Goal: Answer question/provide support: Share knowledge or assist other users

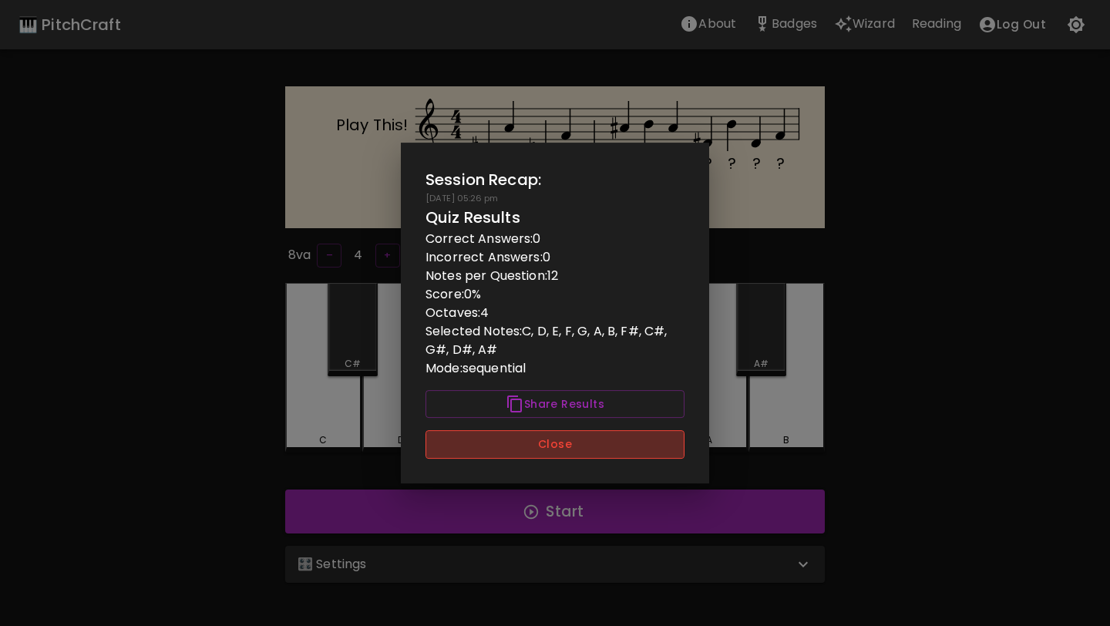
click at [526, 454] on button "Close" at bounding box center [554, 444] width 259 height 29
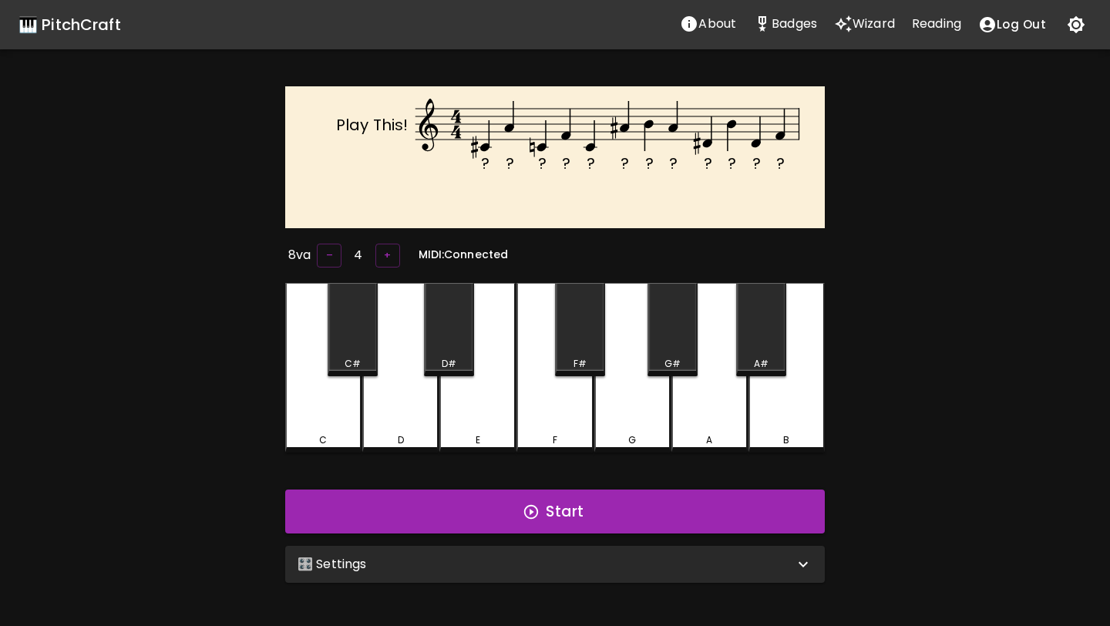
click at [867, 22] on p "Wizard" at bounding box center [873, 24] width 42 height 18
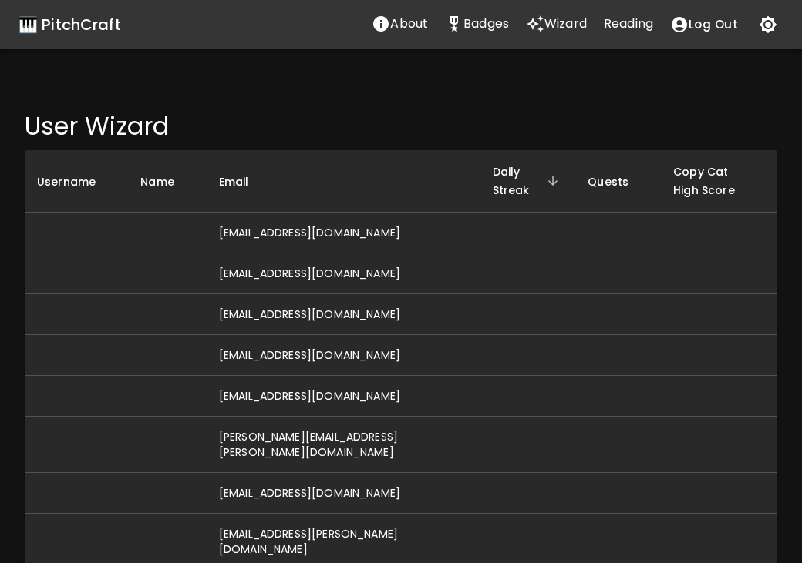
click at [563, 21] on p "Wizard" at bounding box center [565, 24] width 42 height 18
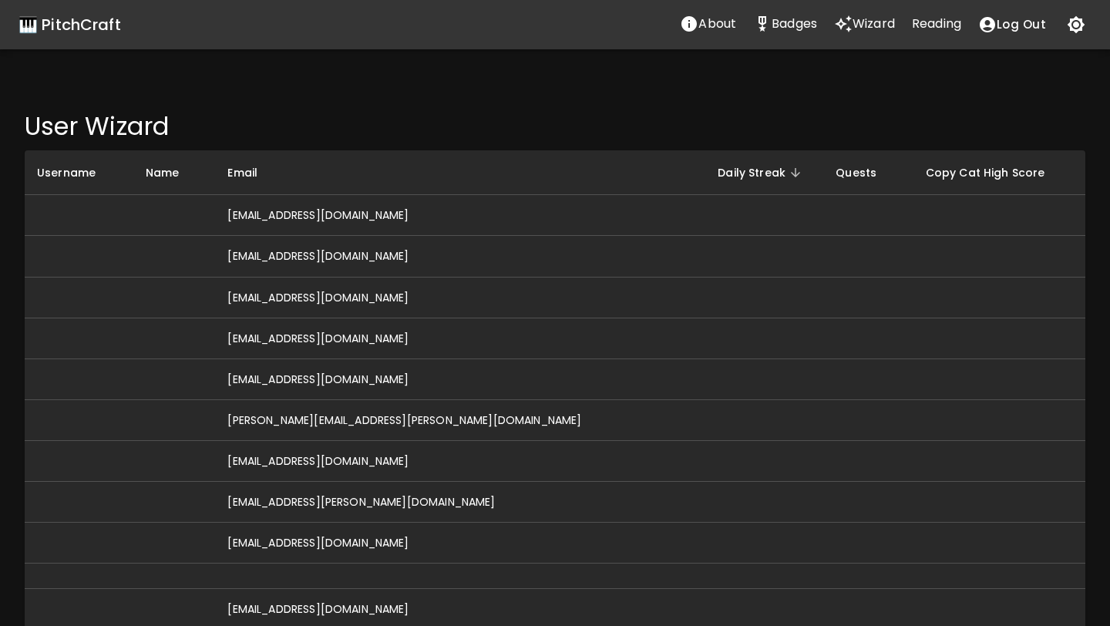
click at [718, 175] on span "Daily Streak" at bounding box center [762, 172] width 88 height 18
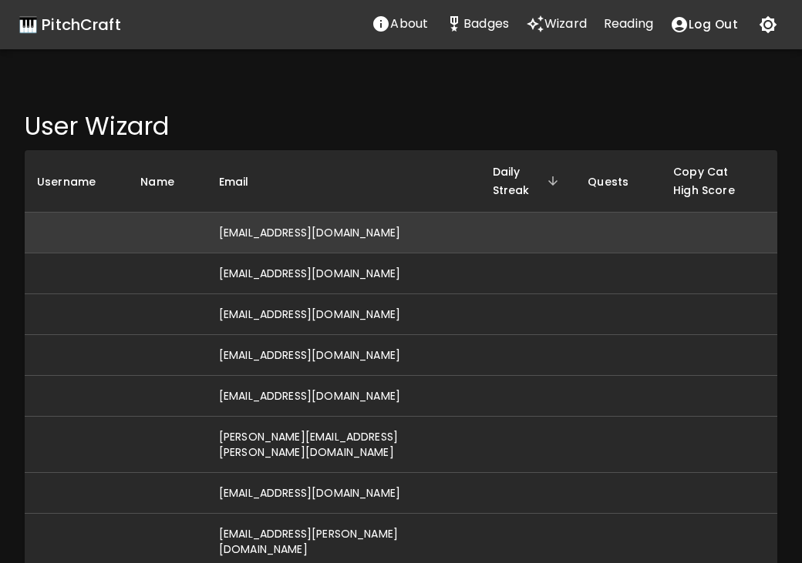
click at [321, 241] on td "[EMAIL_ADDRESS][DOMAIN_NAME]" at bounding box center [344, 233] width 274 height 41
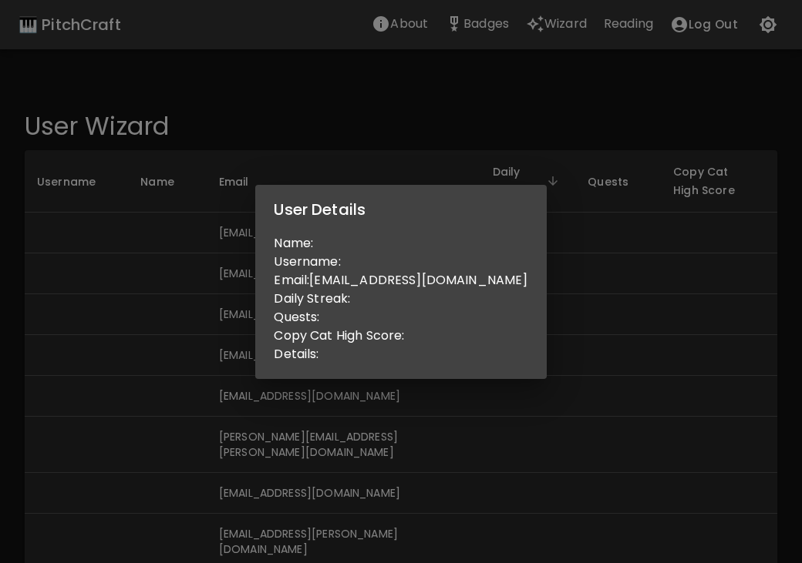
click at [267, 298] on div "User Details Name: Username: Email: kaddahjulia@gmail.com Daily Streak: Quests:…" at bounding box center [401, 281] width 802 height 563
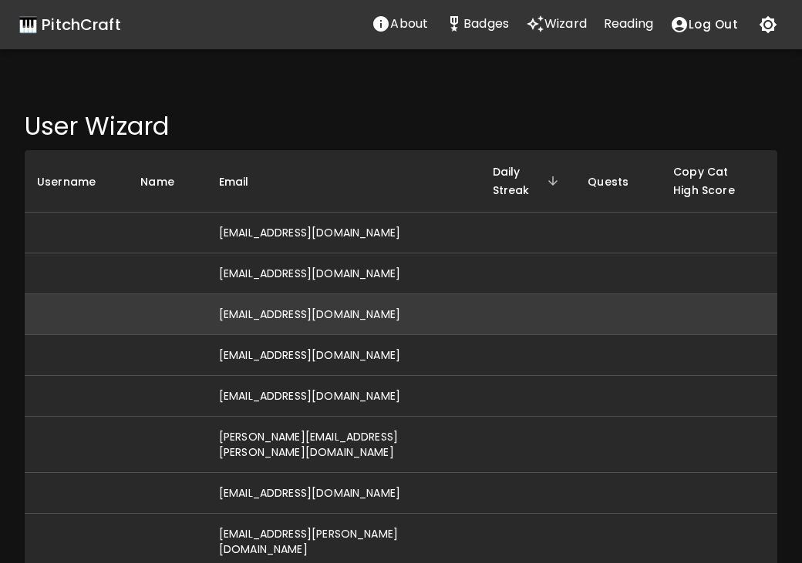
click at [267, 317] on td "[EMAIL_ADDRESS][DOMAIN_NAME]" at bounding box center [344, 314] width 274 height 41
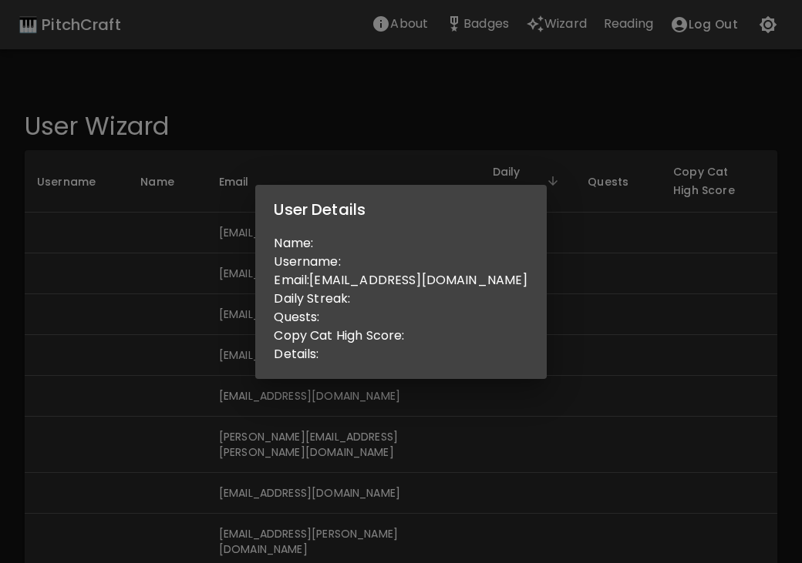
click at [247, 331] on div "User Details Name: Username: Email: g.adomako5307@gmail.com Daily Streak: Quest…" at bounding box center [401, 281] width 802 height 563
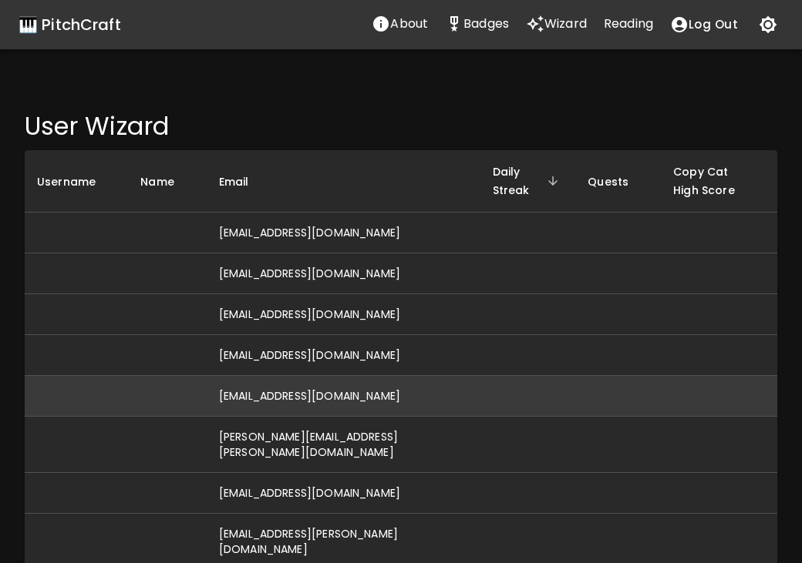
click at [260, 389] on td "[EMAIL_ADDRESS][DOMAIN_NAME]" at bounding box center [344, 396] width 274 height 41
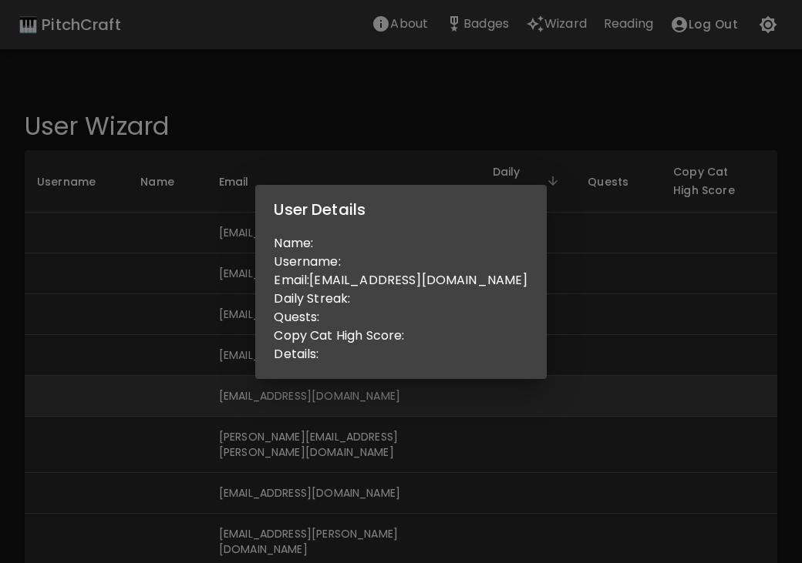
click at [260, 389] on div "User Details Name: Username: Email: gdavis22@gmail.com Daily Streak: Quests: Co…" at bounding box center [401, 281] width 802 height 563
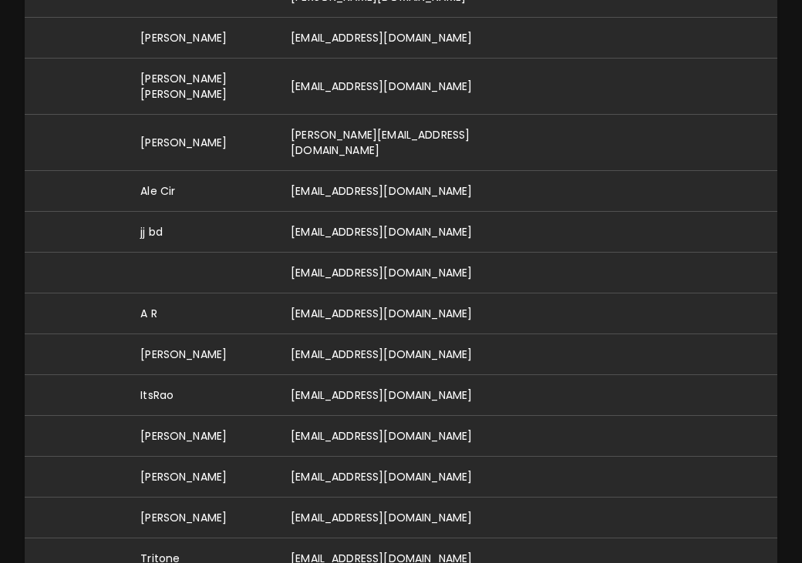
scroll to position [2351, 0]
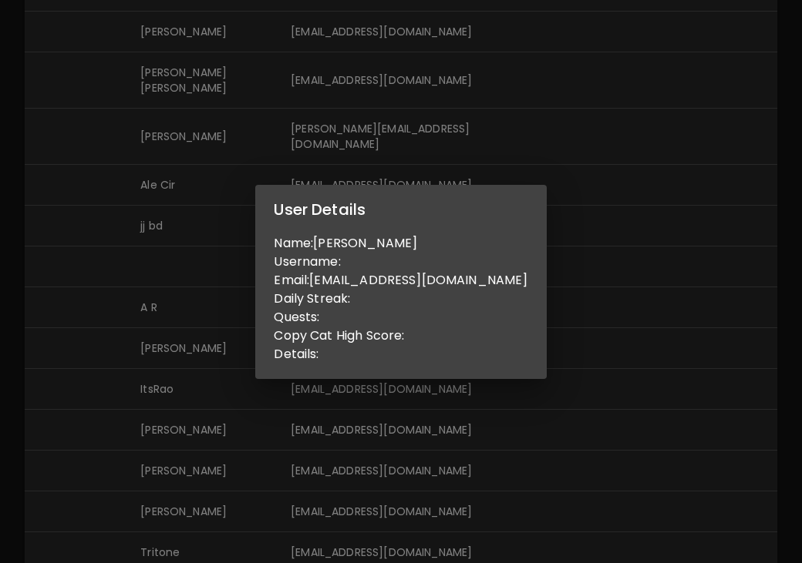
click at [187, 402] on div "User Details Name: sofia freeman Username: Email: sofiafreeman014@gmail.com Dai…" at bounding box center [401, 281] width 802 height 563
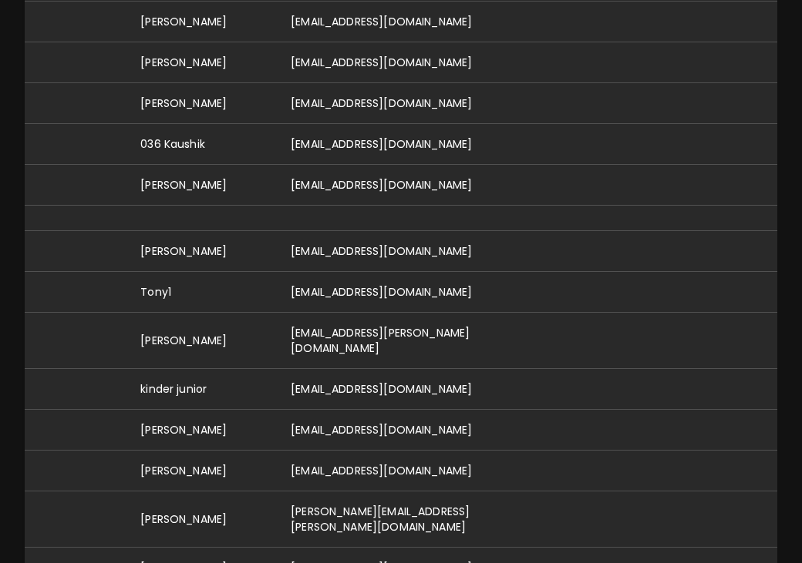
scroll to position [987, 0]
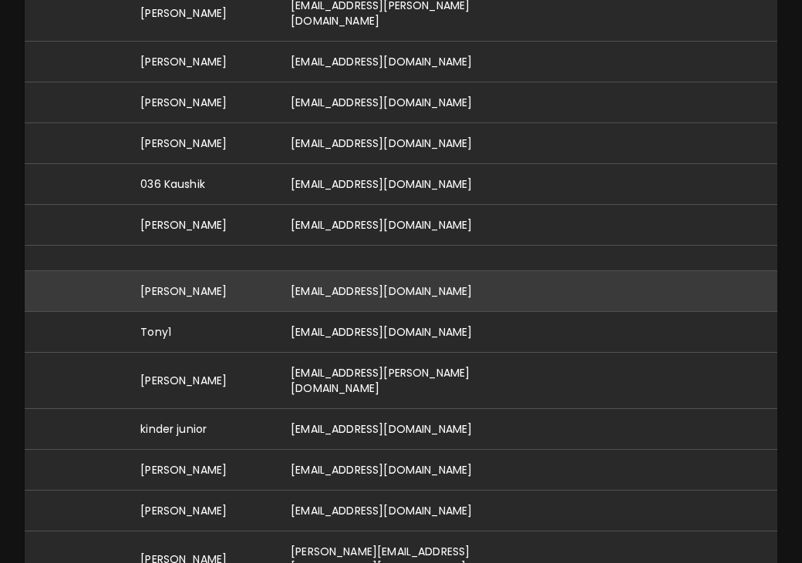
click at [210, 271] on td "[PERSON_NAME]" at bounding box center [203, 291] width 150 height 41
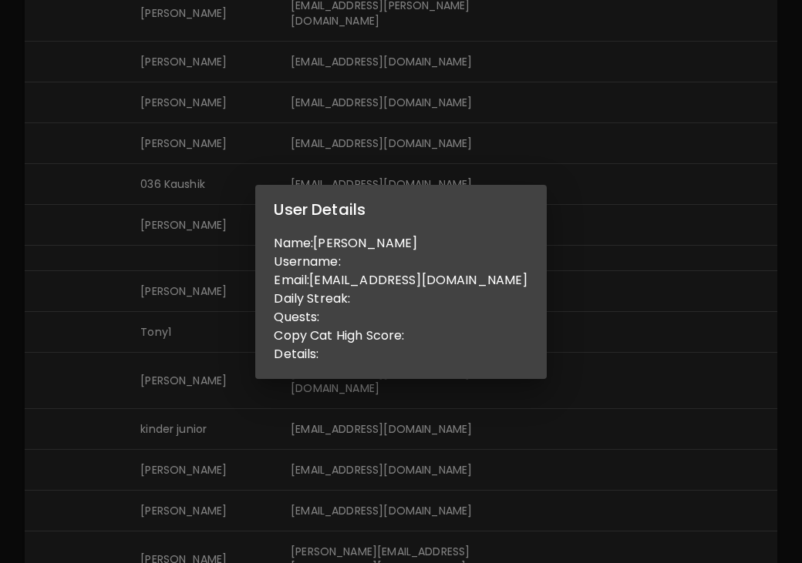
click at [217, 221] on div "User Details Name: Tyce Hergert Username: Email: drhergert@gmail.com Daily Stre…" at bounding box center [401, 281] width 802 height 563
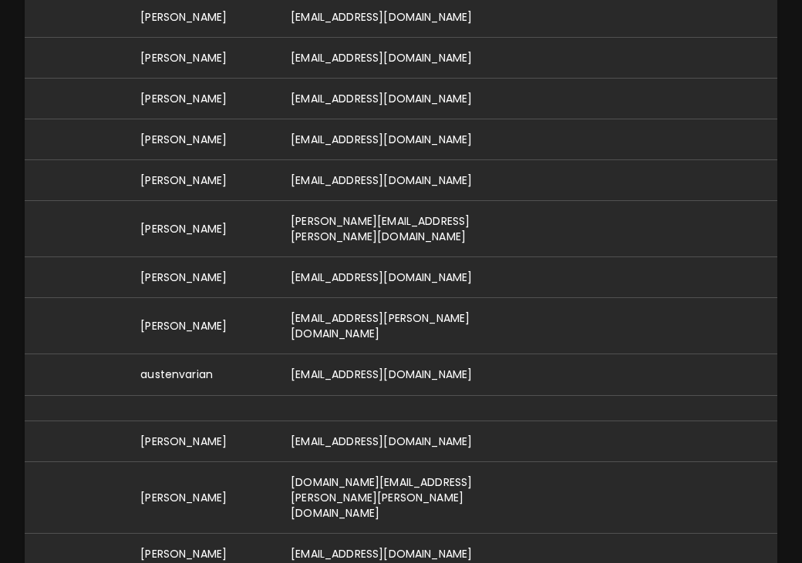
scroll to position [0, 0]
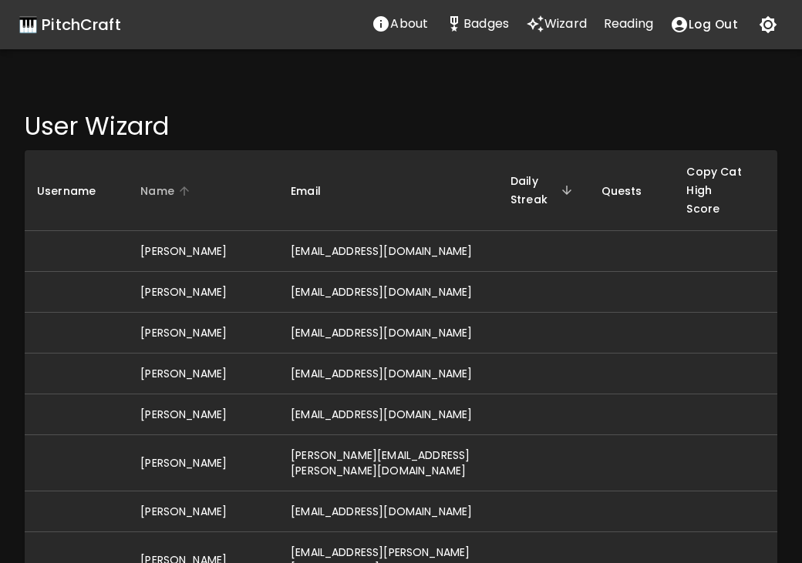
click at [150, 187] on span "Name" at bounding box center [167, 191] width 54 height 18
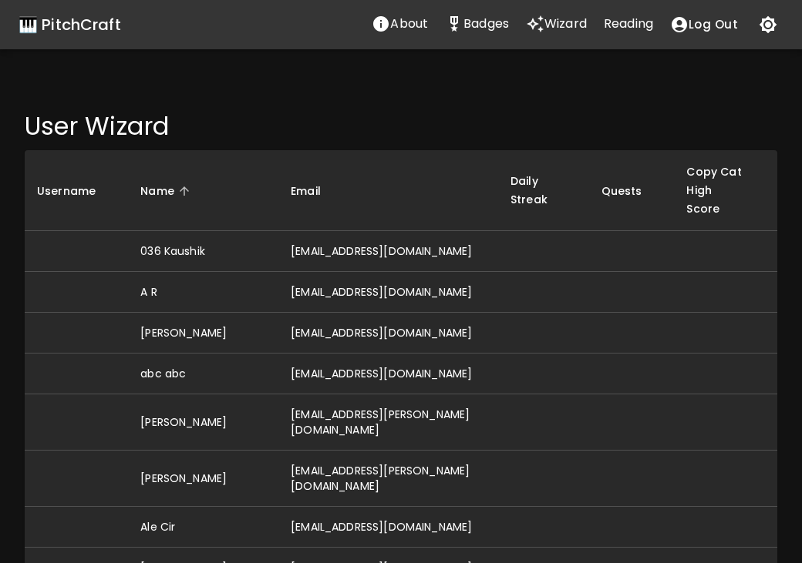
click at [150, 187] on span "Name" at bounding box center [167, 191] width 54 height 18
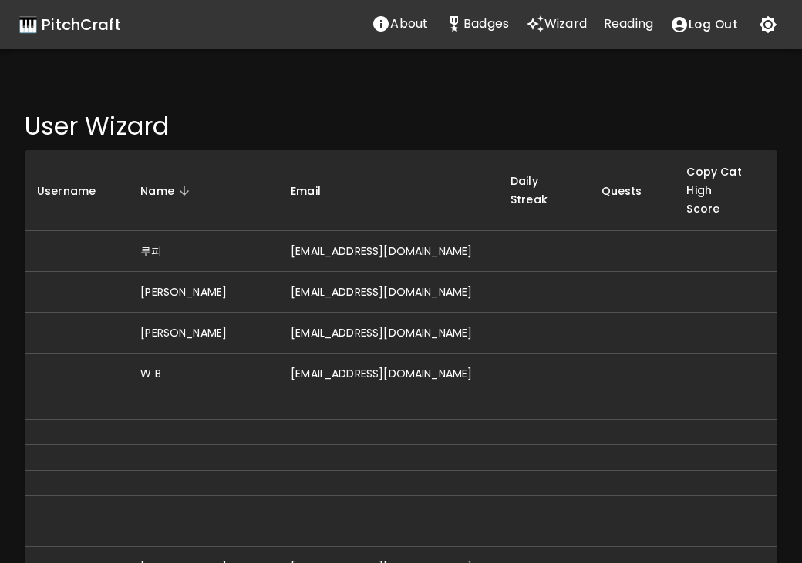
click at [151, 188] on span "Name" at bounding box center [167, 191] width 54 height 18
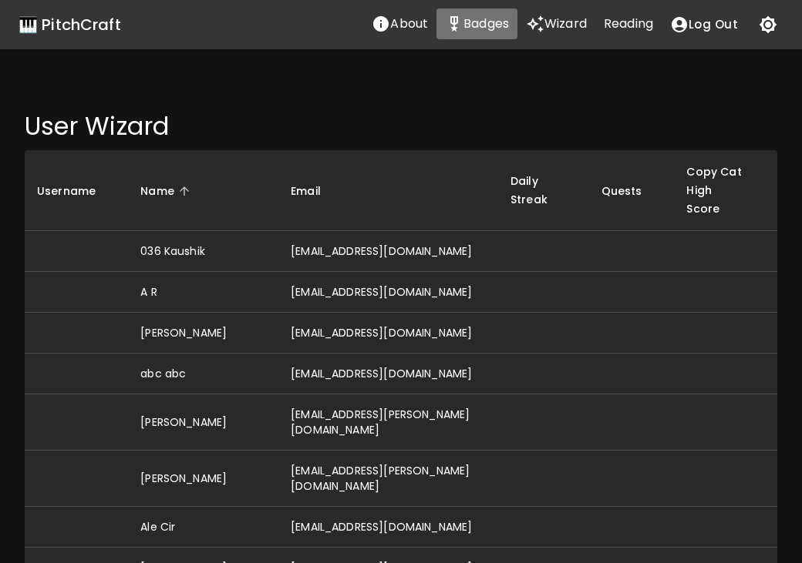
click at [492, 23] on p "Badges" at bounding box center [485, 24] width 45 height 18
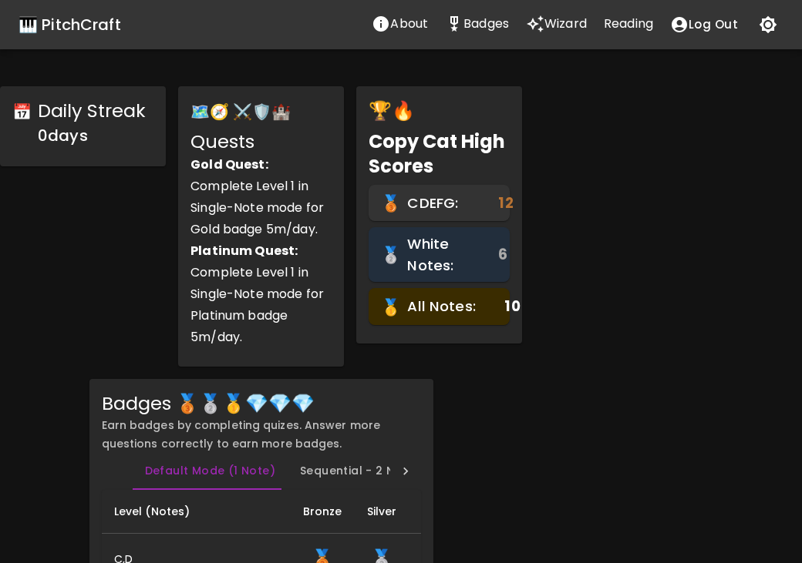
click at [548, 19] on p "Wizard" at bounding box center [565, 24] width 42 height 18
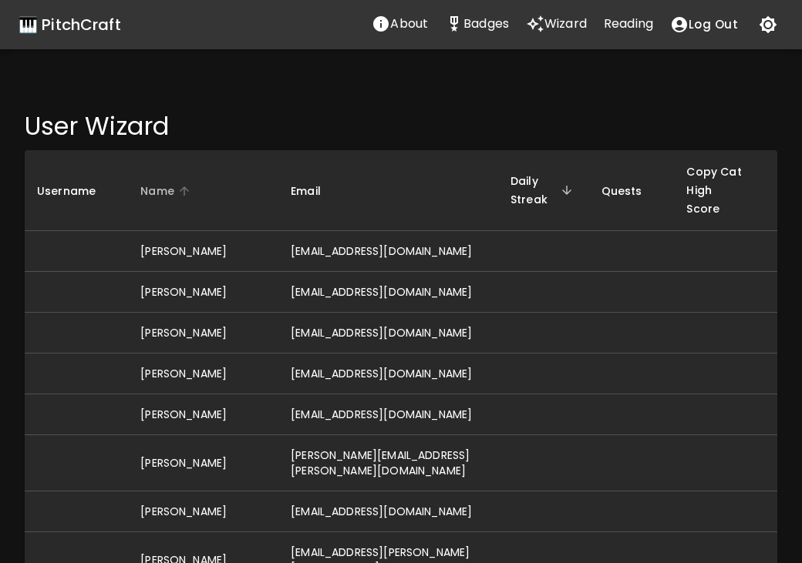
click at [144, 189] on span "Name" at bounding box center [167, 191] width 54 height 18
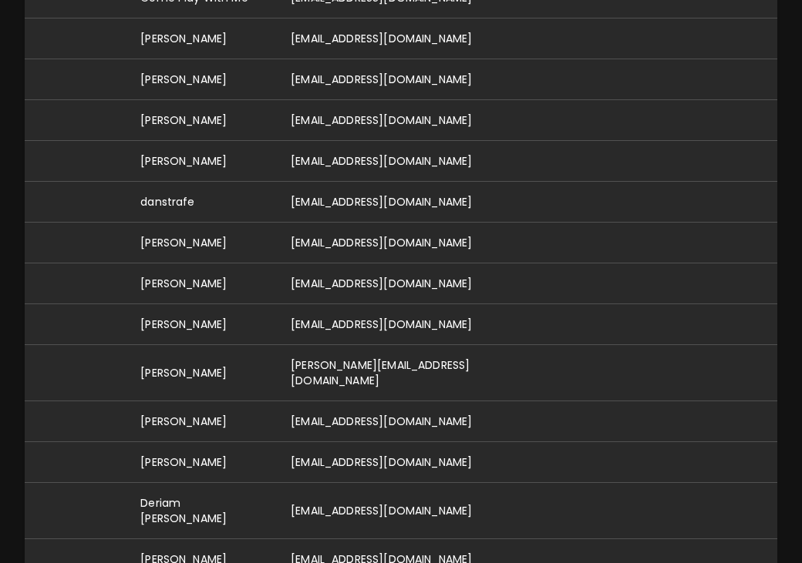
scroll to position [1999, 0]
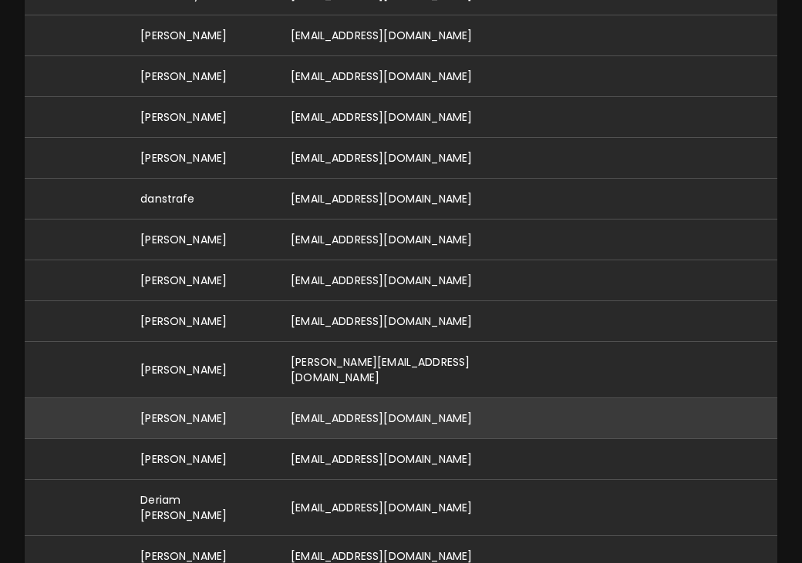
click at [297, 398] on td "[EMAIL_ADDRESS][DOMAIN_NAME]" at bounding box center [388, 418] width 220 height 41
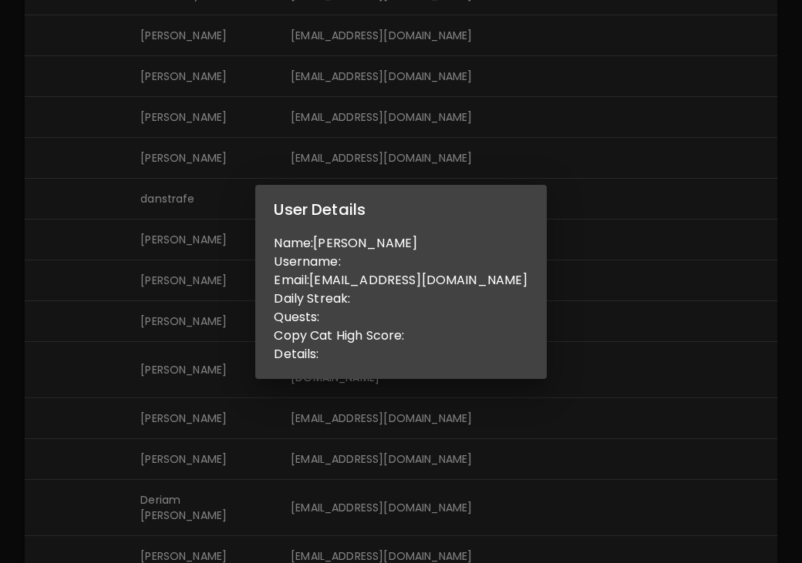
click at [217, 351] on div "User Details Name: David Hall Username: Email: pitchcraft432@gmail.com Daily St…" at bounding box center [401, 281] width 802 height 563
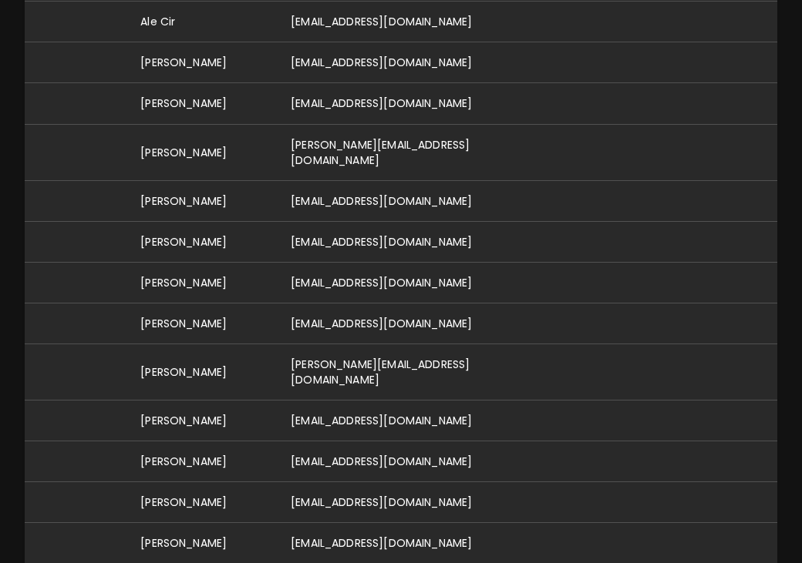
scroll to position [528, 0]
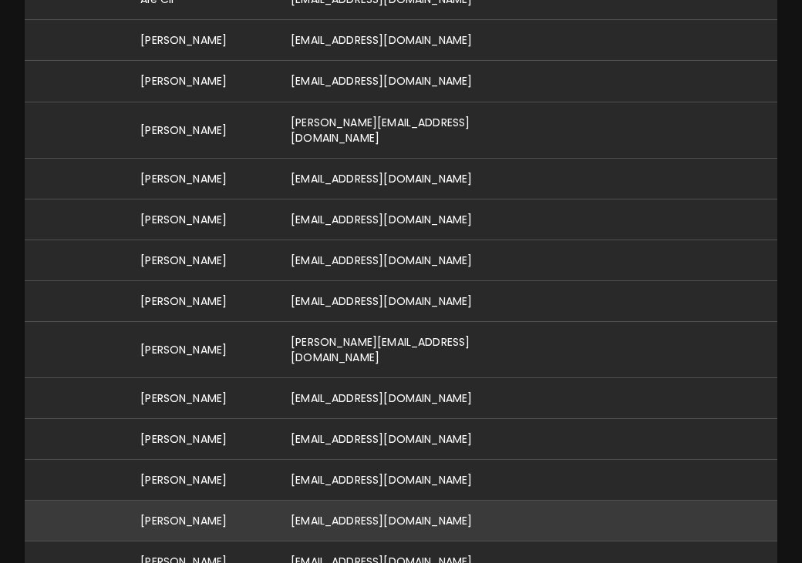
click at [180, 500] on td "[PERSON_NAME]" at bounding box center [203, 520] width 150 height 41
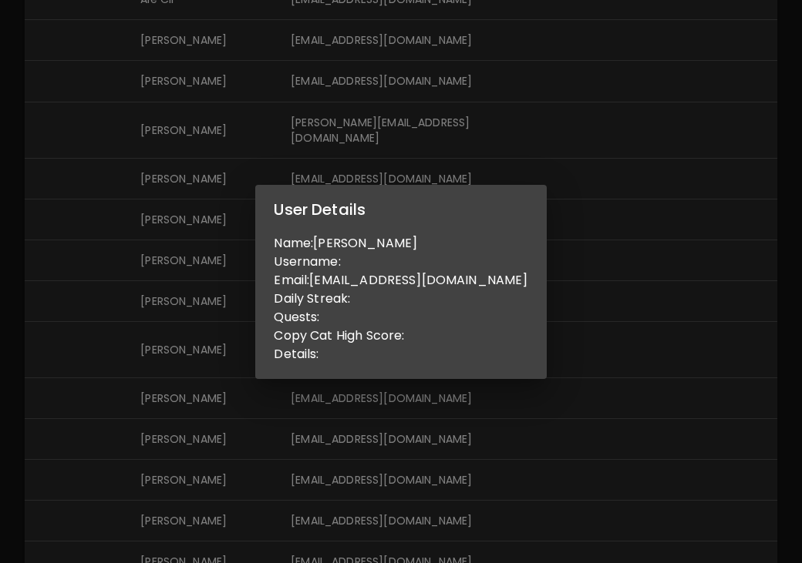
click at [465, 434] on div "User Details Name: Ashley Varian Username: Email: ashleymovold@gmail.com Daily …" at bounding box center [401, 281] width 802 height 563
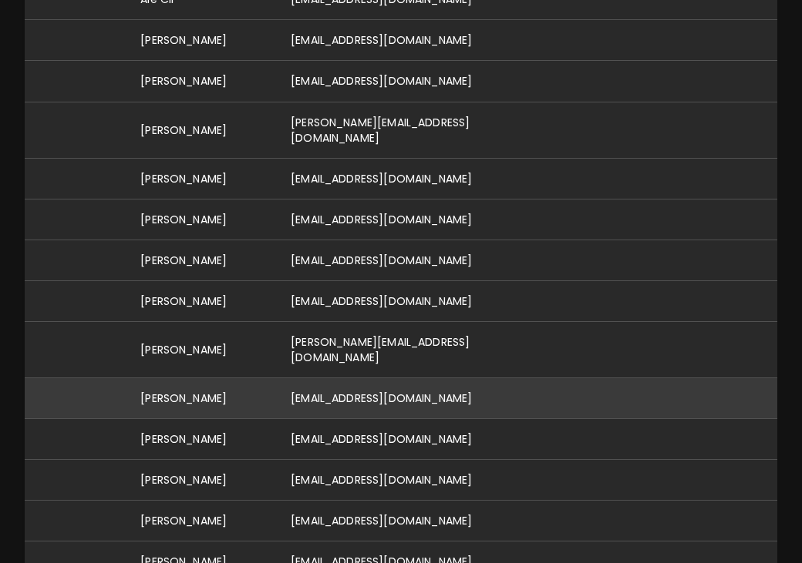
click at [368, 378] on td "[EMAIL_ADDRESS][DOMAIN_NAME]" at bounding box center [388, 398] width 220 height 41
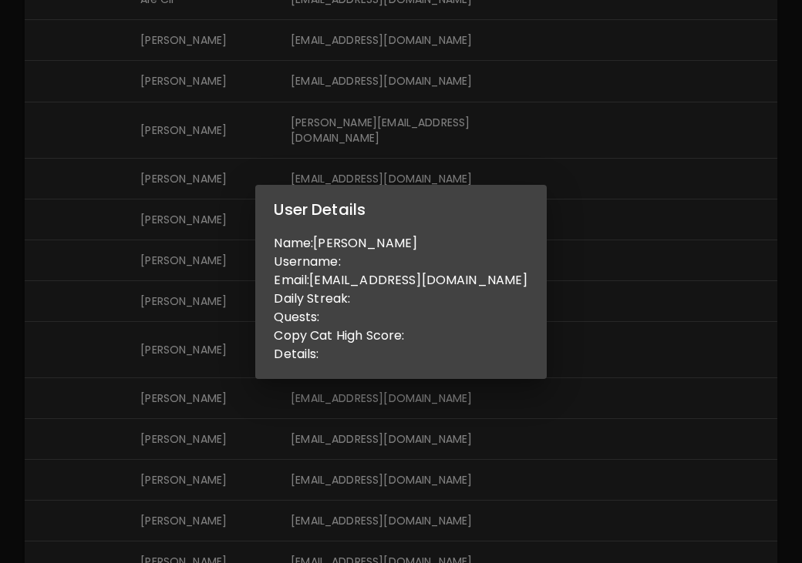
click at [393, 416] on div "User Details Name: Ann Username: Email: annrosehall1@gmail.com Daily Streak: Qu…" at bounding box center [401, 281] width 802 height 563
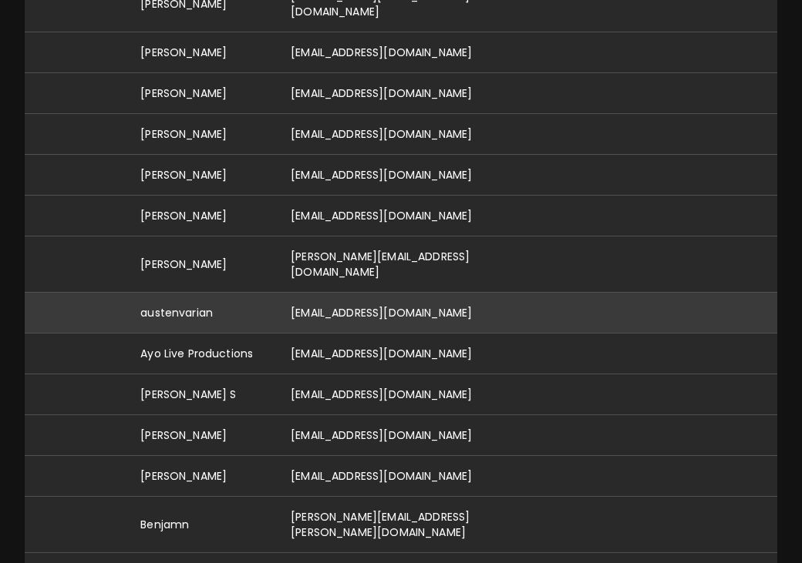
scroll to position [872, 0]
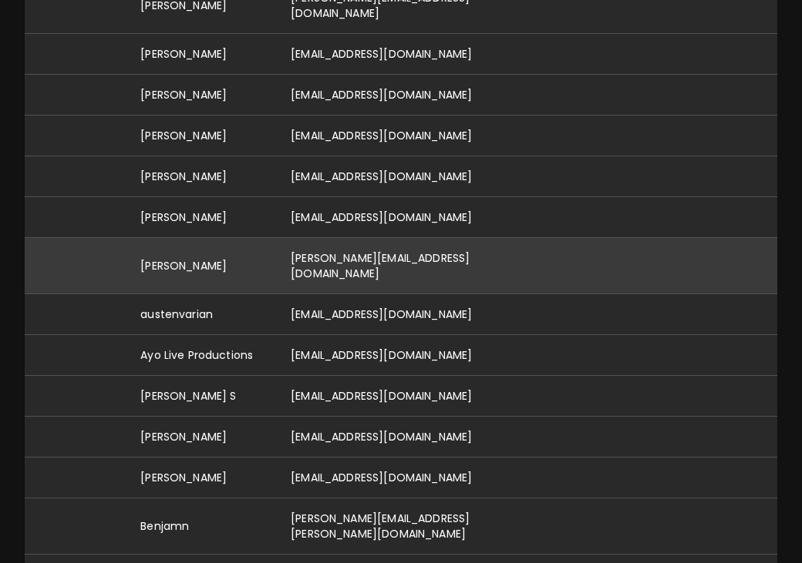
click at [294, 237] on td "[PERSON_NAME][EMAIL_ADDRESS][DOMAIN_NAME]" at bounding box center [388, 265] width 220 height 56
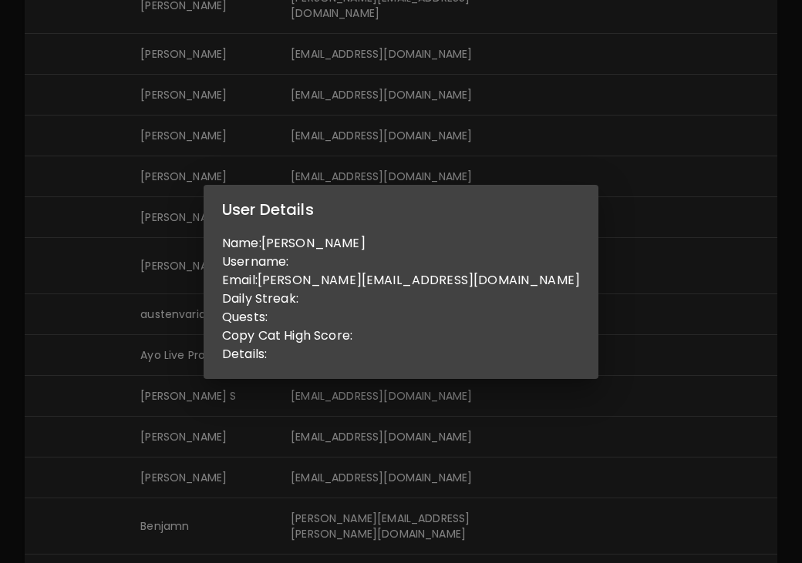
click at [468, 153] on div "User Details Name: Augustin LASSIEUR Username: Email: augustin.lassieur@hec.edu…" at bounding box center [401, 281] width 802 height 563
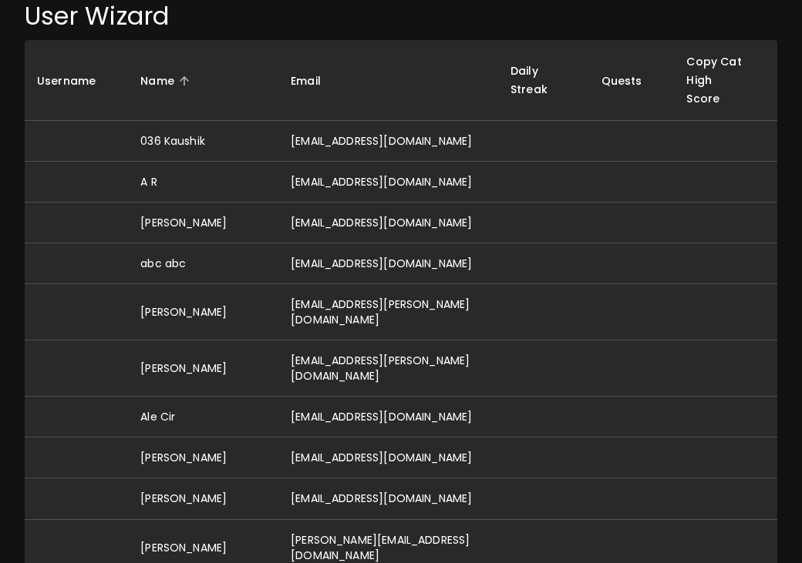
scroll to position [0, 0]
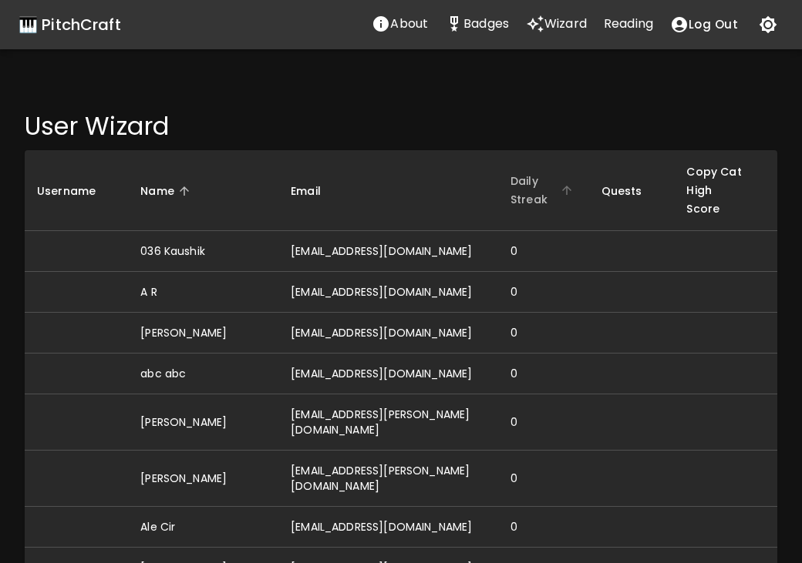
click at [541, 180] on span "Daily Streak" at bounding box center [543, 190] width 66 height 37
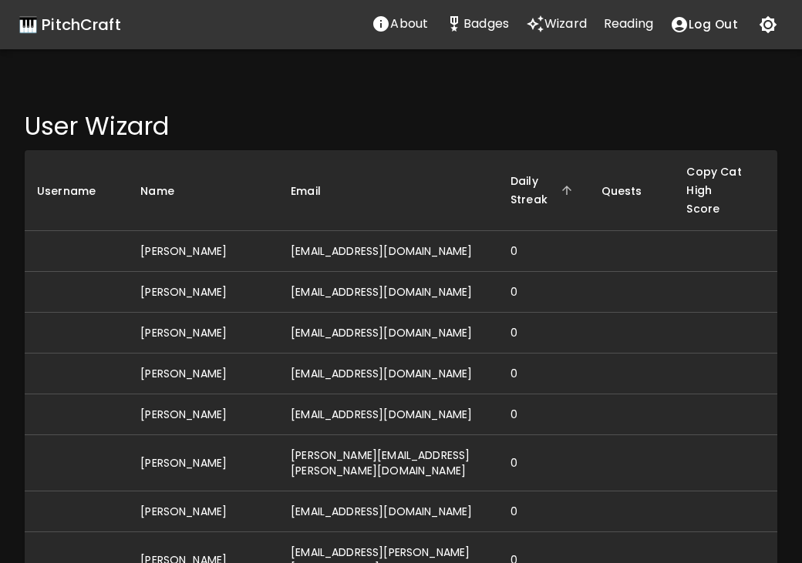
click at [541, 180] on span "Daily Streak" at bounding box center [543, 190] width 66 height 37
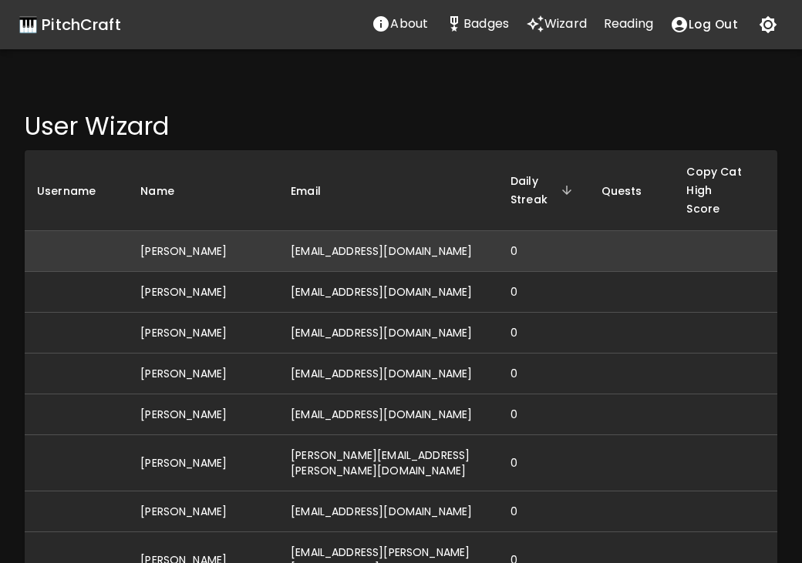
click at [525, 255] on td "0" at bounding box center [543, 251] width 91 height 41
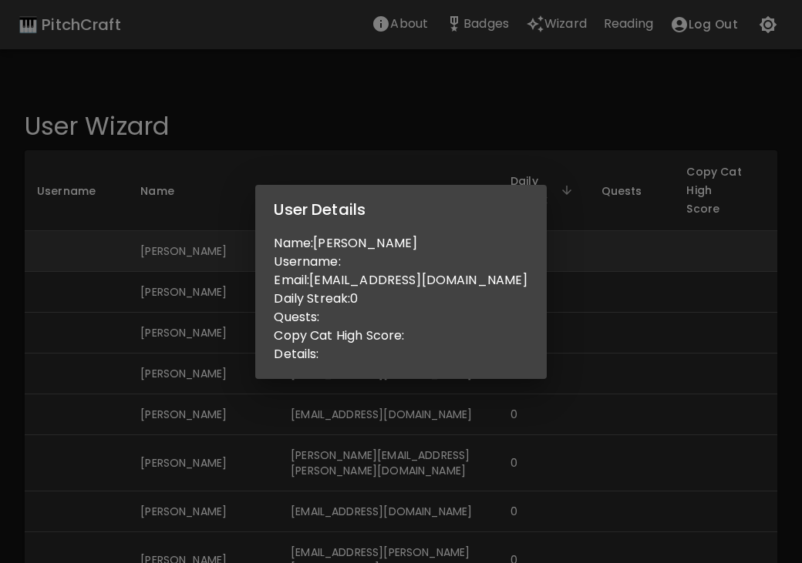
click at [525, 255] on div "User Details Name: Julia Kaddah Username: Email: kaddahjulia@gmail.com Daily St…" at bounding box center [401, 281] width 802 height 563
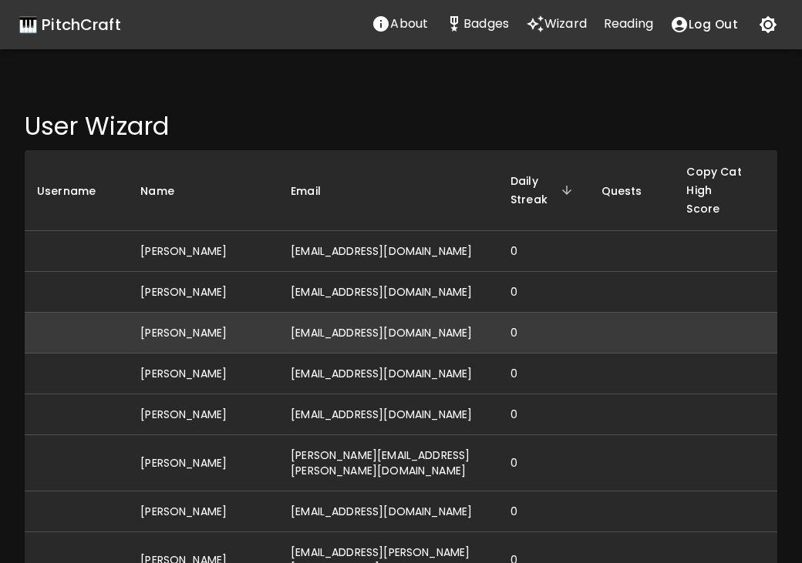
click at [295, 350] on td "[EMAIL_ADDRESS][DOMAIN_NAME]" at bounding box center [388, 333] width 220 height 41
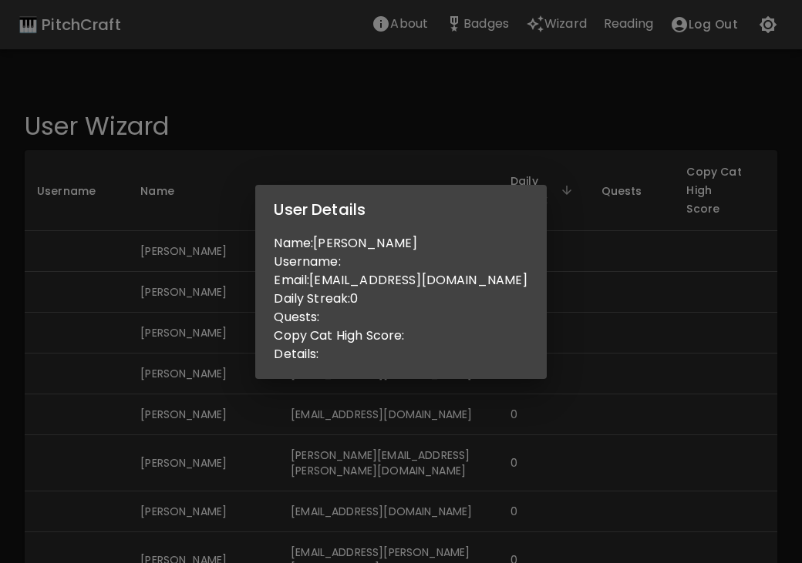
click at [301, 428] on div "User Details Name: Godfred Adomako Username: Email: g.adomako5307@gmail.com Dai…" at bounding box center [401, 281] width 802 height 563
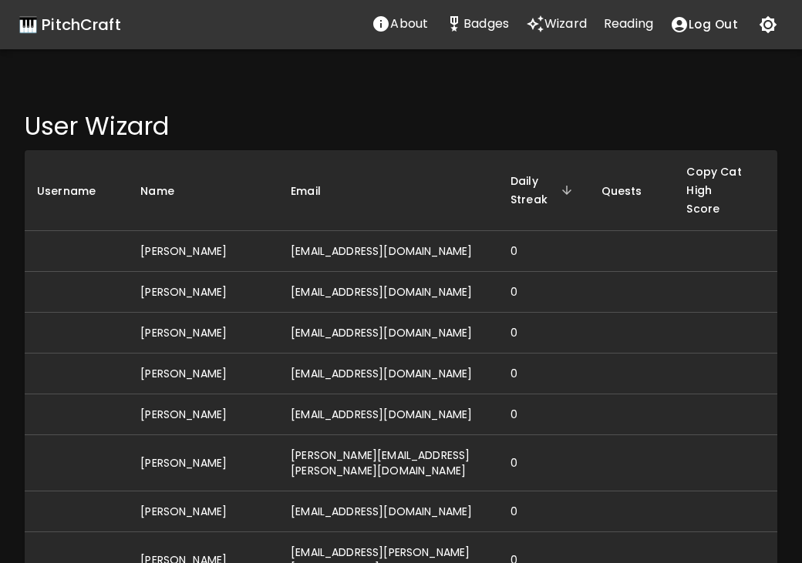
click at [528, 190] on span "Daily Streak" at bounding box center [543, 190] width 66 height 37
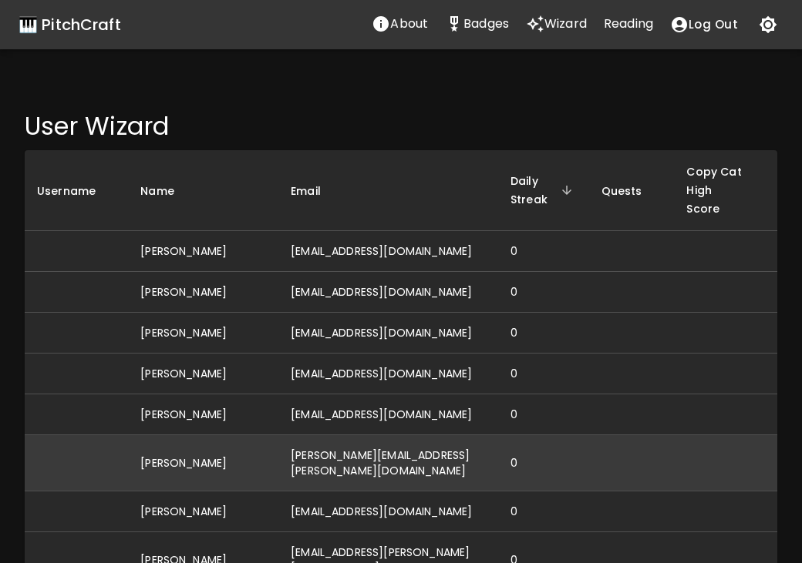
click at [389, 449] on td "[PERSON_NAME][EMAIL_ADDRESS][PERSON_NAME][DOMAIN_NAME]" at bounding box center [388, 463] width 220 height 56
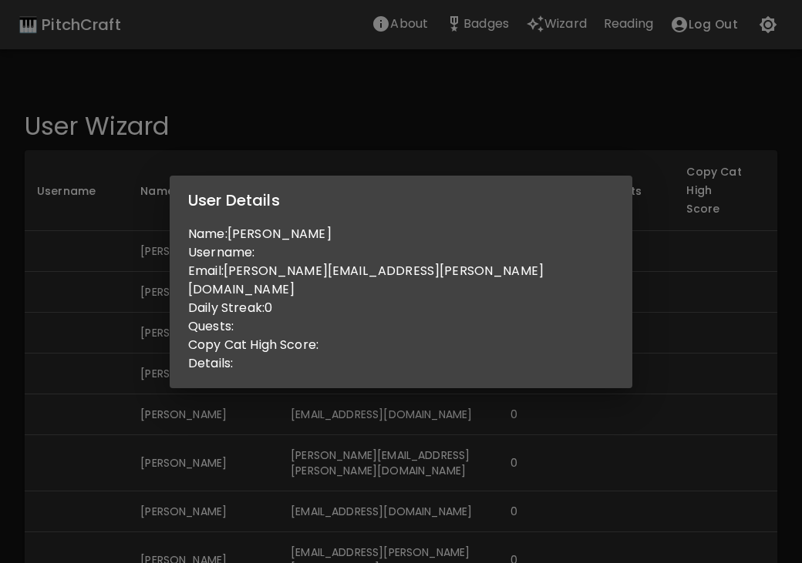
click at [453, 392] on div "User Details Name: Thad Warren Username: Email: thad.warren@energy.bot Daily St…" at bounding box center [401, 281] width 802 height 563
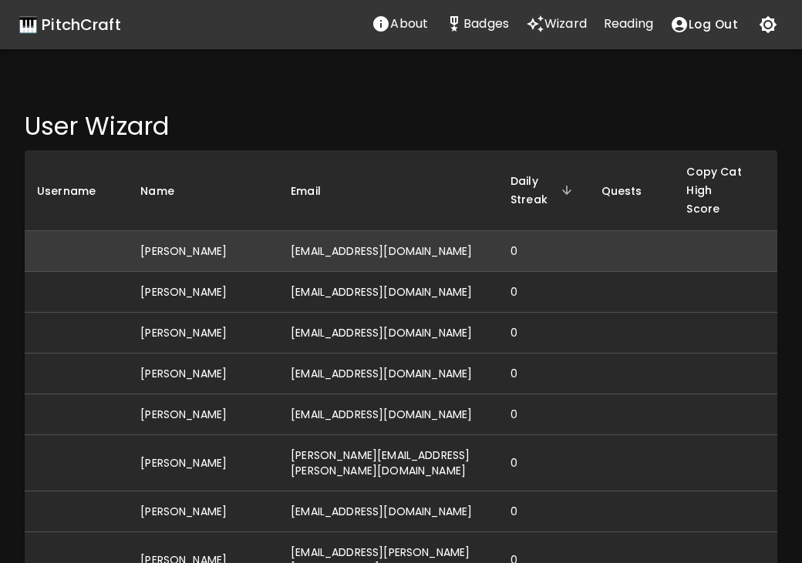
click at [164, 244] on td "[PERSON_NAME]" at bounding box center [203, 251] width 150 height 41
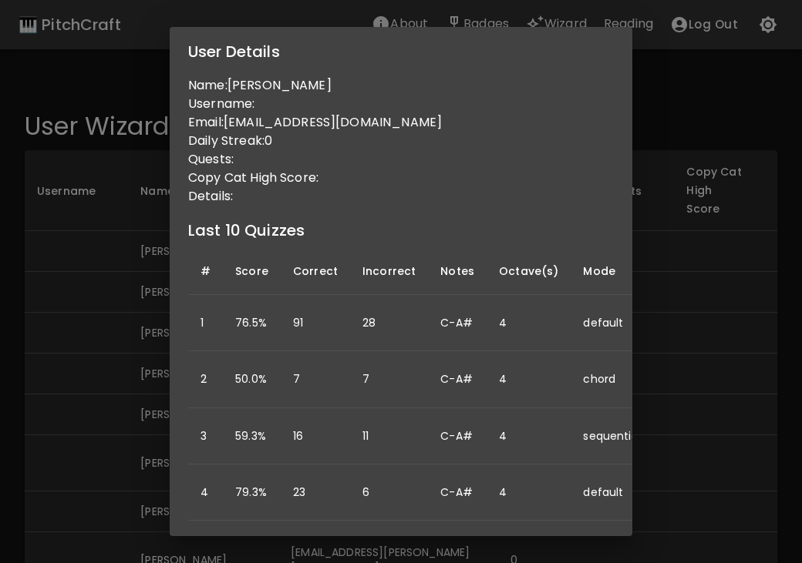
scroll to position [0, 143]
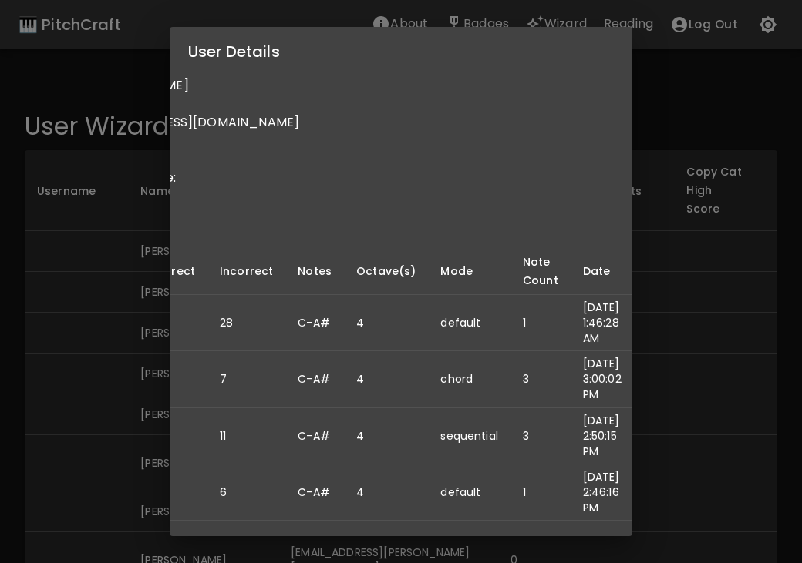
click at [133, 310] on div "User Details Name: Julia Kaddah Username: Email: kaddahjulia@gmail.com Daily St…" at bounding box center [401, 281] width 802 height 563
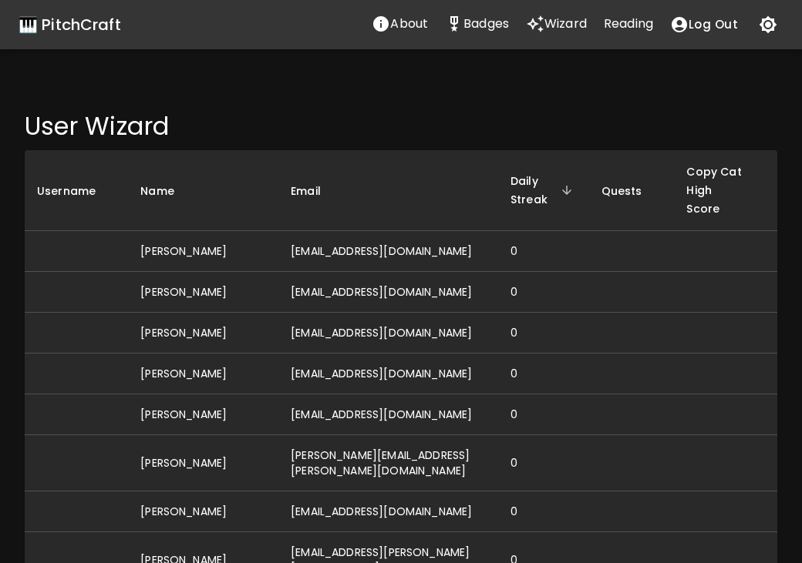
scroll to position [0, 0]
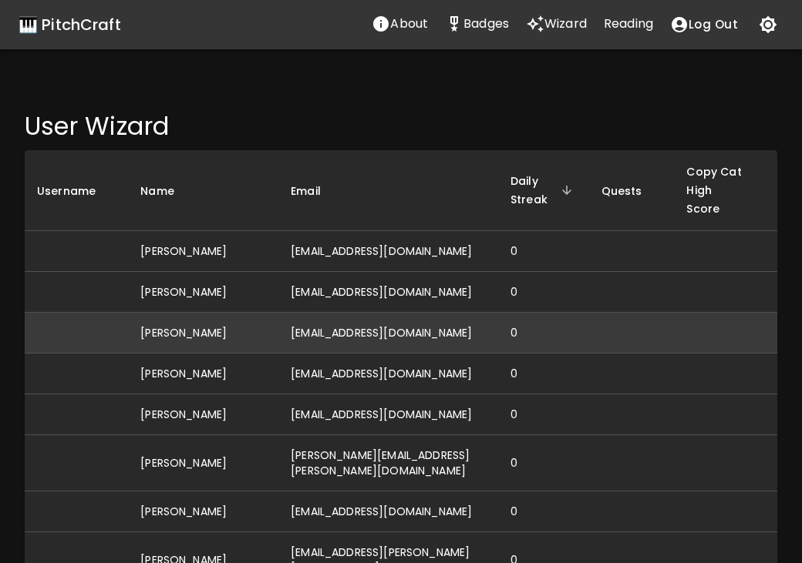
click at [175, 325] on td "[PERSON_NAME]" at bounding box center [203, 333] width 150 height 41
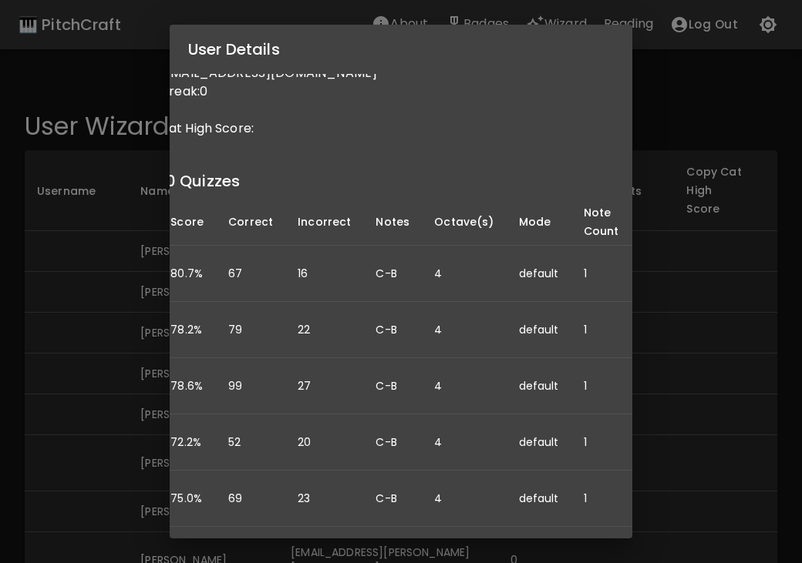
scroll to position [47, 0]
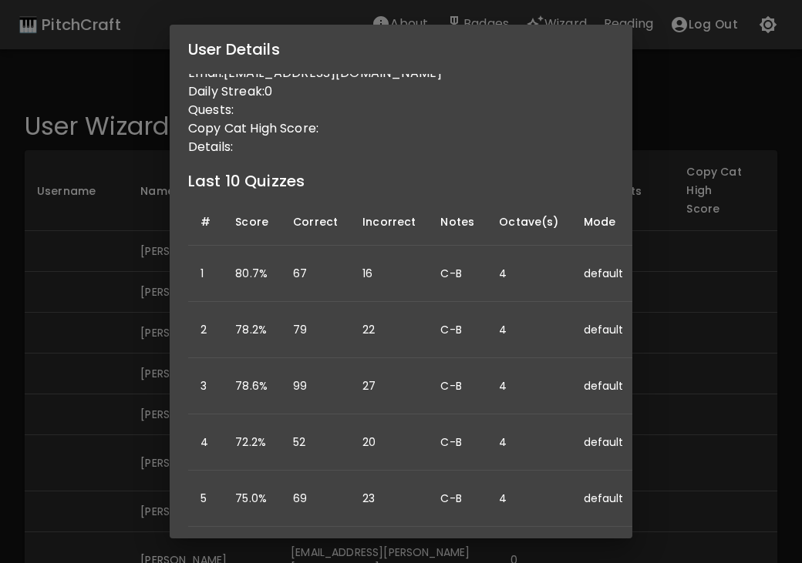
click at [86, 332] on div "User Details Name: Godfred Adomako Username: Email: g.adomako5307@gmail.com Dai…" at bounding box center [401, 281] width 802 height 563
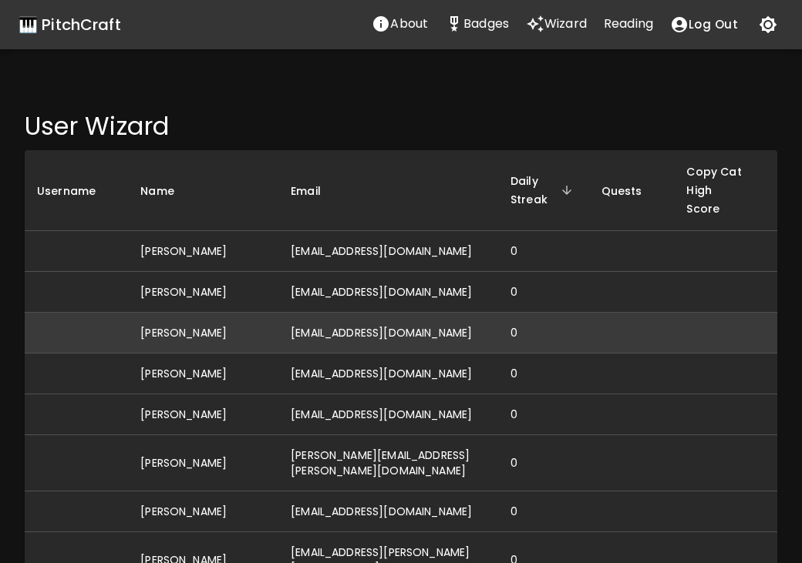
click at [160, 331] on td "[PERSON_NAME]" at bounding box center [203, 333] width 150 height 41
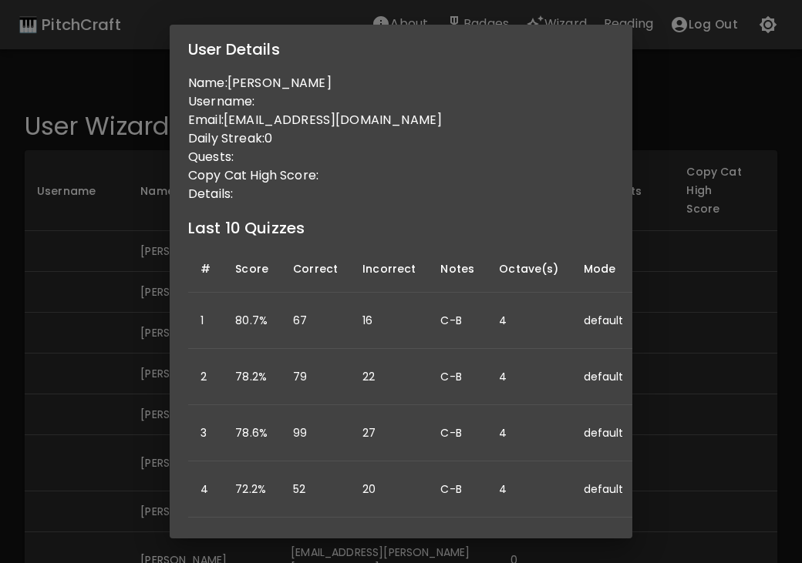
click at [133, 308] on div "User Details Name: Godfred Adomako Username: Email: g.adomako5307@gmail.com Dai…" at bounding box center [401, 281] width 802 height 563
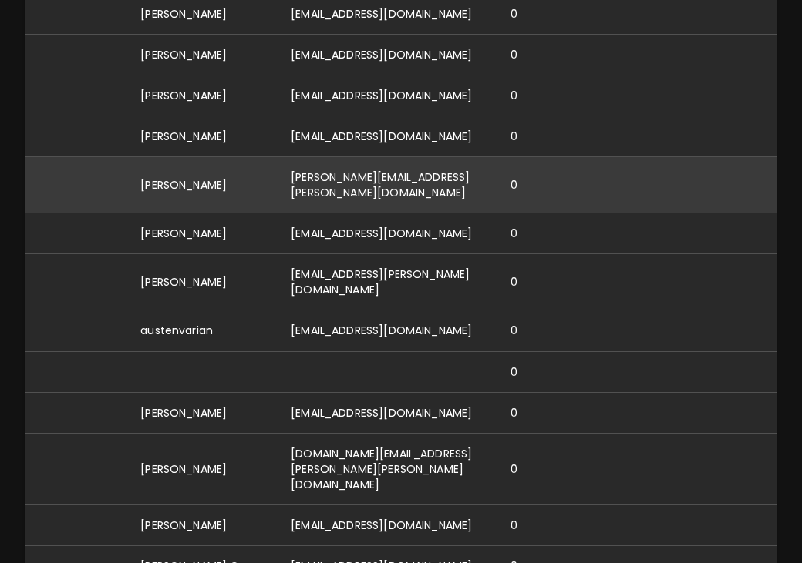
scroll to position [280, 0]
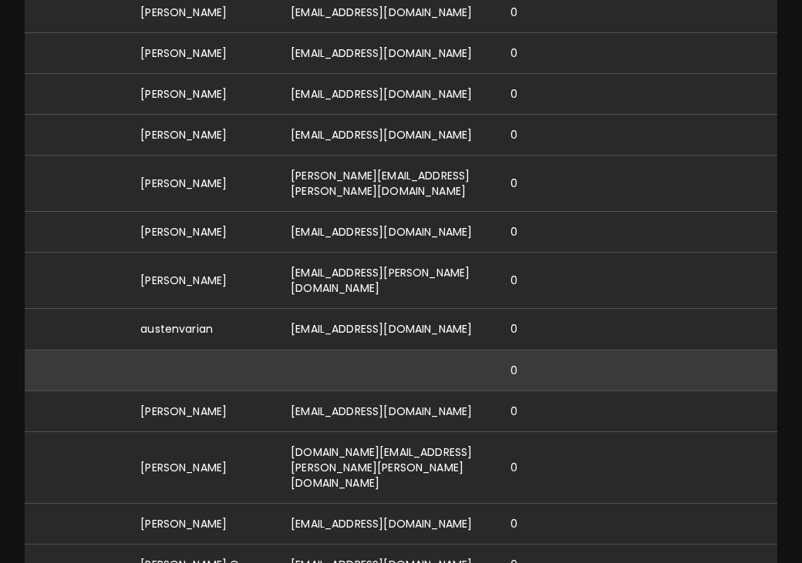
click at [234, 350] on td at bounding box center [203, 370] width 150 height 41
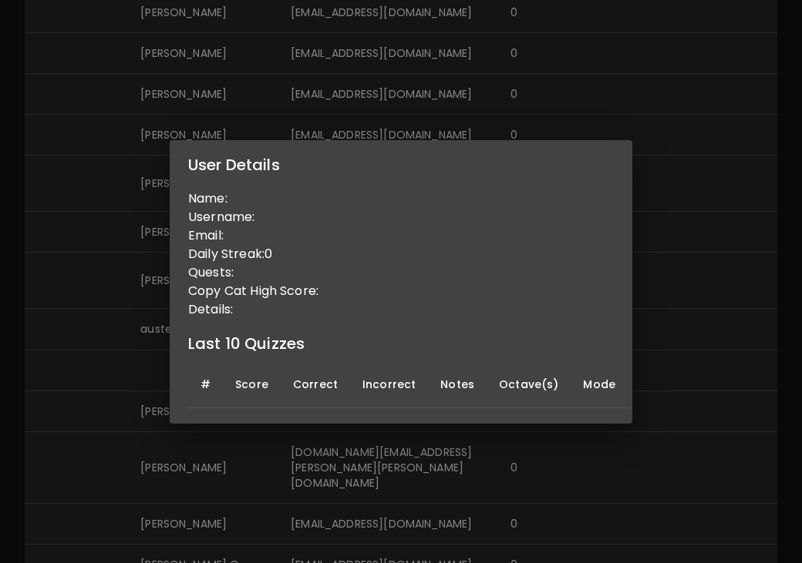
click at [62, 304] on div "User Details Name: Username: Email: Daily Streak: 0 Quests: Copy Cat High Score…" at bounding box center [401, 281] width 802 height 563
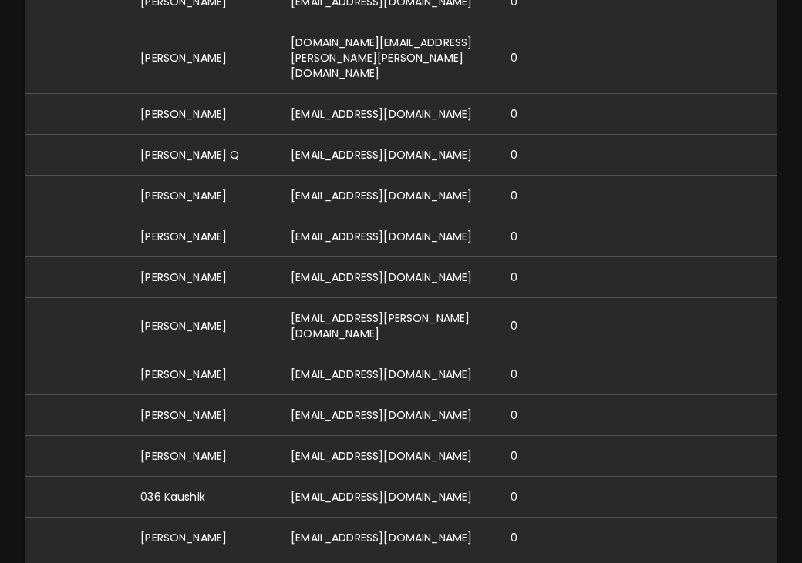
scroll to position [689, 0]
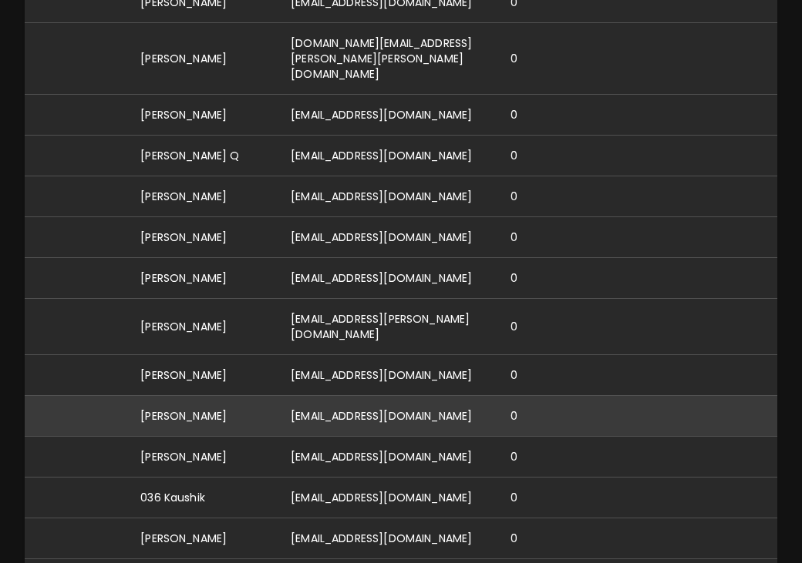
click at [143, 395] on td "[PERSON_NAME]" at bounding box center [203, 415] width 150 height 41
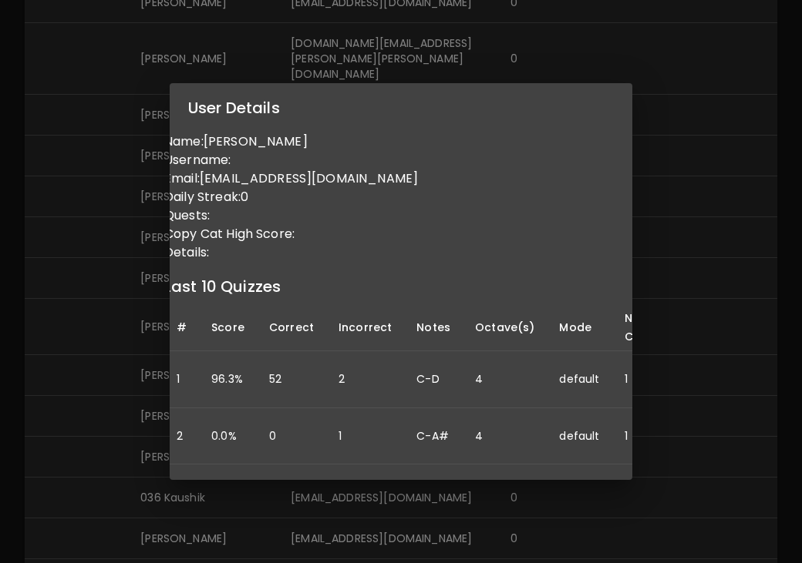
scroll to position [0, 0]
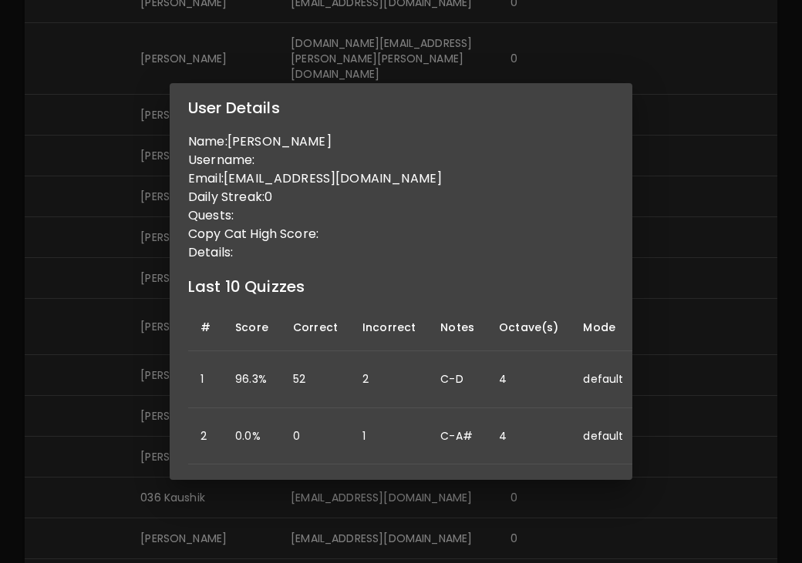
click at [101, 332] on div "User Details Name: Ann Username: Email: annrosehall1@gmail.com Daily Streak: 0 …" at bounding box center [401, 281] width 802 height 563
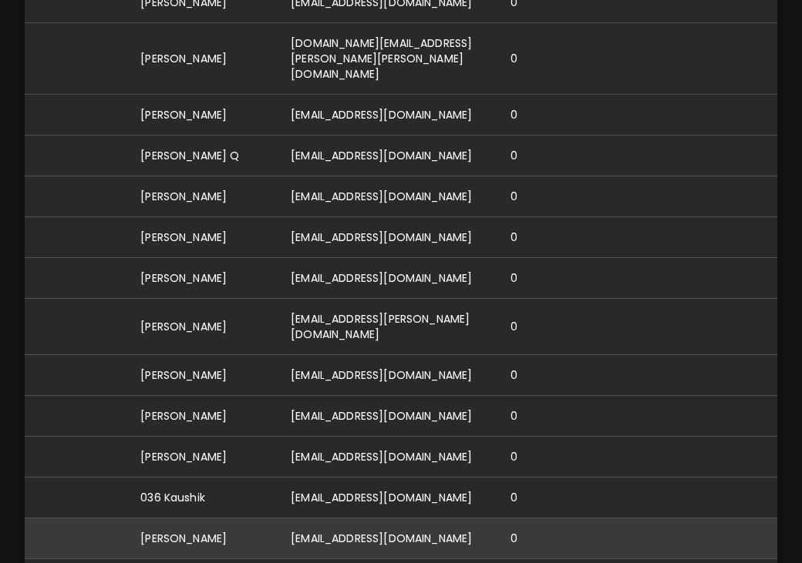
click at [304, 518] on td "[EMAIL_ADDRESS][DOMAIN_NAME]" at bounding box center [388, 538] width 220 height 41
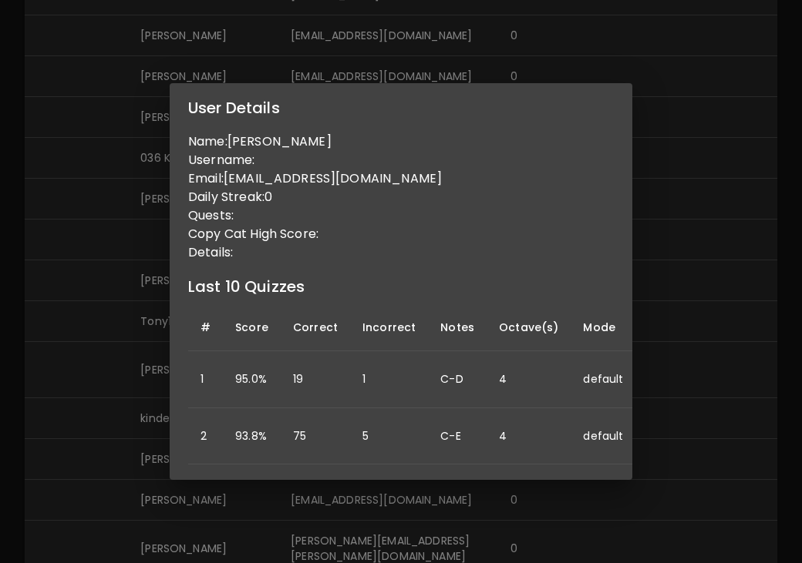
scroll to position [982, 0]
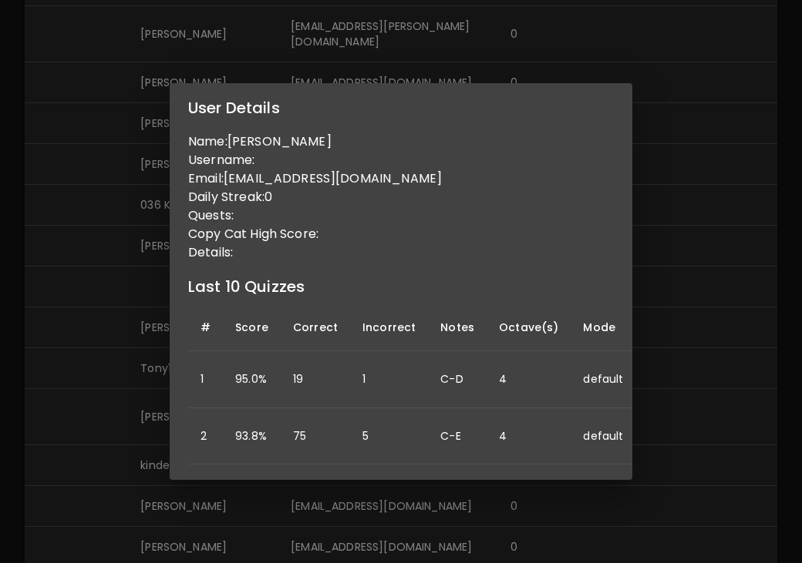
click at [3, 422] on div "User Details Name: david Grubrù Username: Email: burugaratu@gmail.com Daily Str…" at bounding box center [401, 281] width 802 height 563
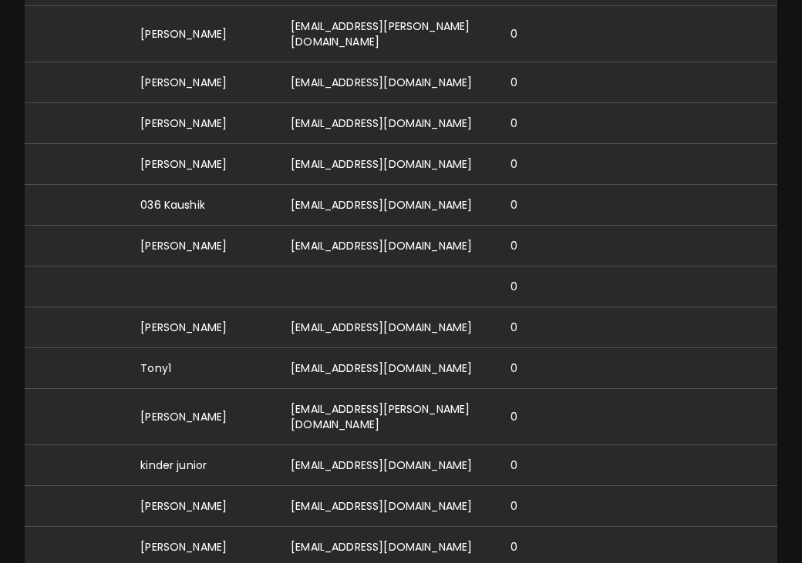
scroll to position [984, 0]
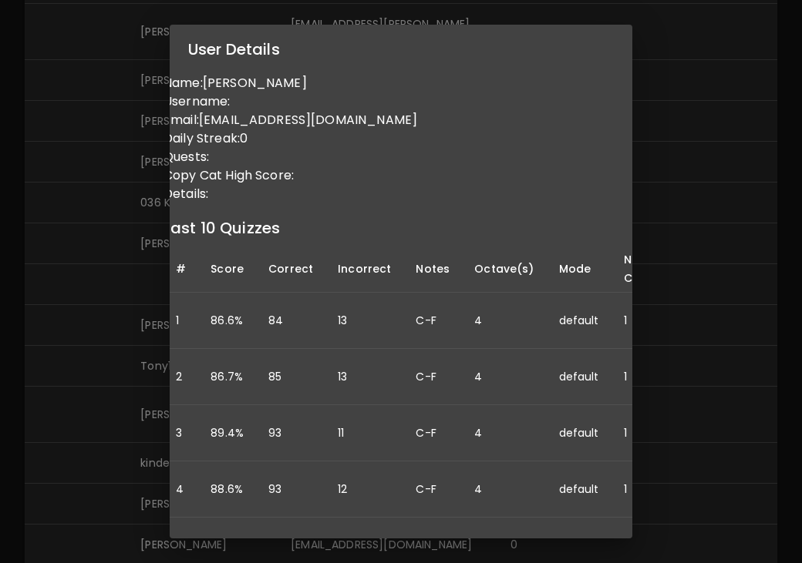
scroll to position [0, 0]
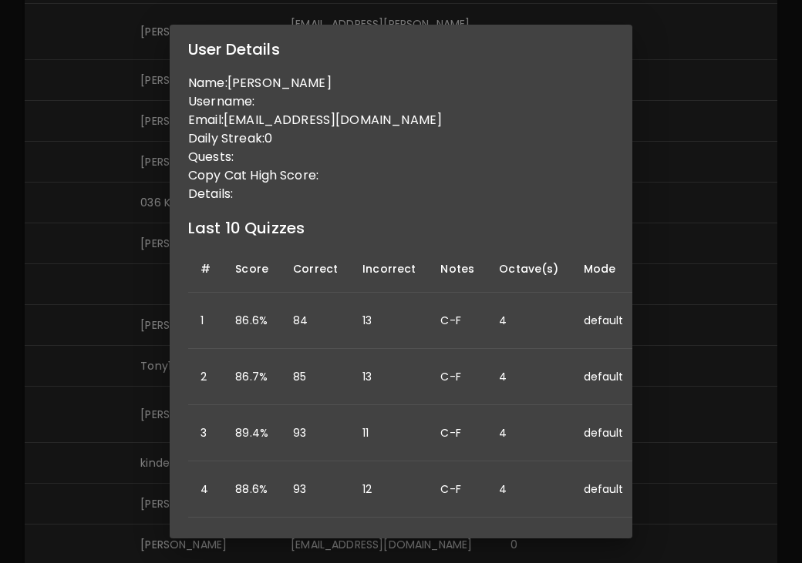
click at [82, 381] on div "User Details Name: Ashley Varian Username: Email: ashleymovold@gmail.com Daily …" at bounding box center [401, 281] width 802 height 563
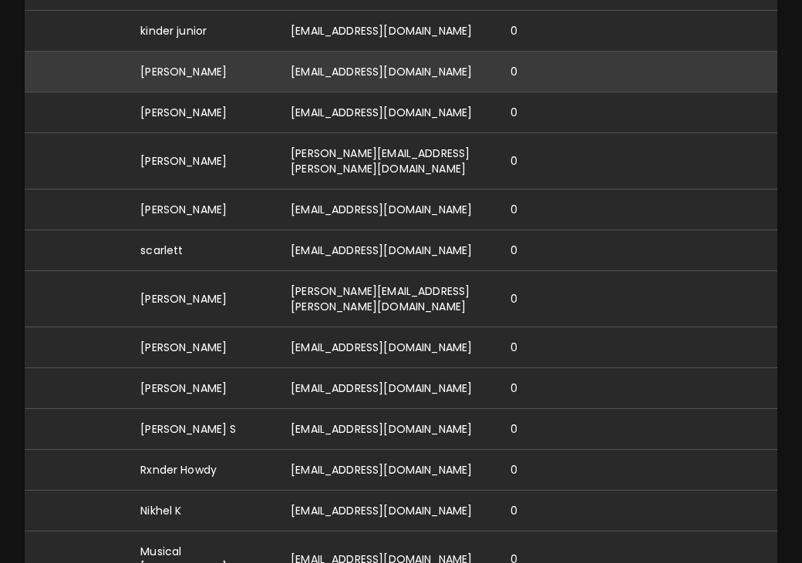
scroll to position [1419, 0]
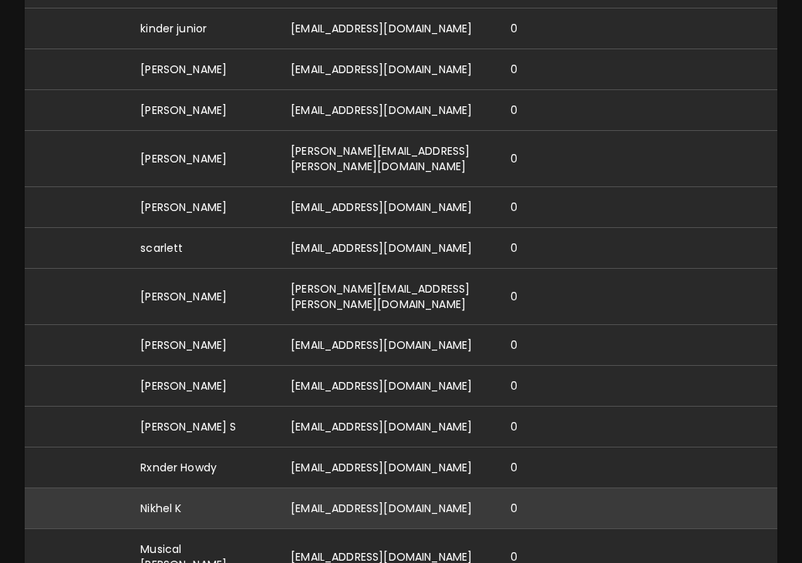
click at [309, 489] on td "[EMAIL_ADDRESS][DOMAIN_NAME]" at bounding box center [388, 509] width 220 height 41
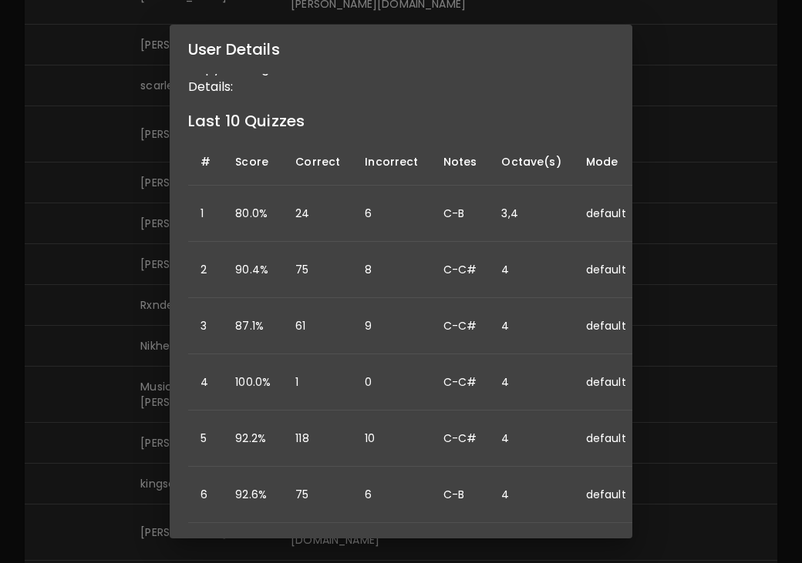
scroll to position [0, 0]
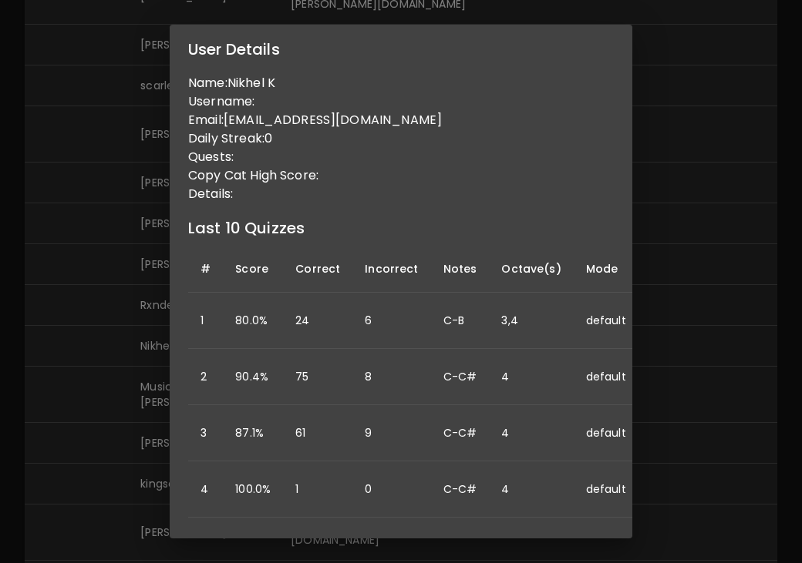
click at [101, 380] on div "User Details Name: Nikhel K Username: Email: nikhelmk@gmail.com Daily Streak: 0…" at bounding box center [401, 281] width 802 height 563
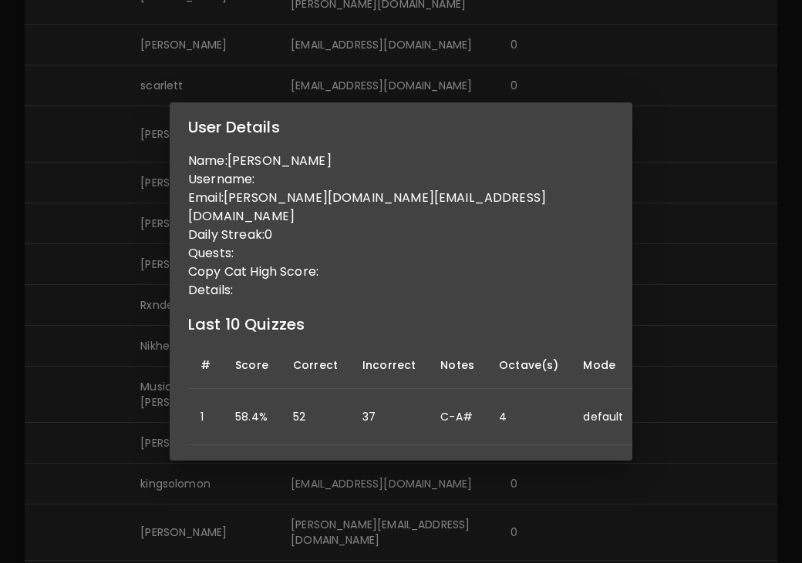
click at [71, 432] on div "User Details Name: Janice Love Username: Email: janice.m.love@gmail.com Daily S…" at bounding box center [401, 281] width 802 height 563
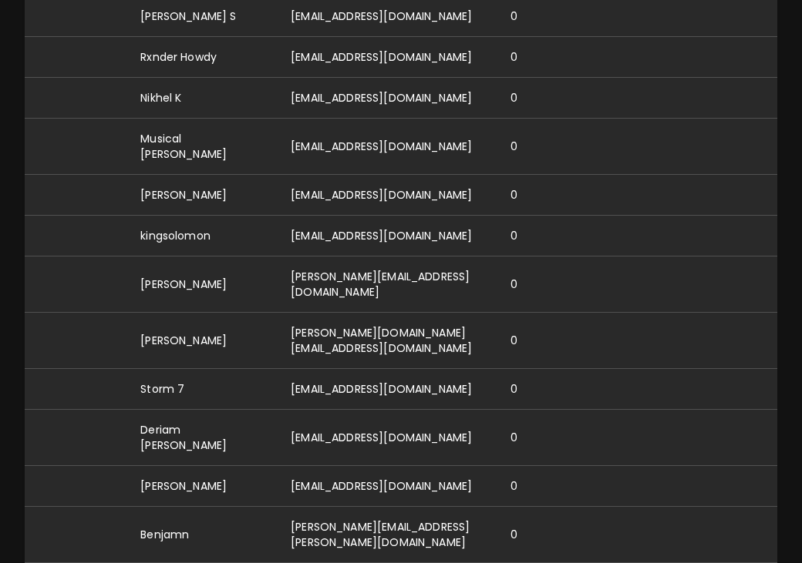
scroll to position [1834, 0]
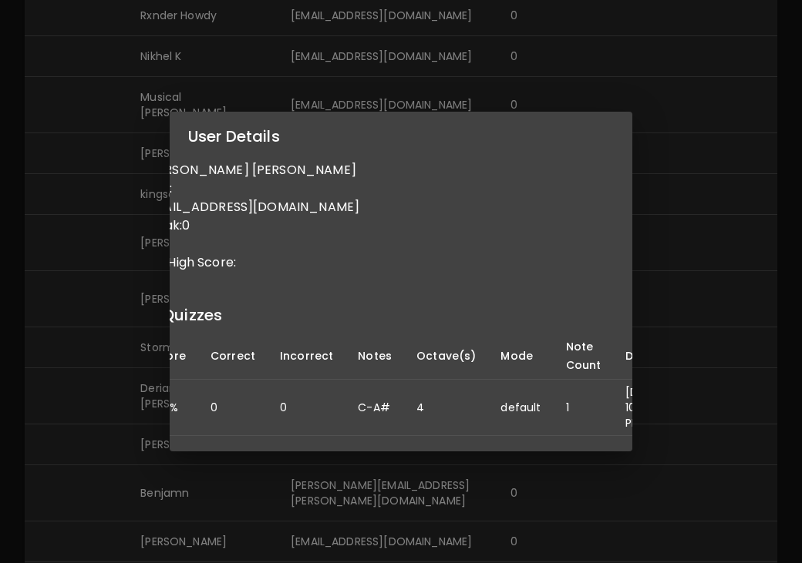
scroll to position [0, 0]
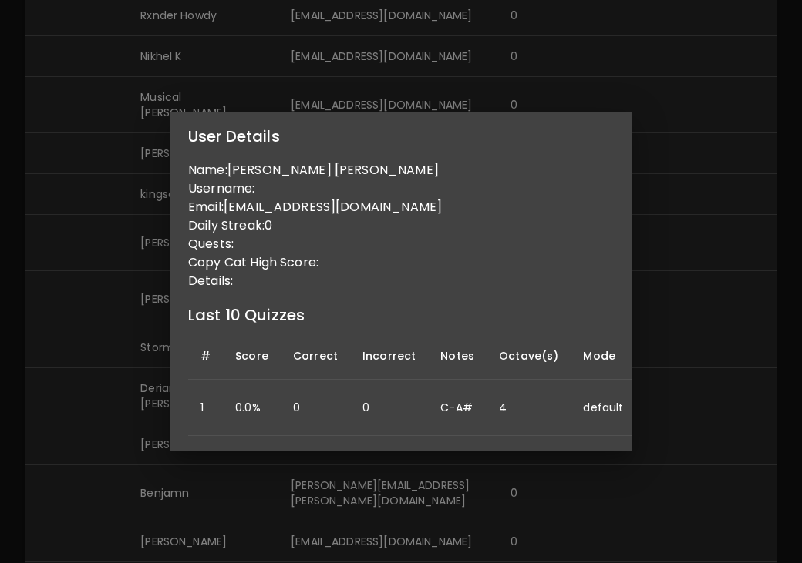
click at [109, 364] on div "User Details Name: Ripu Daman Singh Username: Email: ripudamansingh@gmail.com D…" at bounding box center [401, 281] width 802 height 563
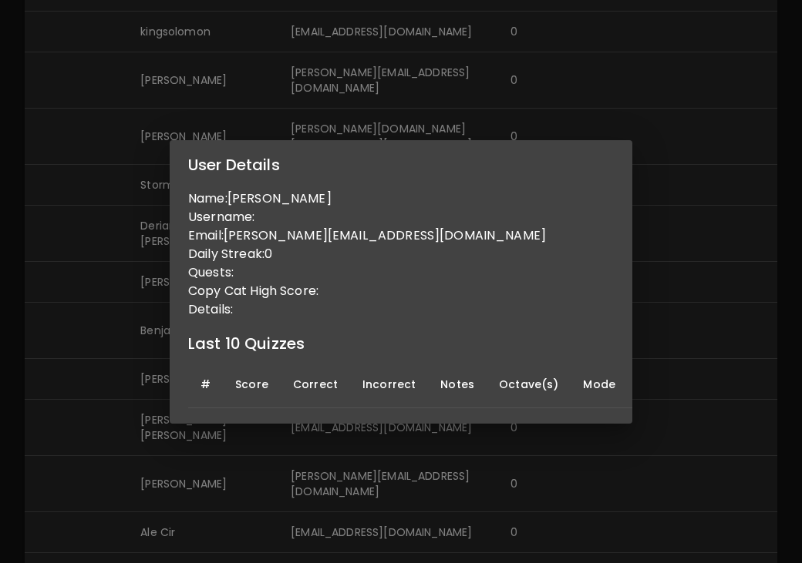
scroll to position [2025, 0]
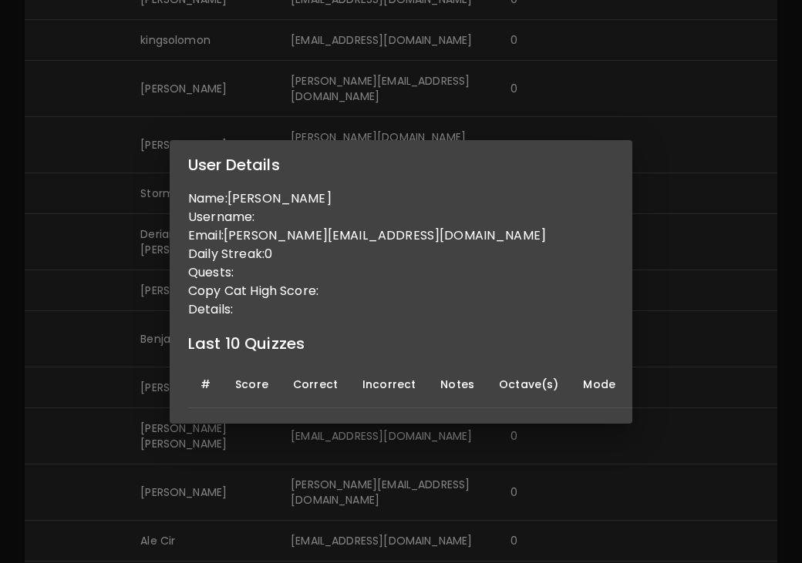
click at [35, 402] on div "User Details Name: Allison Ryan Username: Email: allison.ryan9974@gmail.com Dai…" at bounding box center [401, 281] width 802 height 563
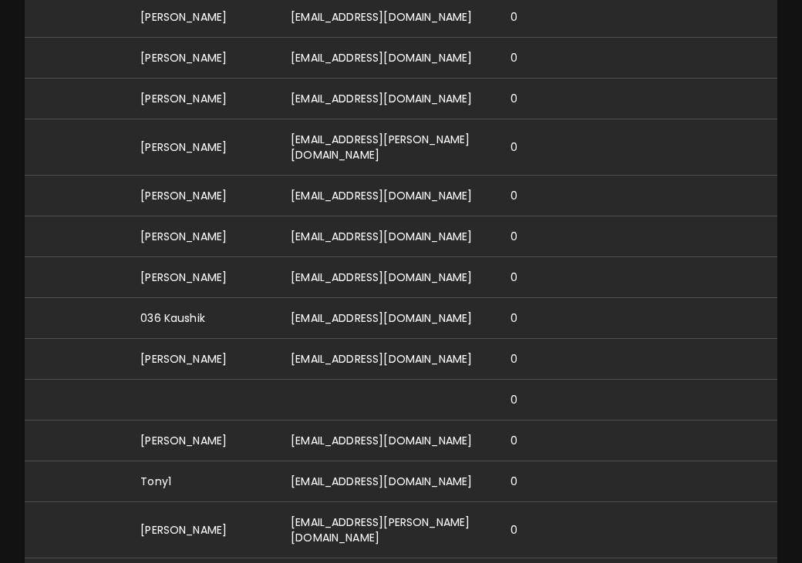
scroll to position [2835, 0]
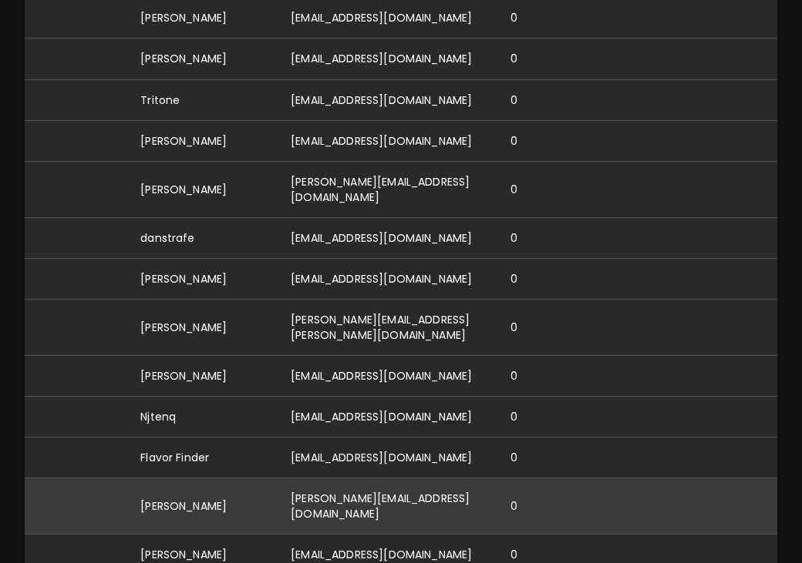
click at [294, 478] on td "[PERSON_NAME][EMAIL_ADDRESS][DOMAIN_NAME]" at bounding box center [388, 506] width 220 height 56
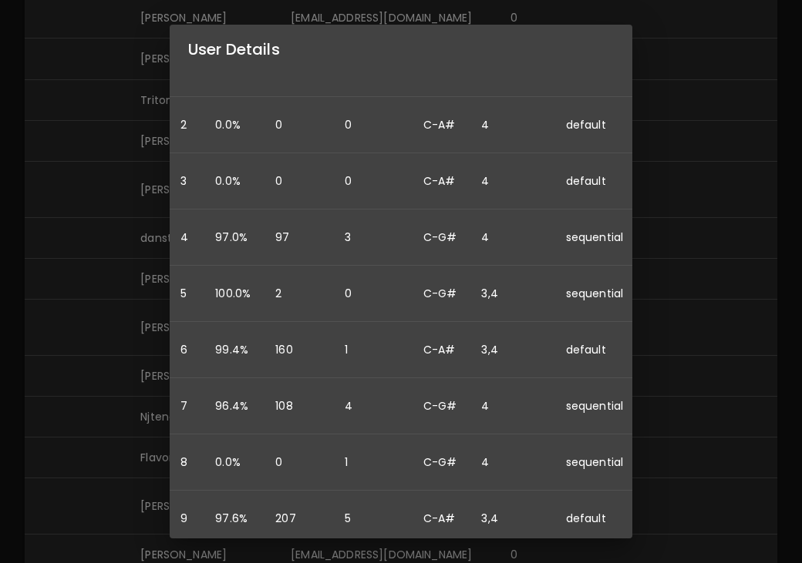
scroll to position [252, 0]
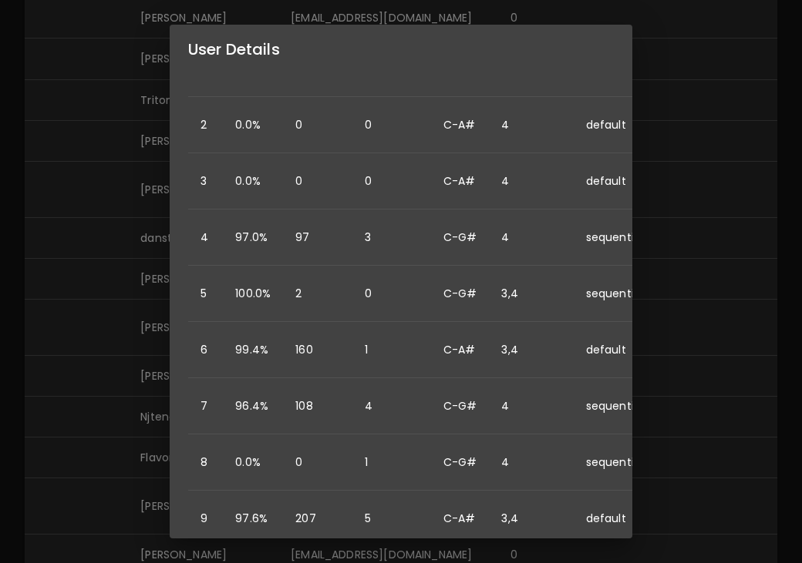
click at [54, 338] on div "User Details Name: David Hall Username: Email: david@hallmusicproductions.com D…" at bounding box center [401, 281] width 802 height 563
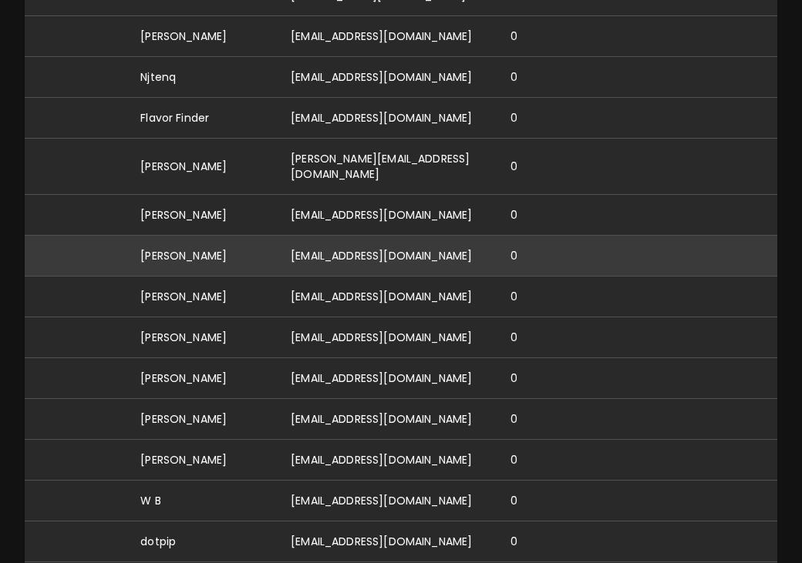
scroll to position [3175, 0]
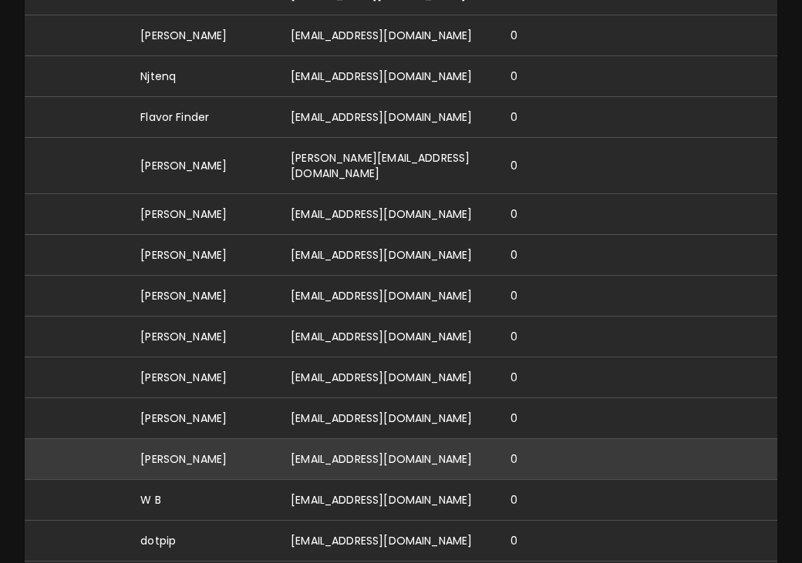
click at [197, 439] on td "[PERSON_NAME]" at bounding box center [203, 459] width 150 height 41
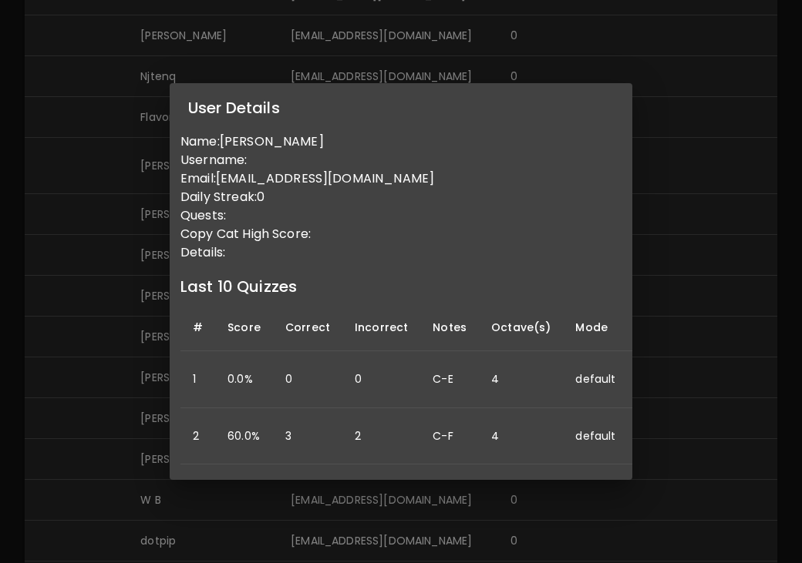
scroll to position [0, 0]
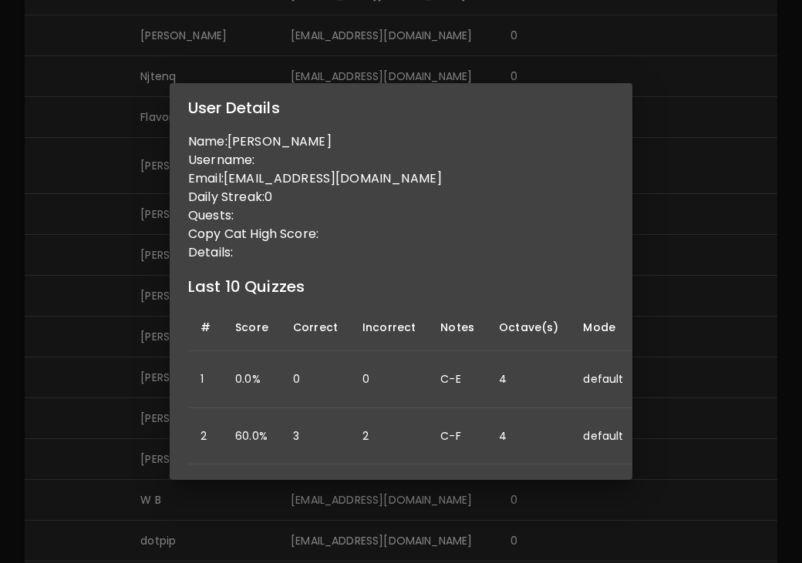
click at [124, 351] on div "User Details Name: julia da silva Username: Email: juliaazevedoceciliadasilva@g…" at bounding box center [401, 281] width 802 height 563
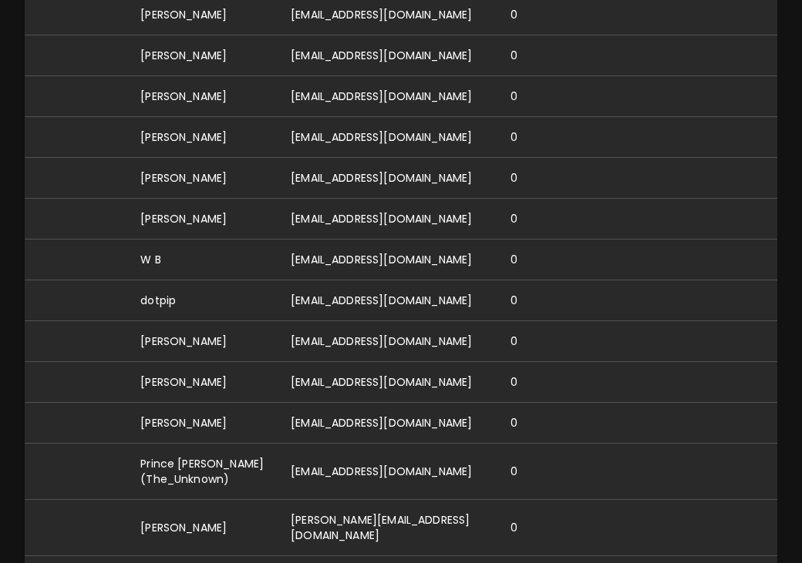
scroll to position [3453, 0]
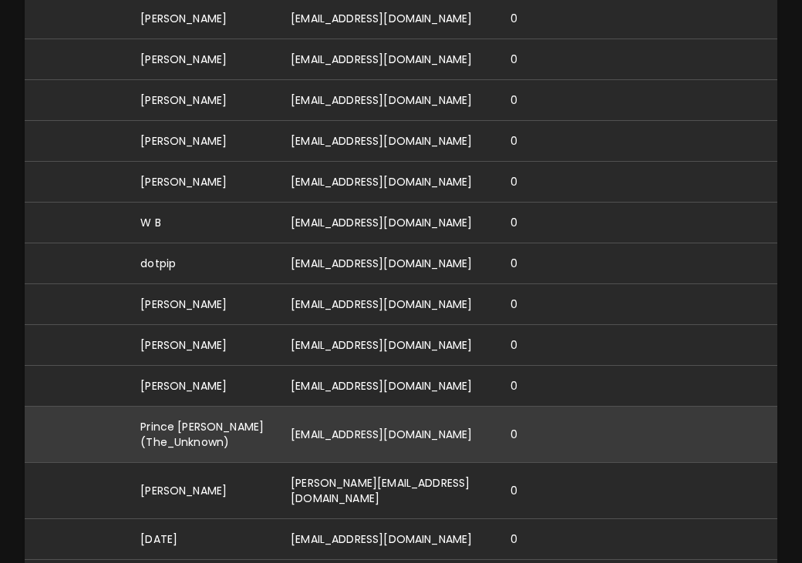
click at [305, 406] on td "[EMAIL_ADDRESS][DOMAIN_NAME]" at bounding box center [388, 434] width 220 height 56
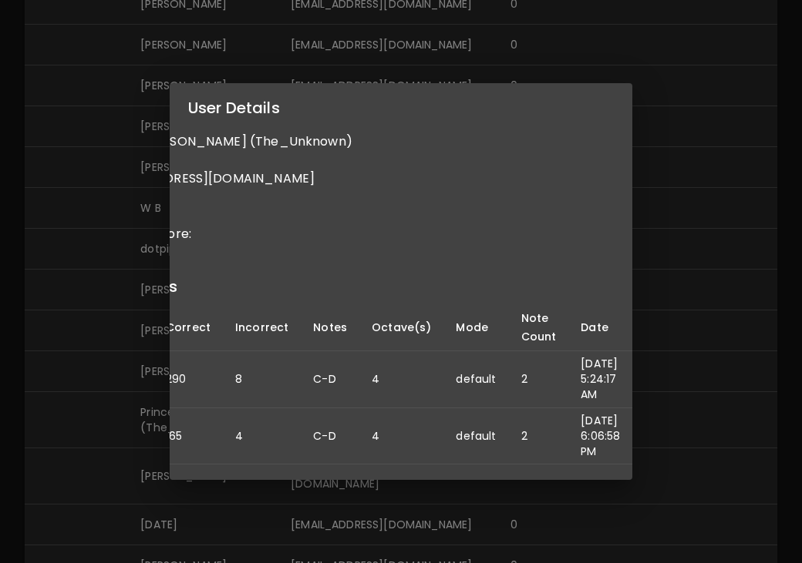
scroll to position [0, 0]
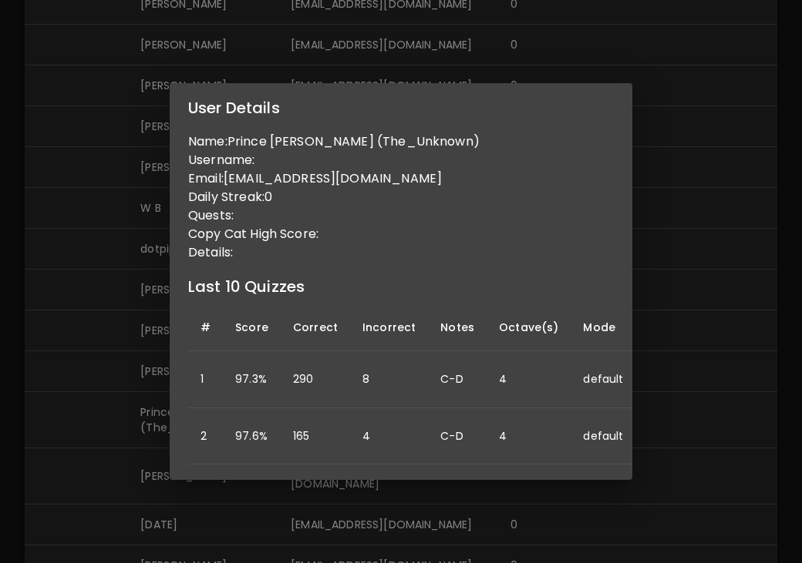
click at [98, 341] on div "User Details Name: Prince Nyarko (The_Unknown) Username: Email: princenyarkoedw…" at bounding box center [401, 281] width 802 height 563
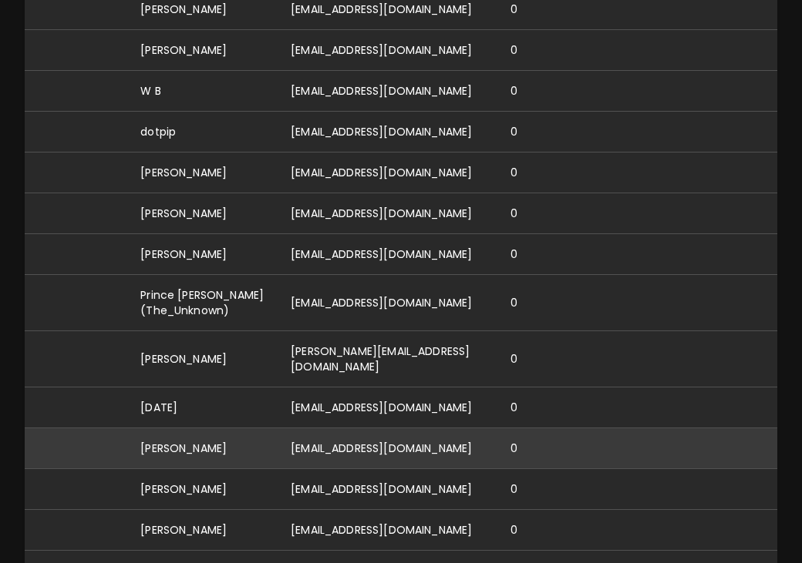
scroll to position [3622, 0]
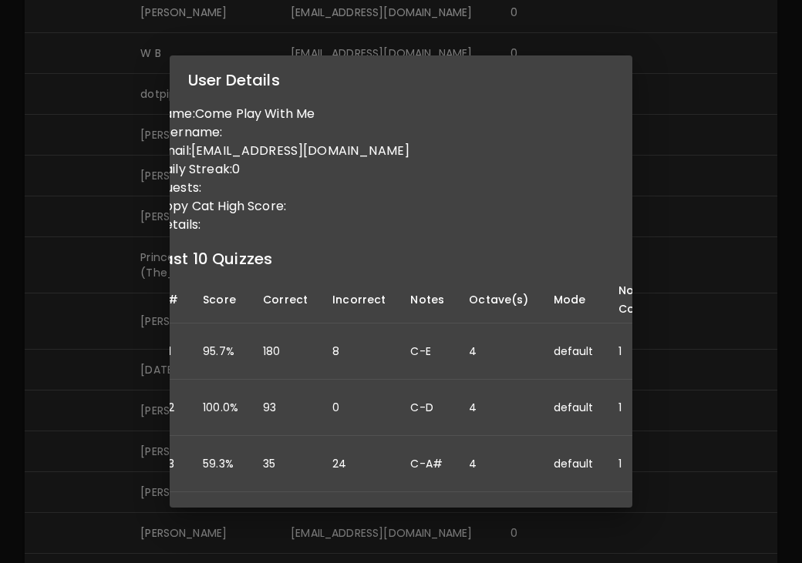
scroll to position [0, 0]
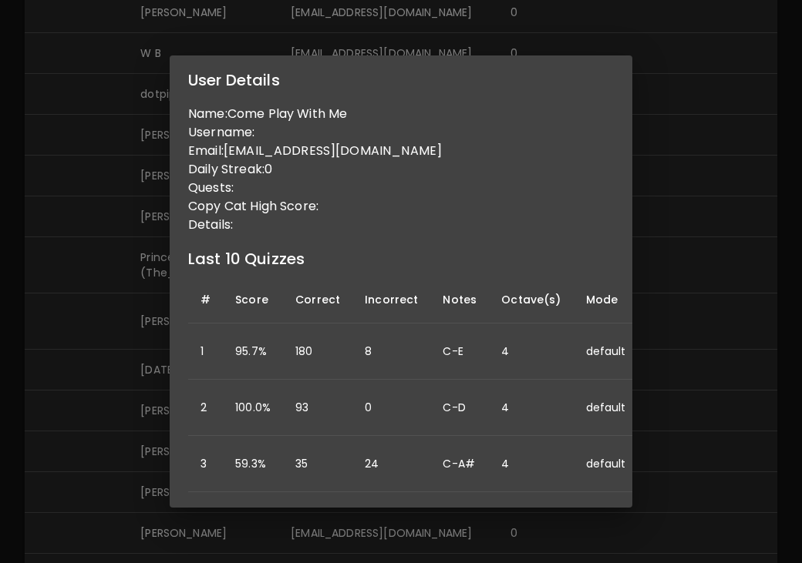
click at [97, 394] on div "User Details Name: Come Play With Me Username: Email: dorvalpiano@gmail.com Dai…" at bounding box center [401, 281] width 802 height 563
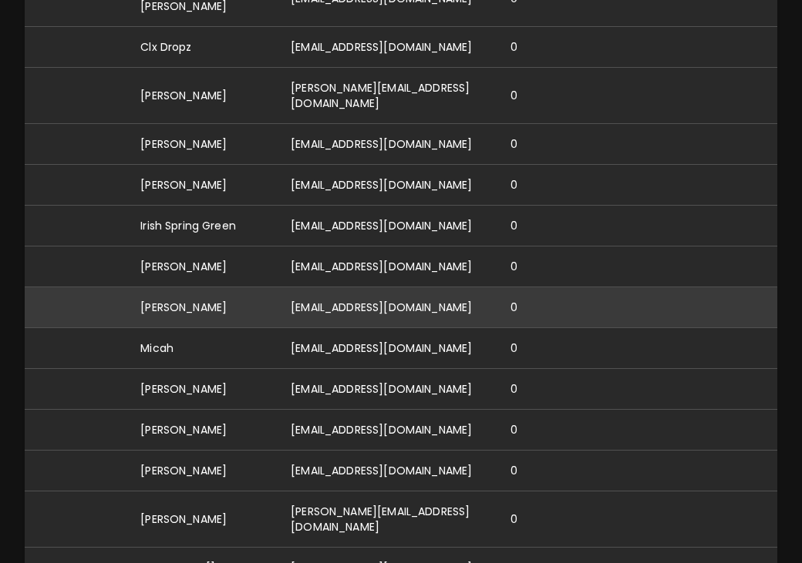
scroll to position [4468, 0]
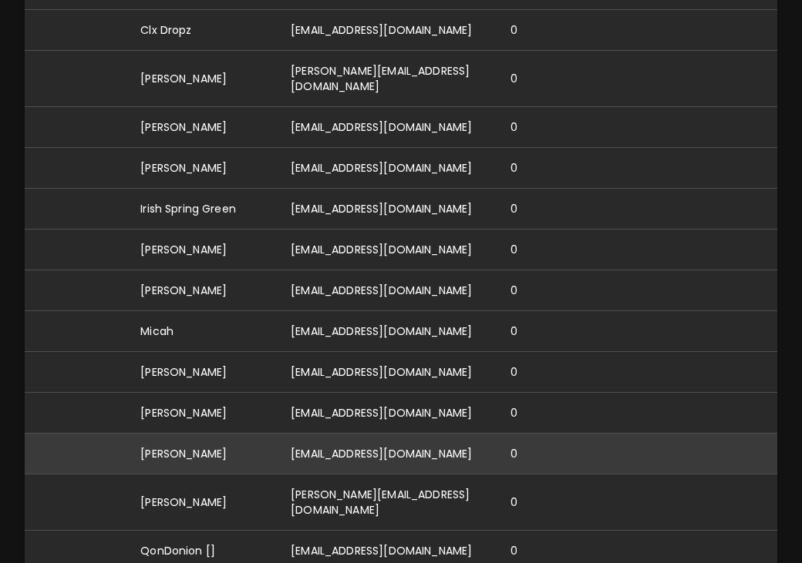
click at [348, 434] on td "[EMAIL_ADDRESS][DOMAIN_NAME]" at bounding box center [388, 454] width 220 height 41
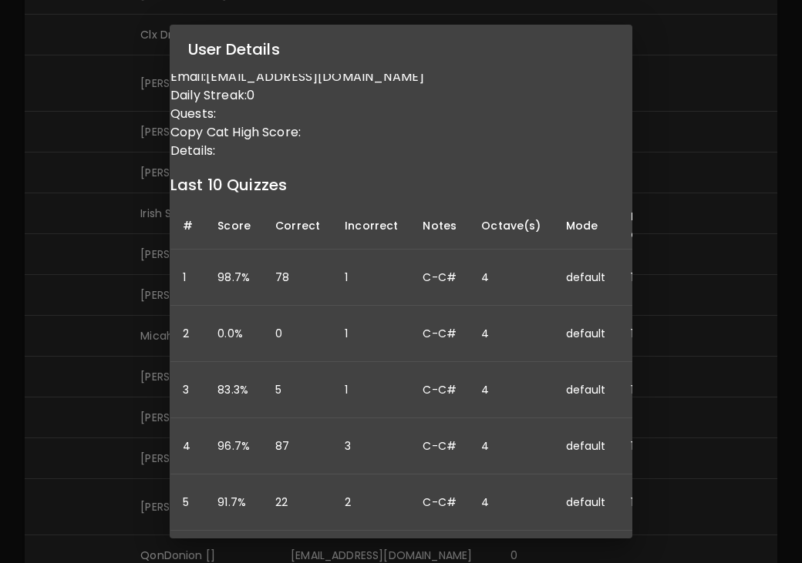
scroll to position [43, 0]
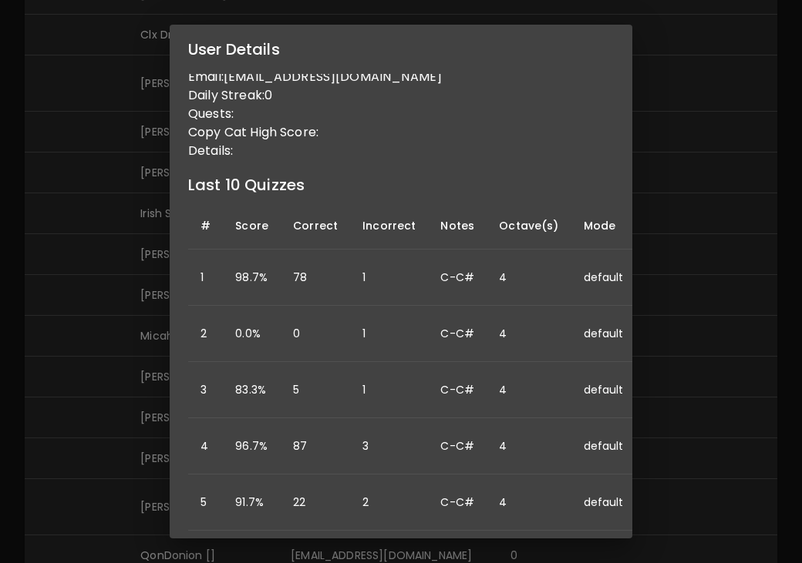
click at [111, 342] on div "User Details Name: Arhan Jhaveri Username: Email: arhanjhaveri@gmail.com Daily …" at bounding box center [401, 281] width 802 height 563
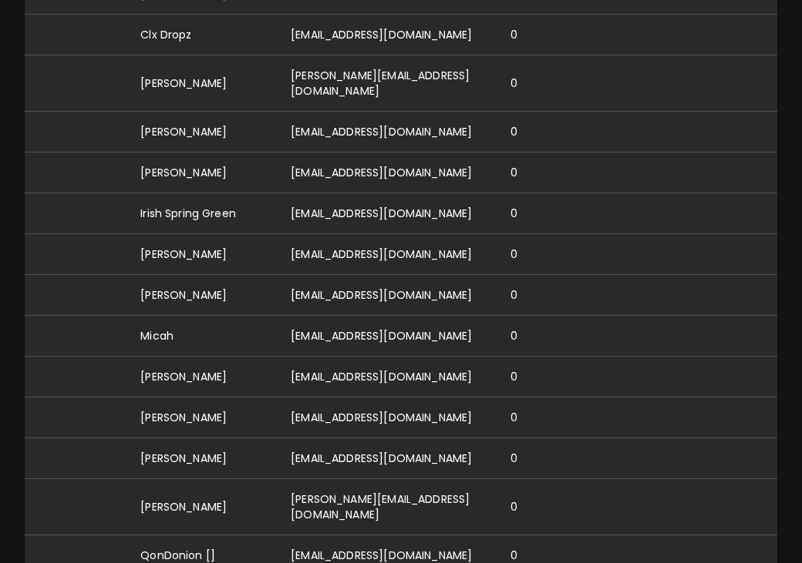
scroll to position [0, 0]
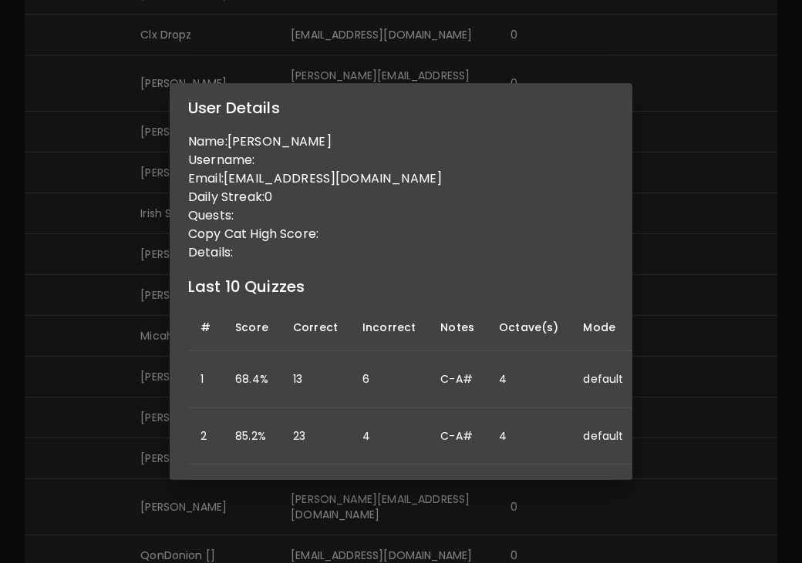
click at [3, 437] on div "User Details Name: Bo Shirah Username: Email: boshirah@gmail.com Daily Streak: …" at bounding box center [401, 281] width 802 height 563
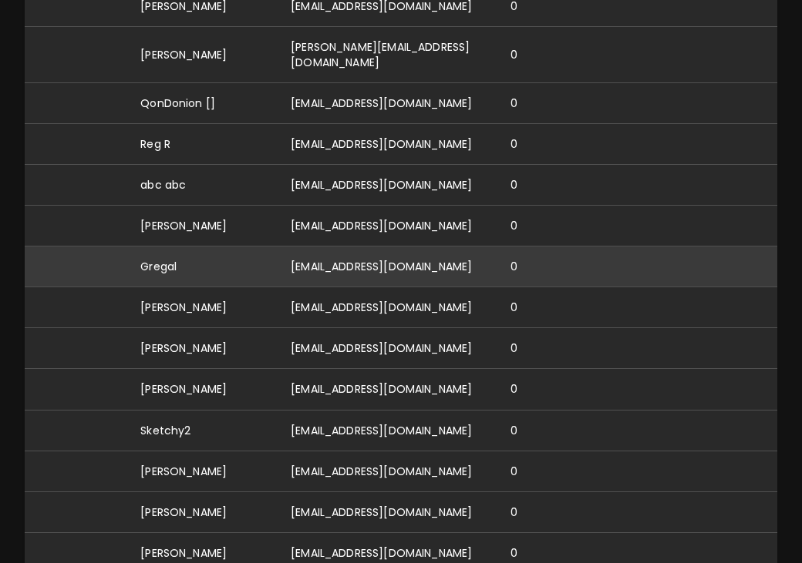
scroll to position [4918, 0]
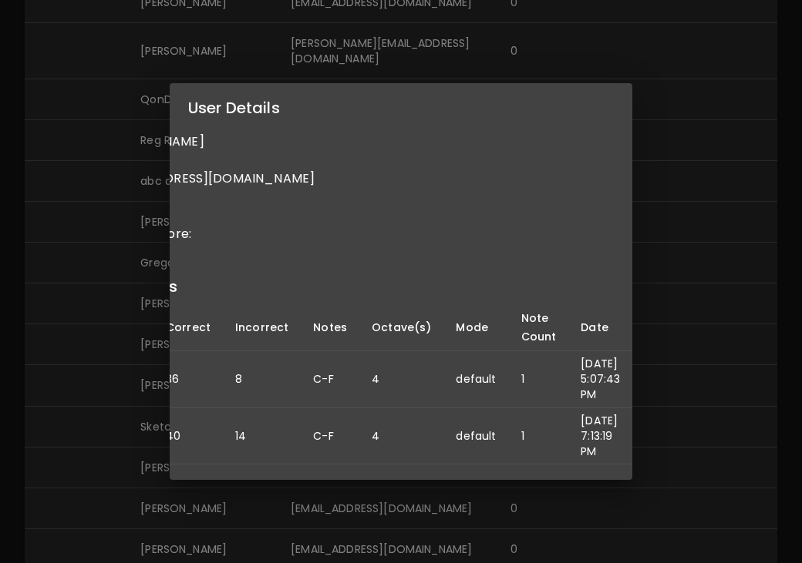
scroll to position [0, 0]
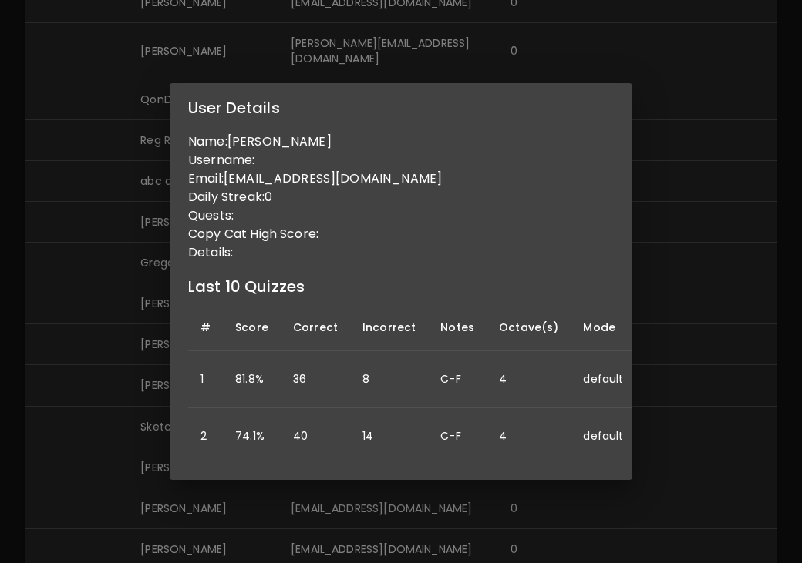
click at [101, 396] on div "User Details Name: Sarah Simonak Username: Email: sarahsimonak@gmail.com Daily …" at bounding box center [401, 281] width 802 height 563
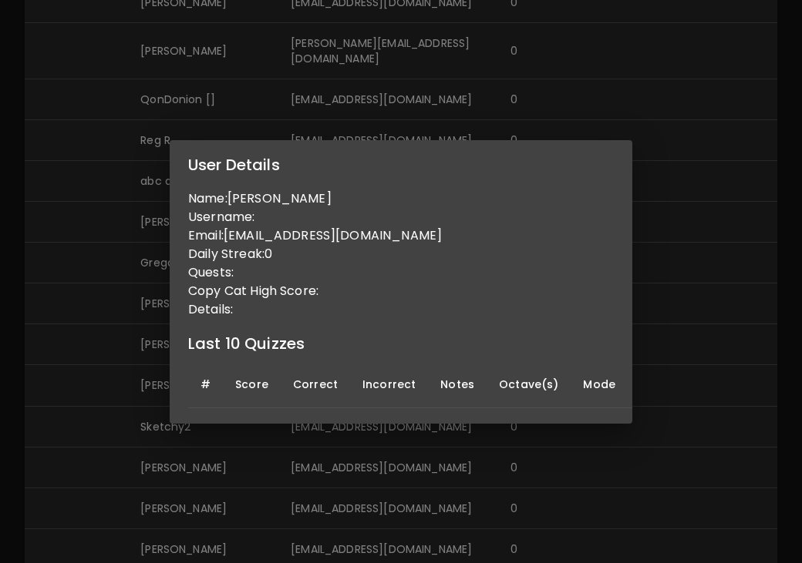
click at [70, 388] on div "User Details Name: Thad Warren Username: Email: thadcwarren@gmail.com Daily Str…" at bounding box center [401, 281] width 802 height 563
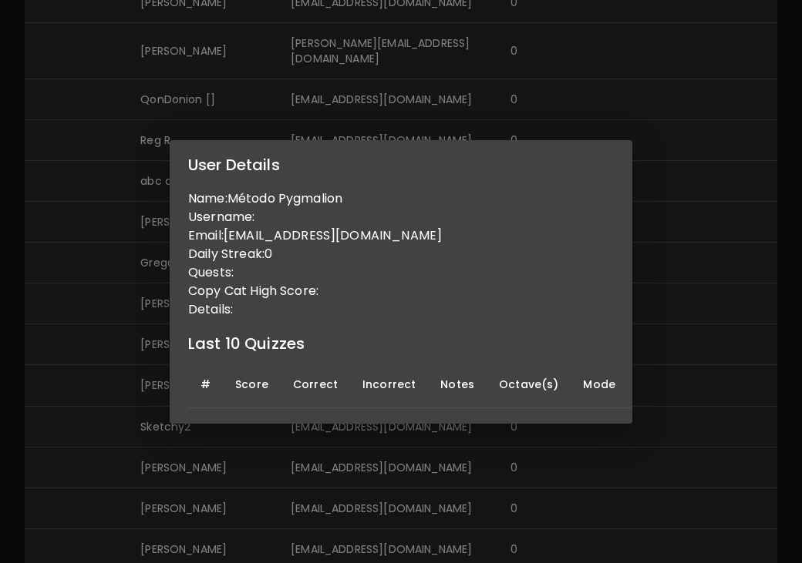
scroll to position [0, 17]
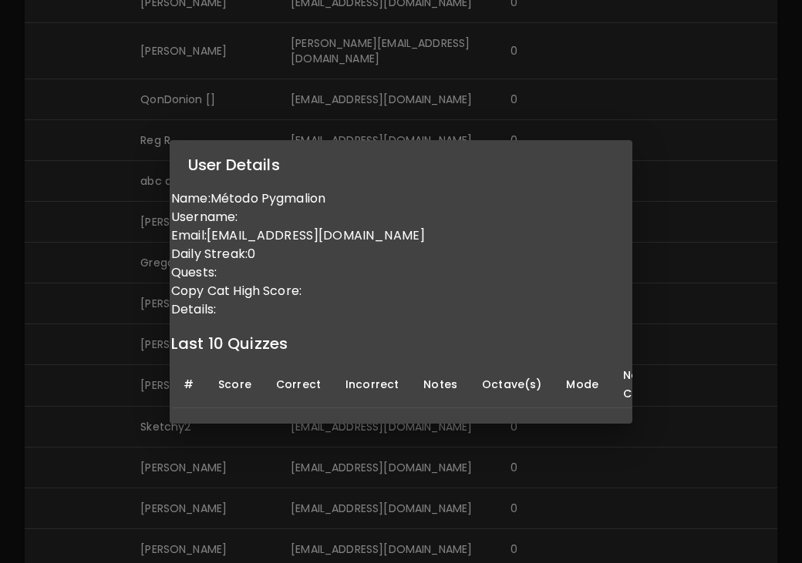
click at [119, 431] on div "User Details Name: Método Pygmalion Username: Email: metodopygmalion@gmail.com …" at bounding box center [401, 281] width 802 height 563
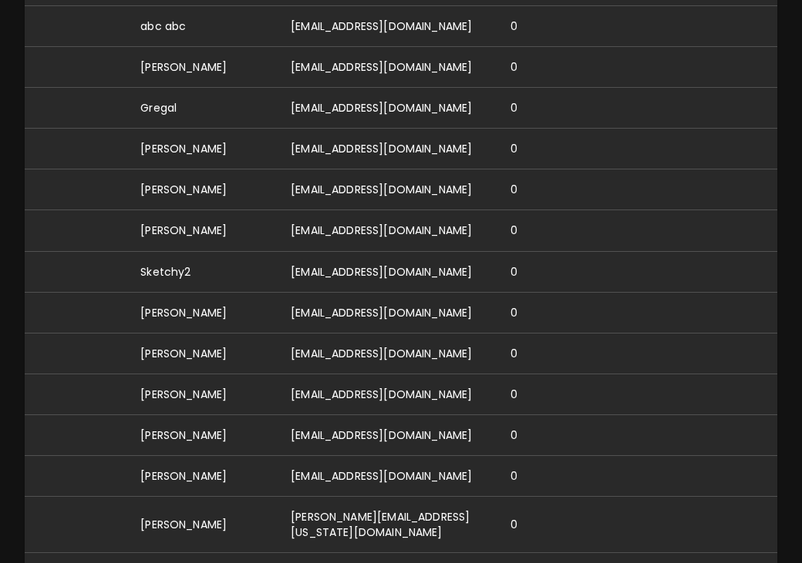
scroll to position [5076, 0]
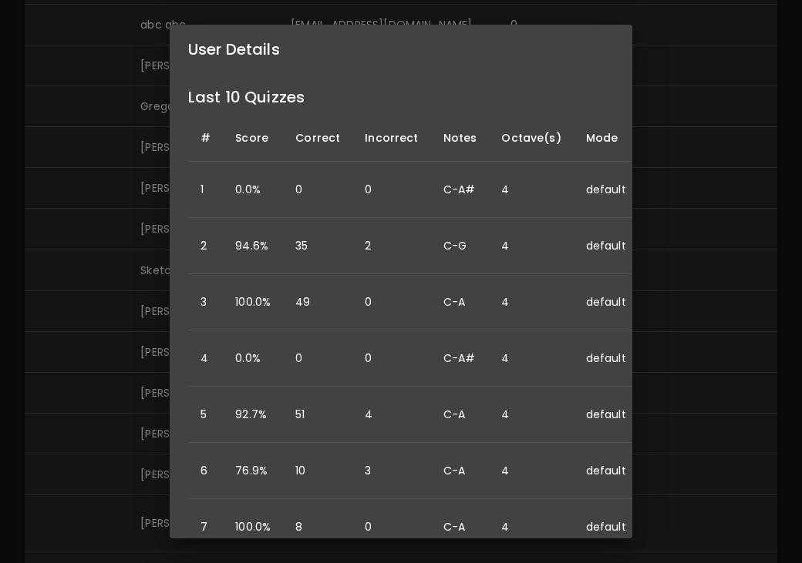
scroll to position [0, 0]
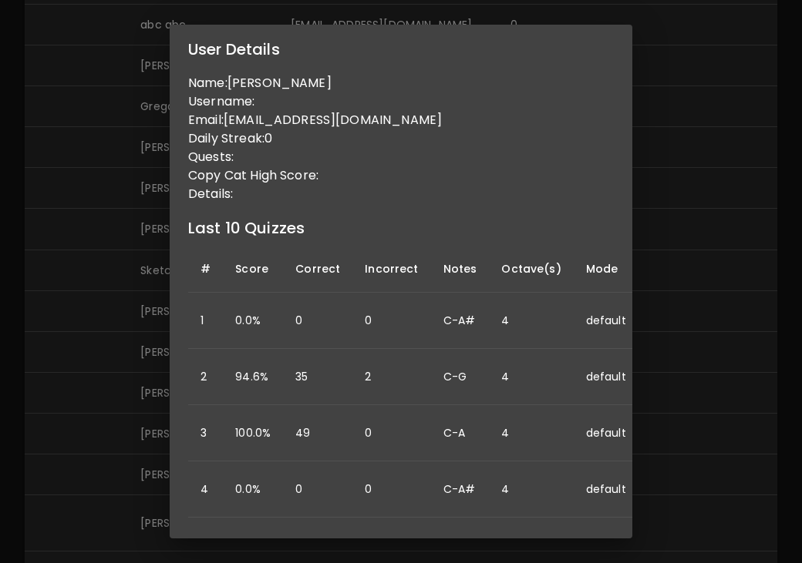
click at [38, 452] on div "User Details Name: Isabella Bailey Username: Email: izziebailey2012@gmail.com D…" at bounding box center [401, 281] width 802 height 563
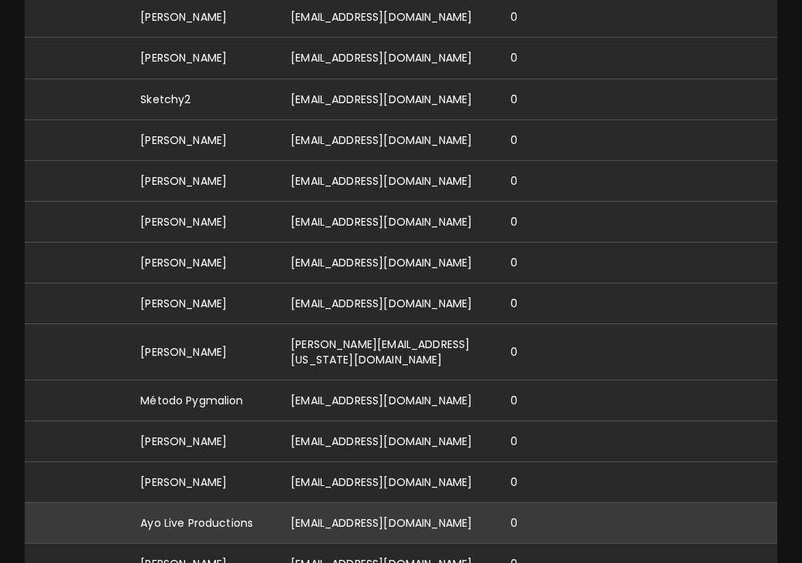
scroll to position [5258, 0]
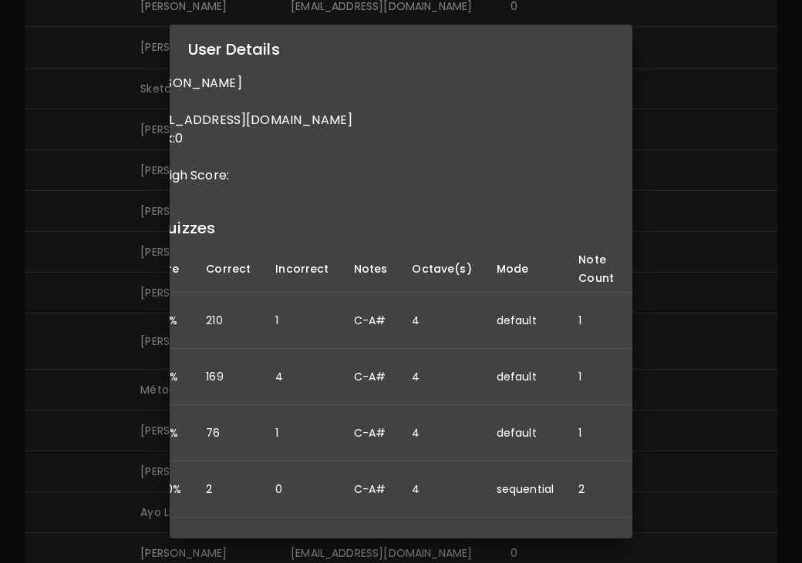
scroll to position [0, 153]
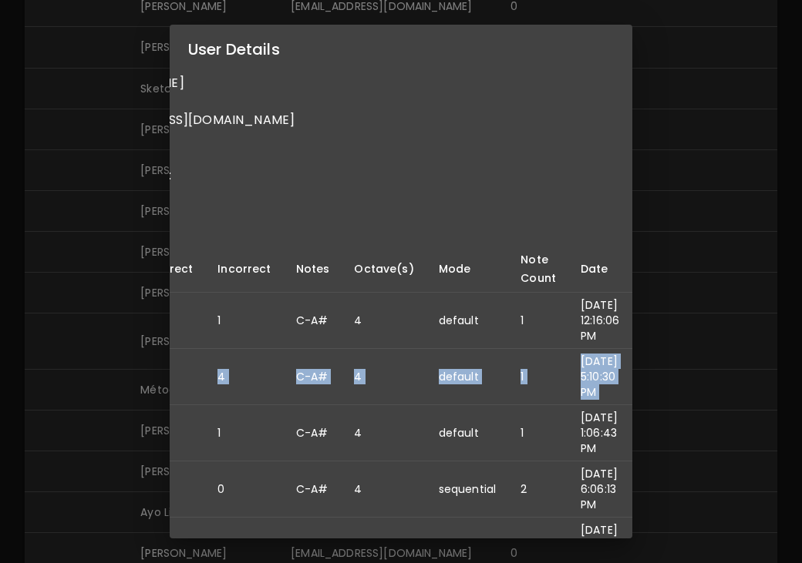
click at [88, 374] on div "User Details Name: Lukas Taylor Username: Email: lukastaylor0516@gmail.com Dail…" at bounding box center [401, 281] width 802 height 563
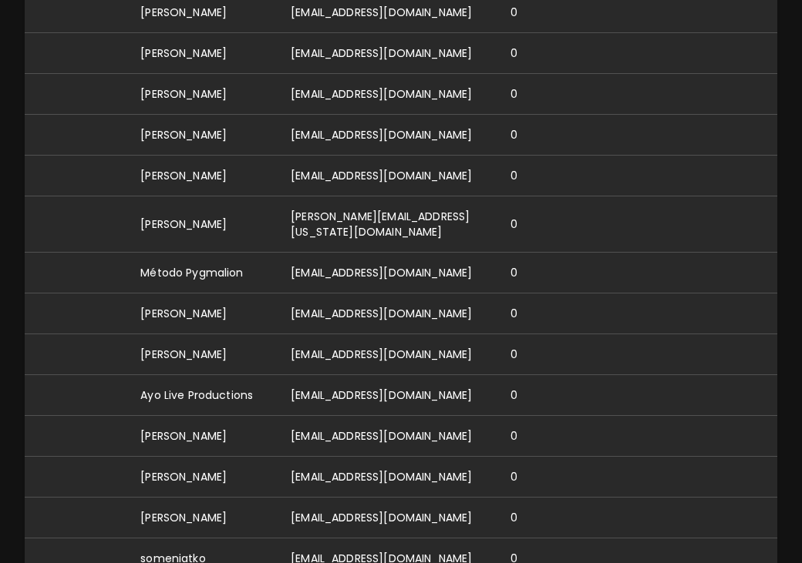
scroll to position [5399, 0]
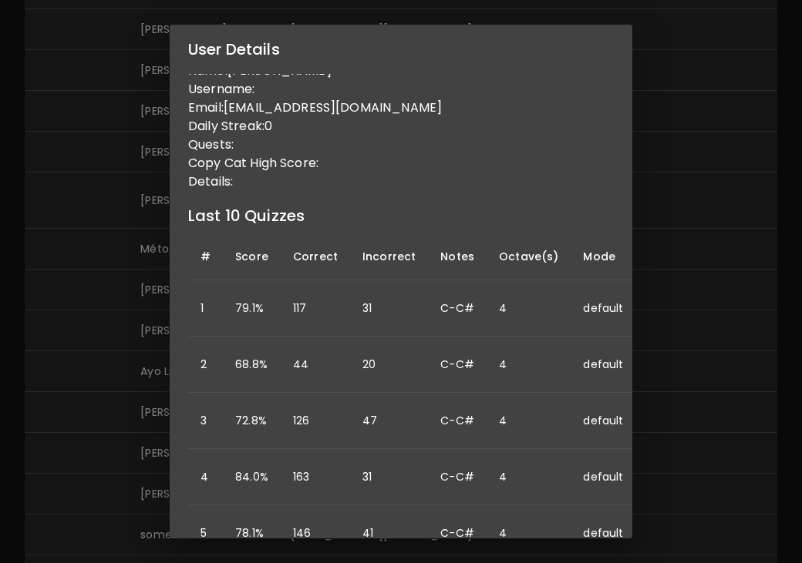
scroll to position [0, 0]
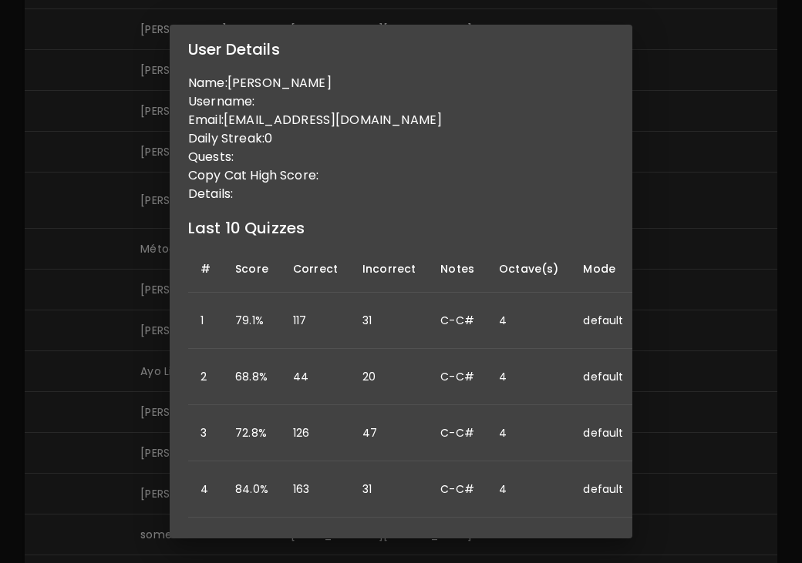
click at [99, 386] on div "User Details Name: Aria Kanabar Username: Email: sprinkledwithlove31@gmail.com …" at bounding box center [401, 281] width 802 height 563
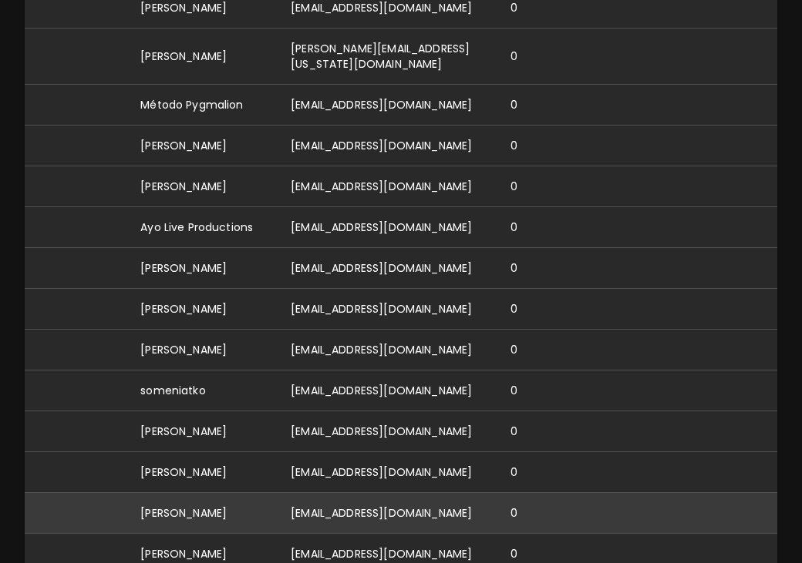
scroll to position [5570, 0]
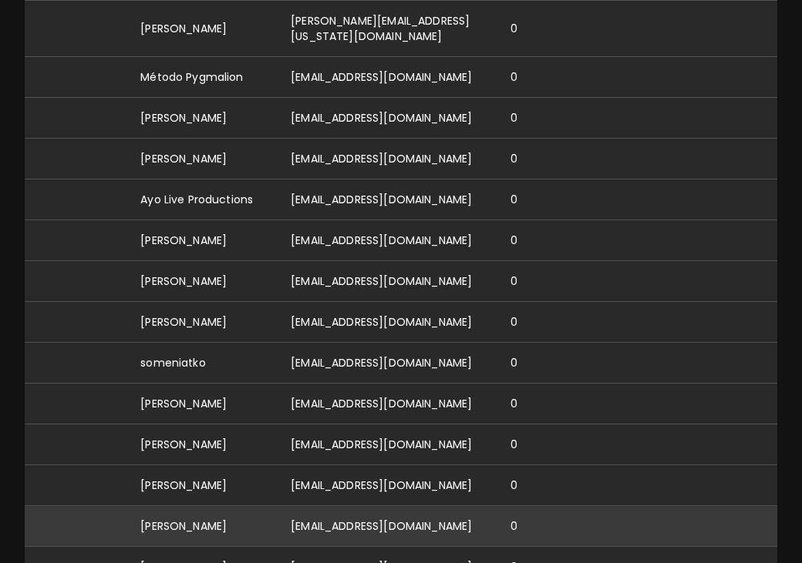
click at [348, 506] on td "[EMAIL_ADDRESS][DOMAIN_NAME]" at bounding box center [388, 526] width 220 height 41
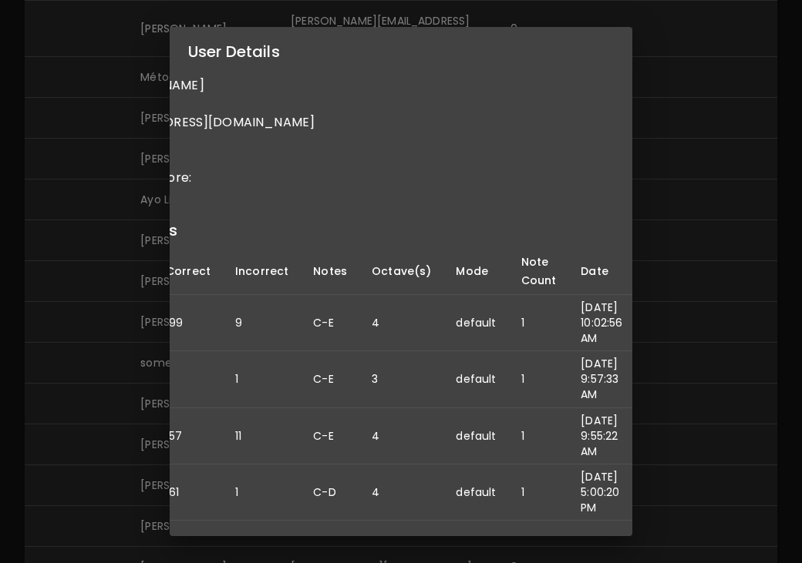
scroll to position [0, 0]
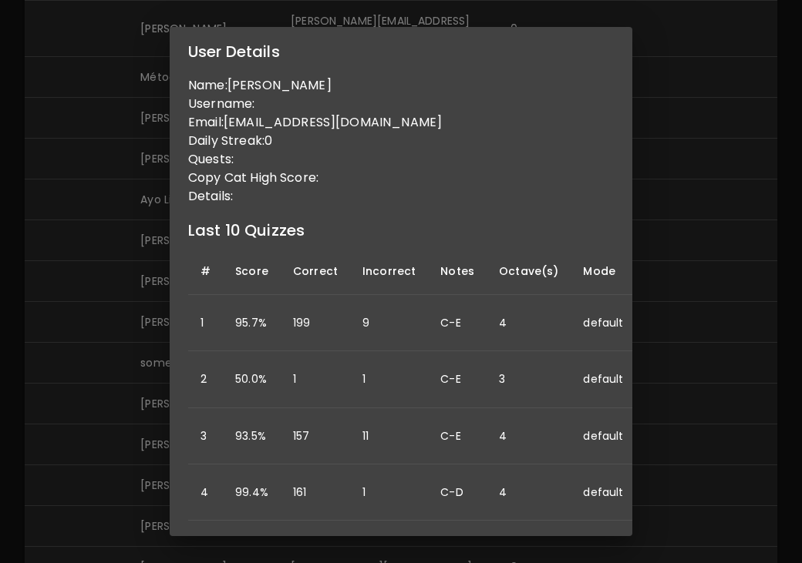
click at [22, 398] on div "User Details Name: Jeff Govek Username: Email: jgovek71@gmail.com Daily Streak:…" at bounding box center [401, 281] width 802 height 563
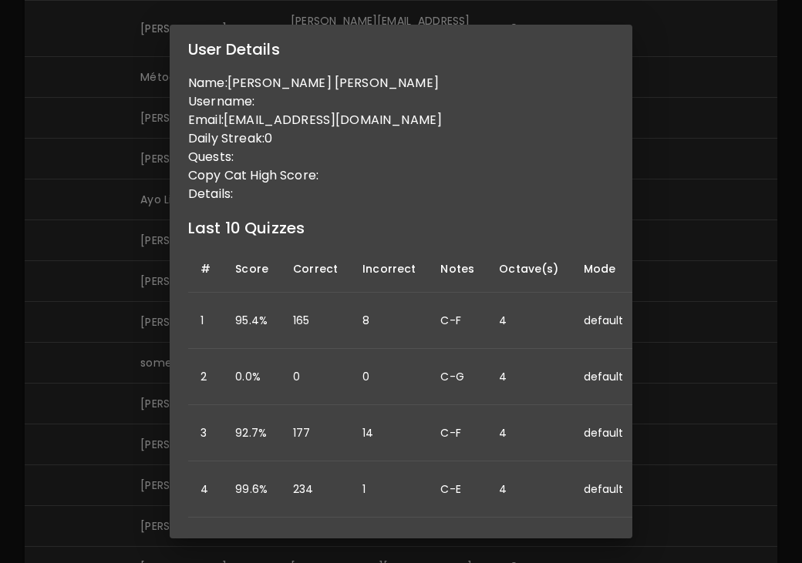
click at [89, 427] on div "User Details Name: maddix wood Username: Email: maddix7781@gmail.com Daily Stre…" at bounding box center [401, 281] width 802 height 563
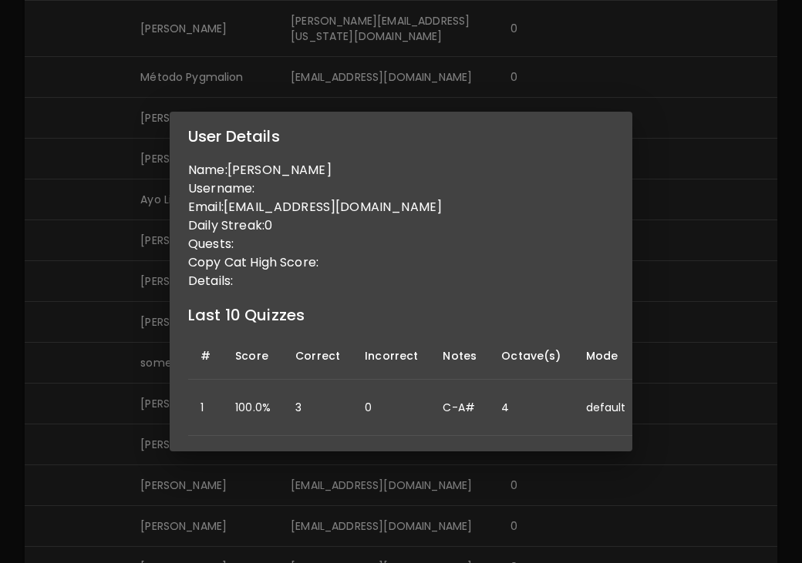
click at [66, 486] on div "User Details Name: Daniel Sterba Username: Email: dsterba@gmail.com Daily Strea…" at bounding box center [401, 281] width 802 height 563
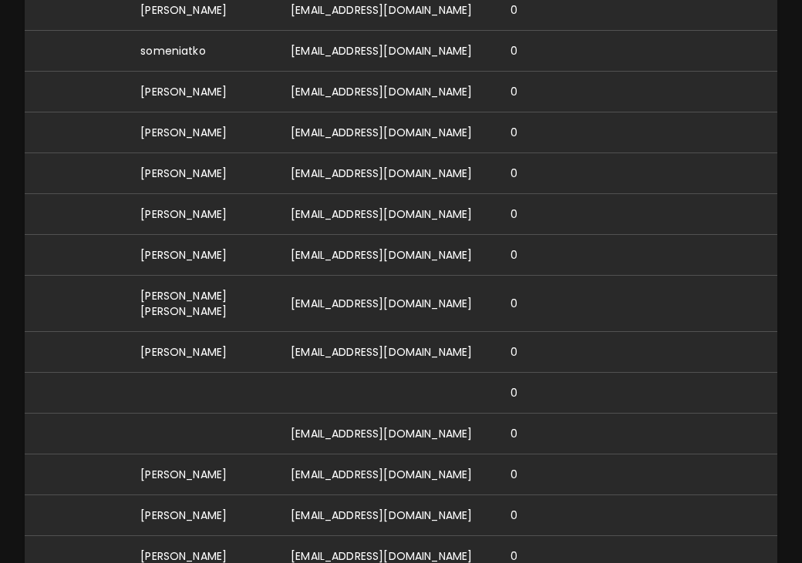
scroll to position [5888, 0]
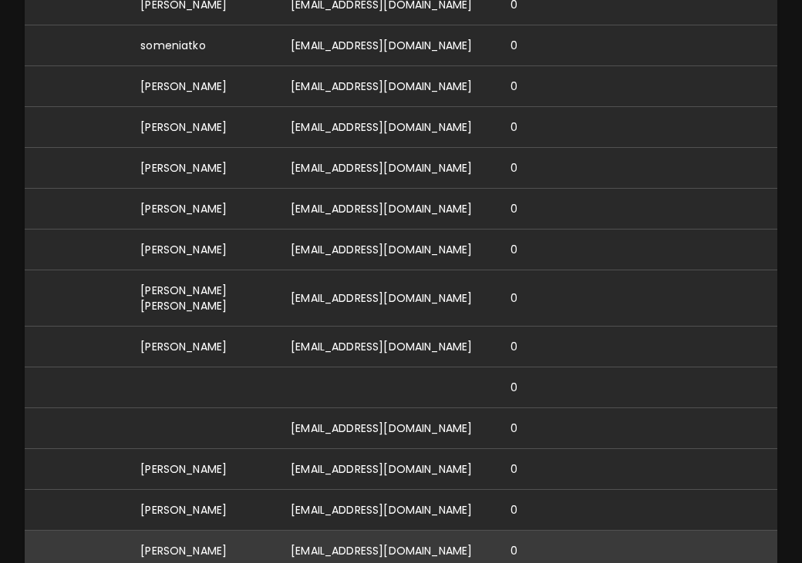
click at [176, 530] on td "[PERSON_NAME]" at bounding box center [203, 550] width 150 height 41
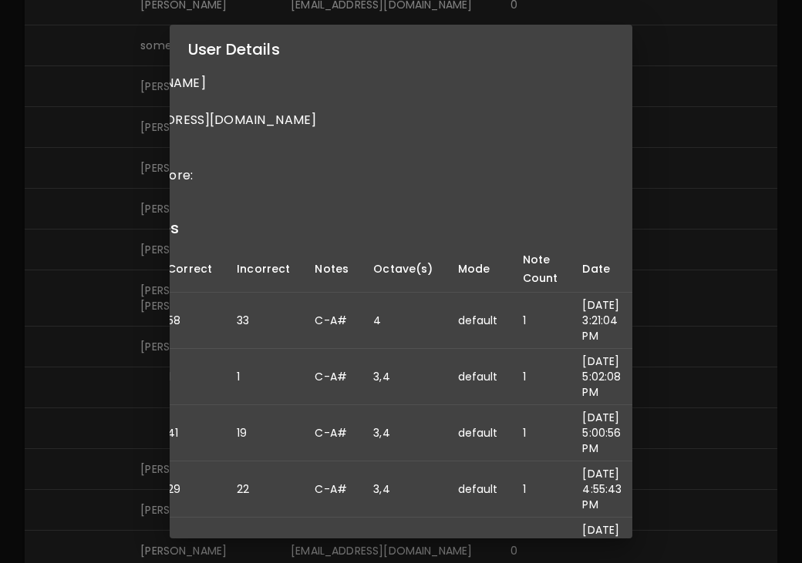
scroll to position [0, 0]
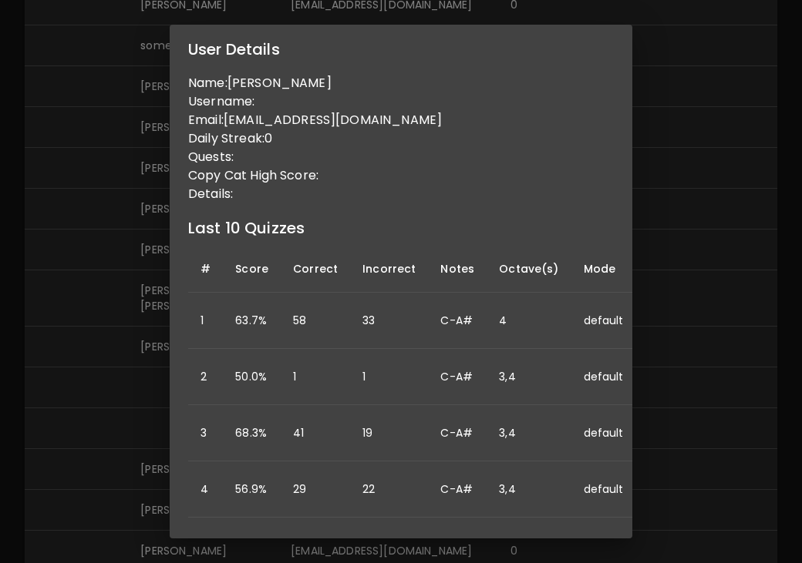
click at [86, 356] on div "User Details Name: Indigo Connelly Username: Email: indigoc204@gmail.com Daily …" at bounding box center [401, 281] width 802 height 563
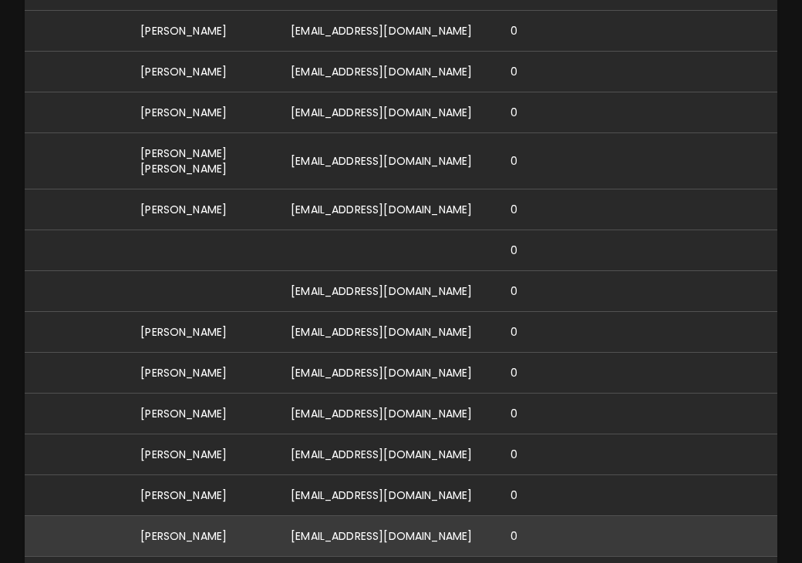
scroll to position [6026, 0]
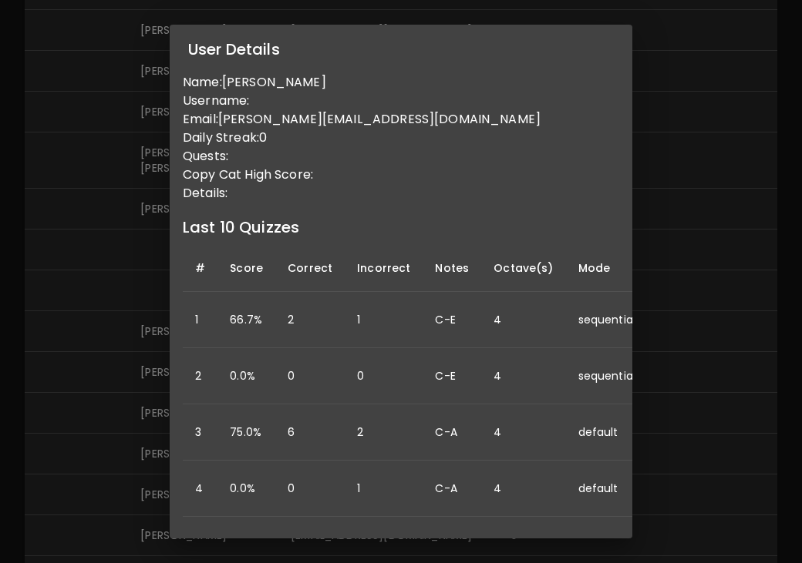
scroll to position [1, 0]
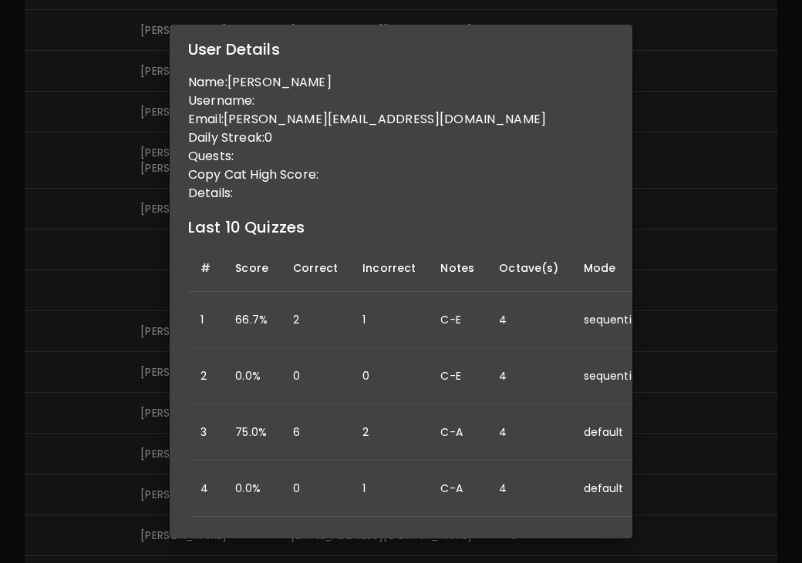
click at [99, 388] on div "User Details Name: Thad Warren Username: Email: thad@thadw.com Daily Streak: 0 …" at bounding box center [401, 281] width 802 height 563
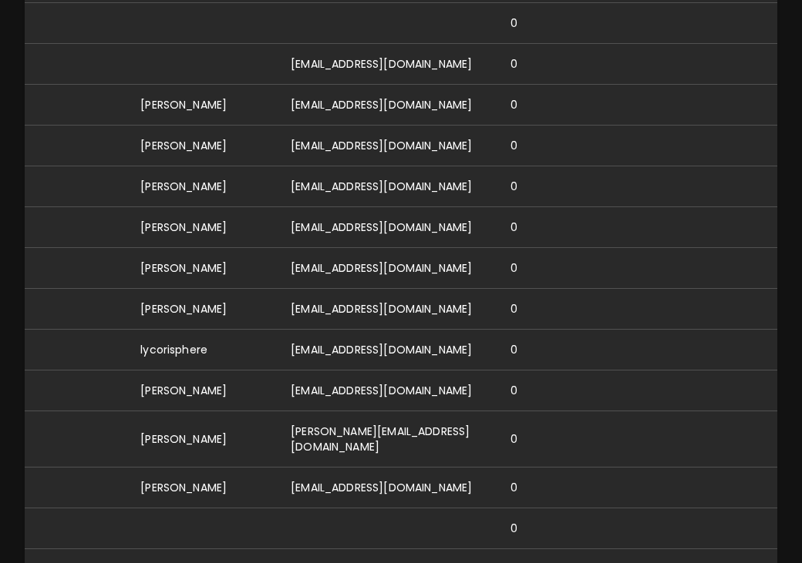
scroll to position [6258, 0]
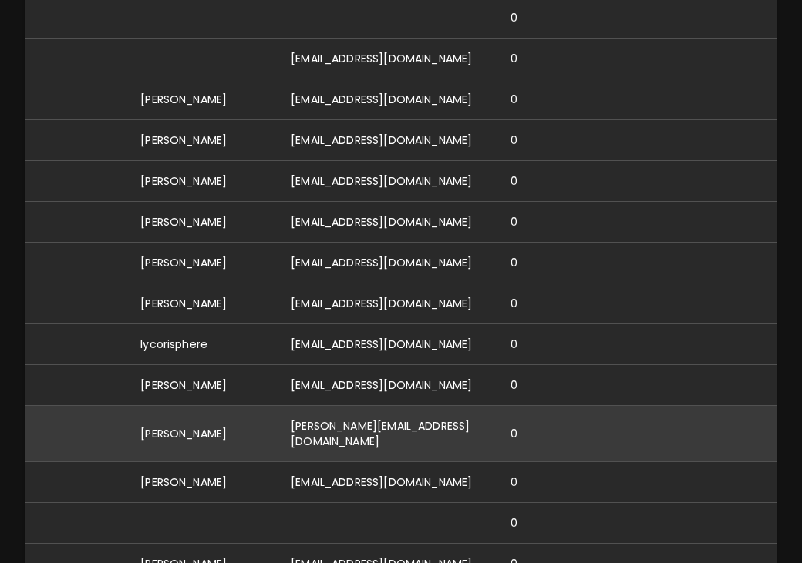
click at [306, 406] on td "[PERSON_NAME][EMAIL_ADDRESS][DOMAIN_NAME]" at bounding box center [388, 434] width 220 height 56
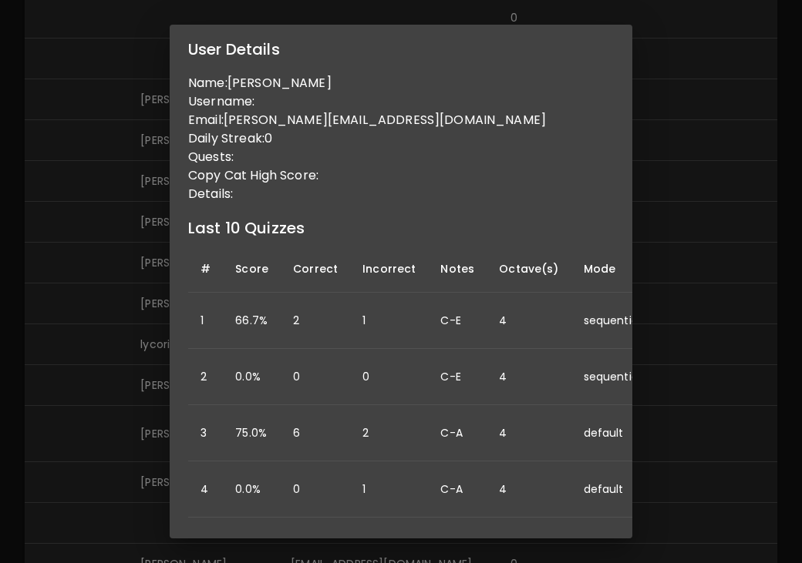
click at [667, 262] on div "User Details Name: Thad Warren Username: Email: thad@thadw.com Daily Streak: 0 …" at bounding box center [401, 281] width 802 height 563
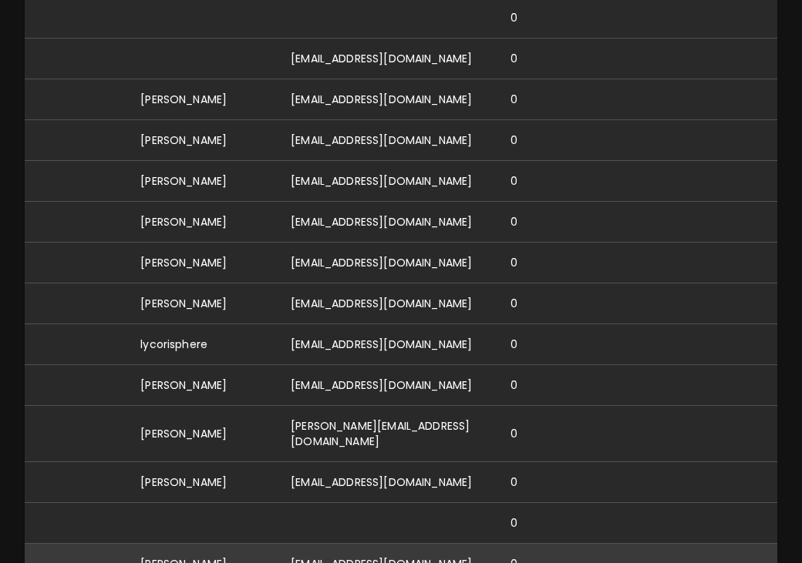
scroll to position [5363, 0]
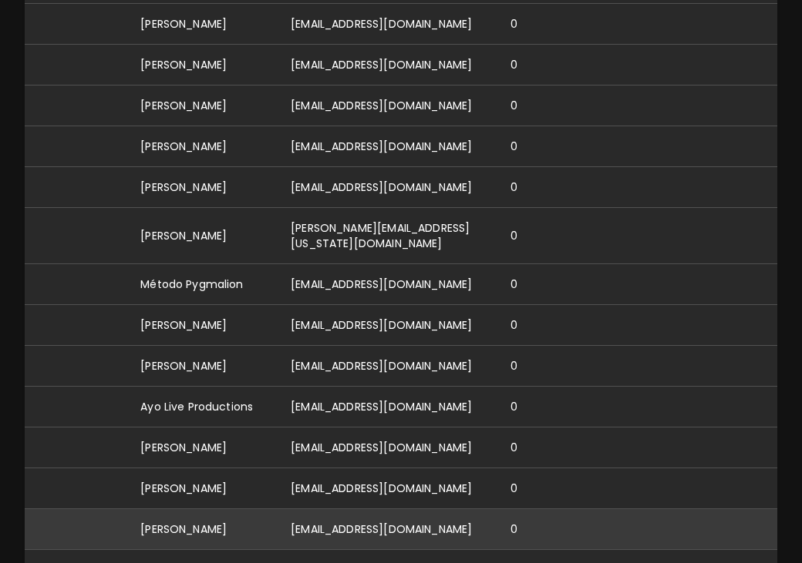
click at [339, 509] on td "[EMAIL_ADDRESS][DOMAIN_NAME]" at bounding box center [388, 529] width 220 height 41
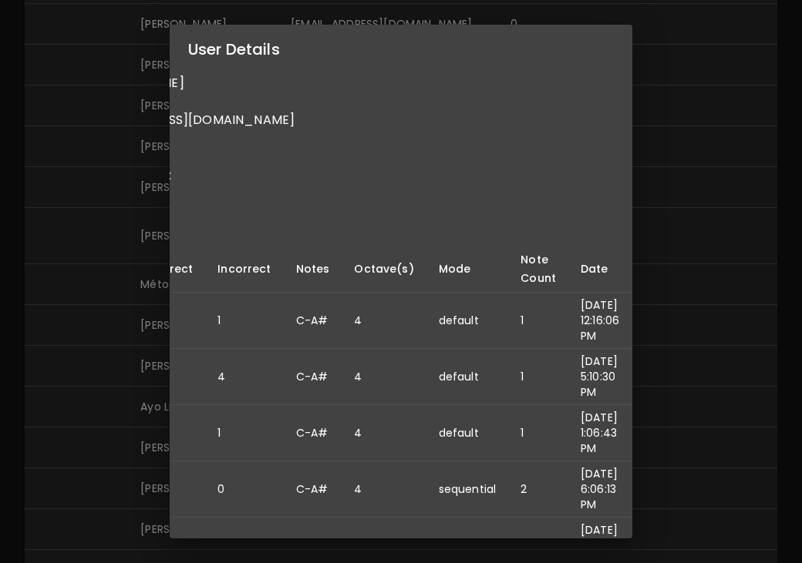
scroll to position [0, 0]
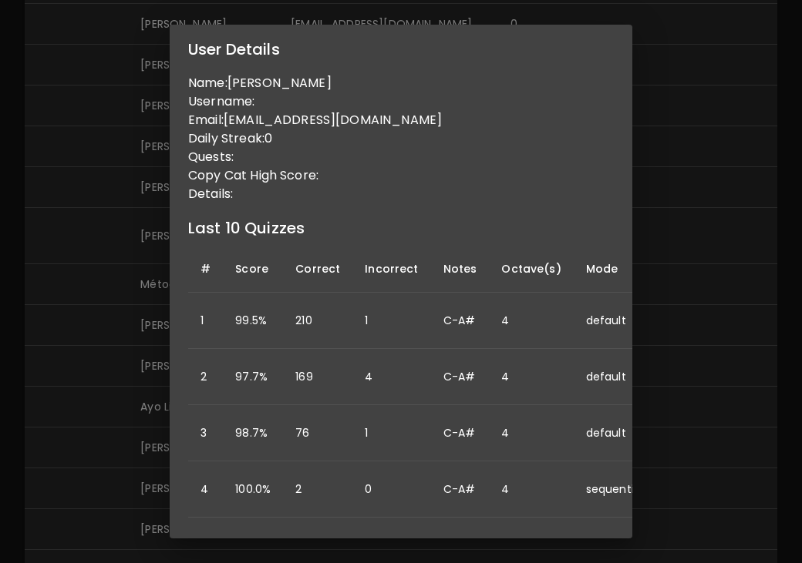
click at [707, 304] on div "User Details Name: Lukas Taylor Username: Email: lukastaylor0516@gmail.com Dail…" at bounding box center [401, 281] width 802 height 563
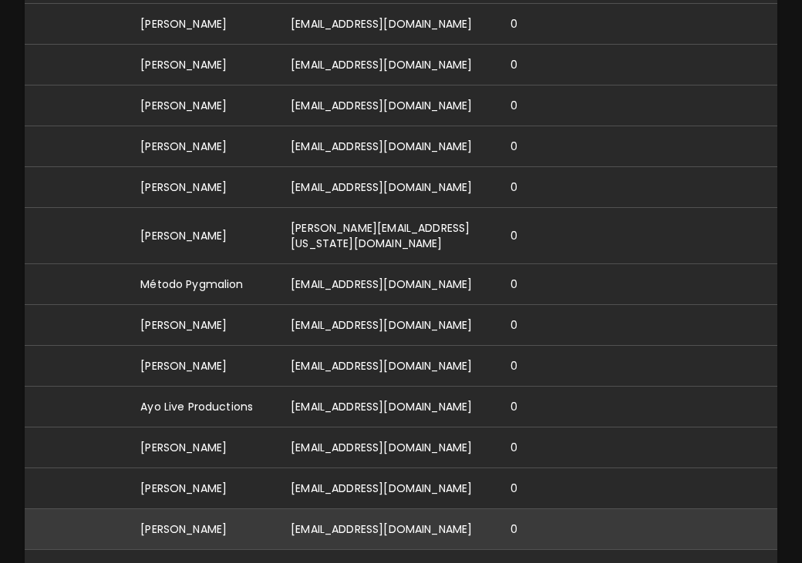
click at [190, 509] on td "[PERSON_NAME]" at bounding box center [203, 529] width 150 height 41
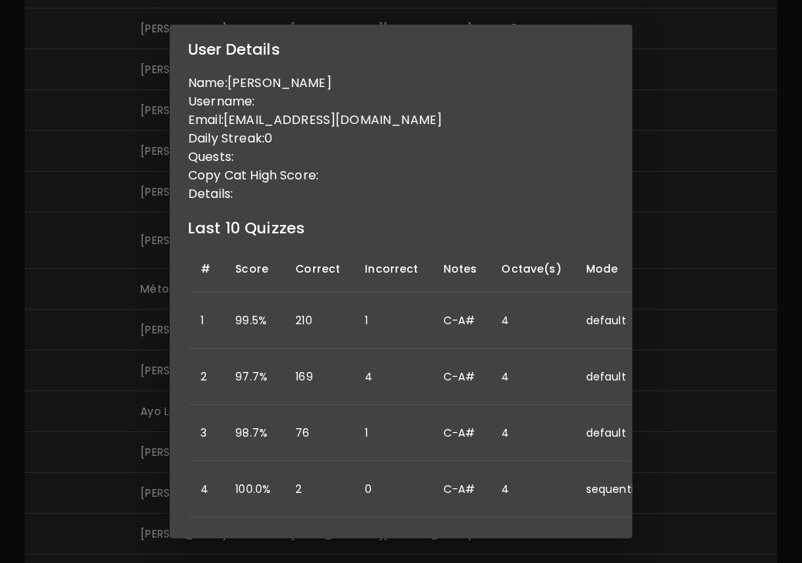
scroll to position [0, 153]
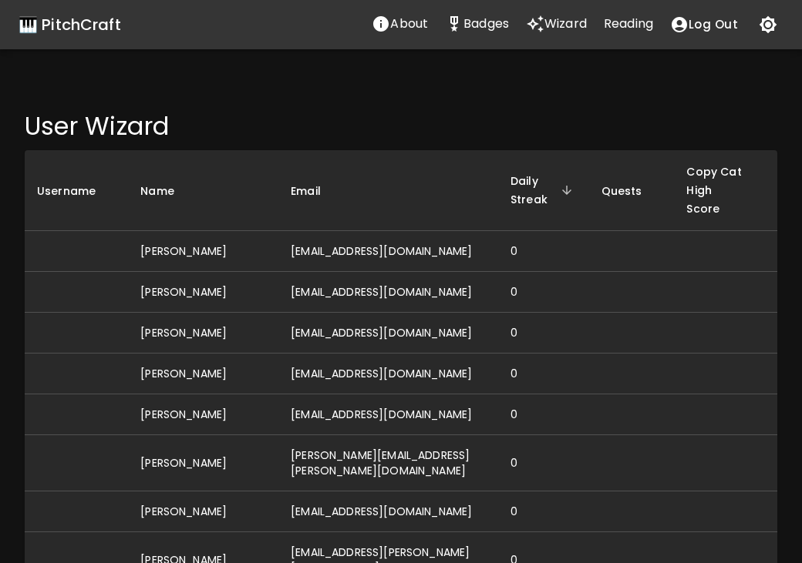
scroll to position [5363, 0]
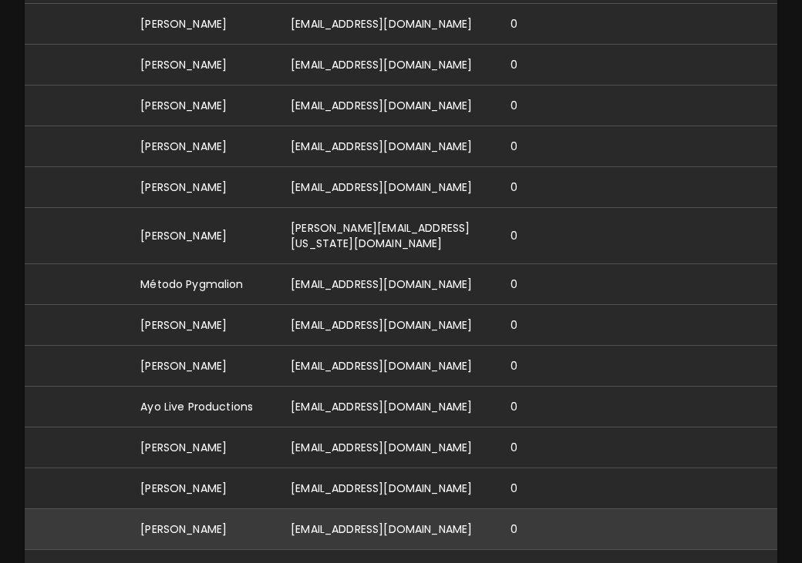
click at [351, 509] on td "[EMAIL_ADDRESS][DOMAIN_NAME]" at bounding box center [388, 529] width 220 height 41
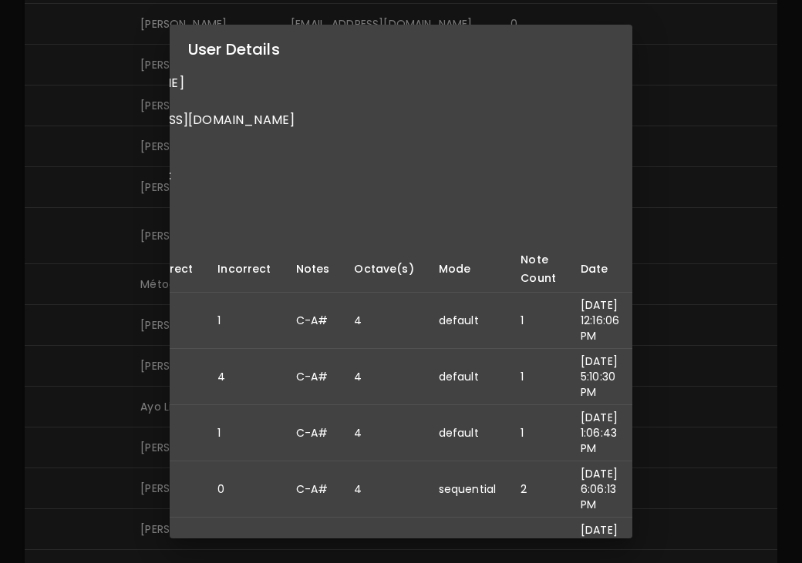
scroll to position [0, 153]
click at [765, 279] on div "User Details Name: Lukas Taylor Username: Email: lukastaylor0516@gmail.com Dail…" at bounding box center [401, 281] width 802 height 563
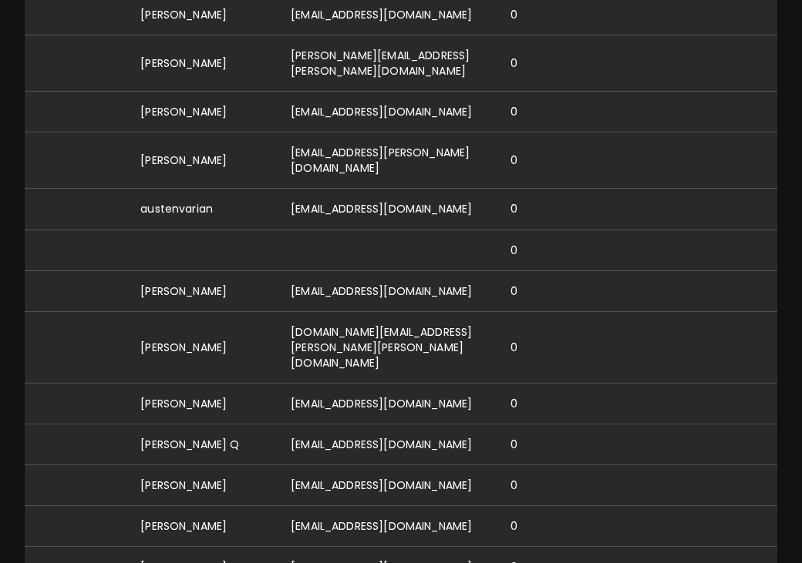
scroll to position [0, 0]
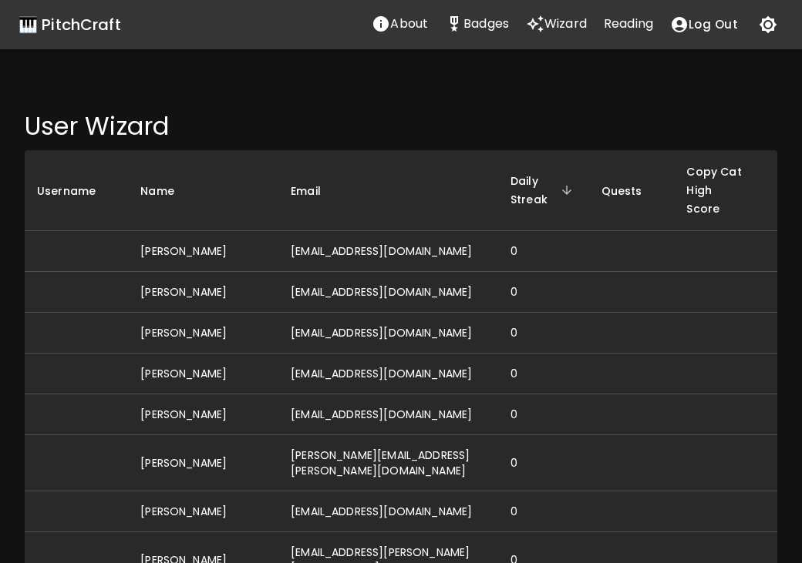
drag, startPoint x: 684, startPoint y: 29, endPoint x: 632, endPoint y: 136, distance: 119.9
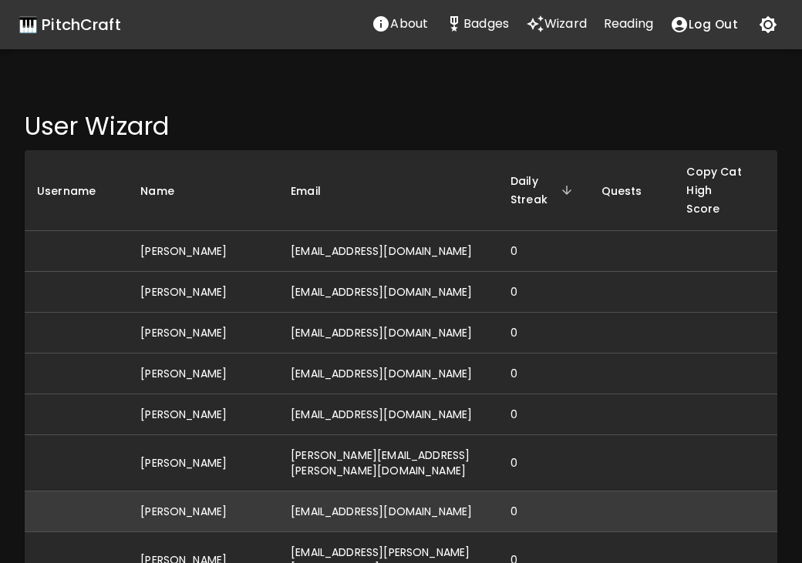
click at [318, 492] on td "[EMAIL_ADDRESS][DOMAIN_NAME]" at bounding box center [388, 512] width 220 height 41
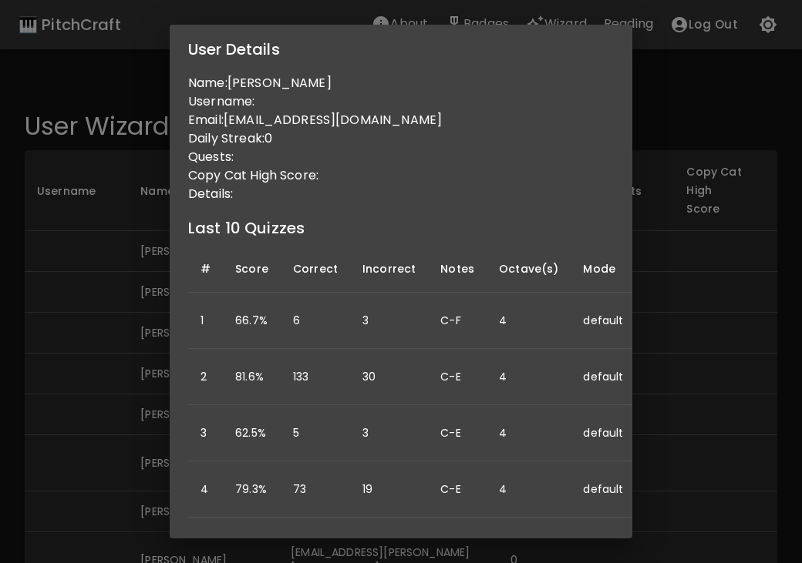
click at [718, 358] on div "User Details Name: Ashlie Username: Email: lohner3@gmail.com Daily Streak: 0 Qu…" at bounding box center [401, 281] width 802 height 563
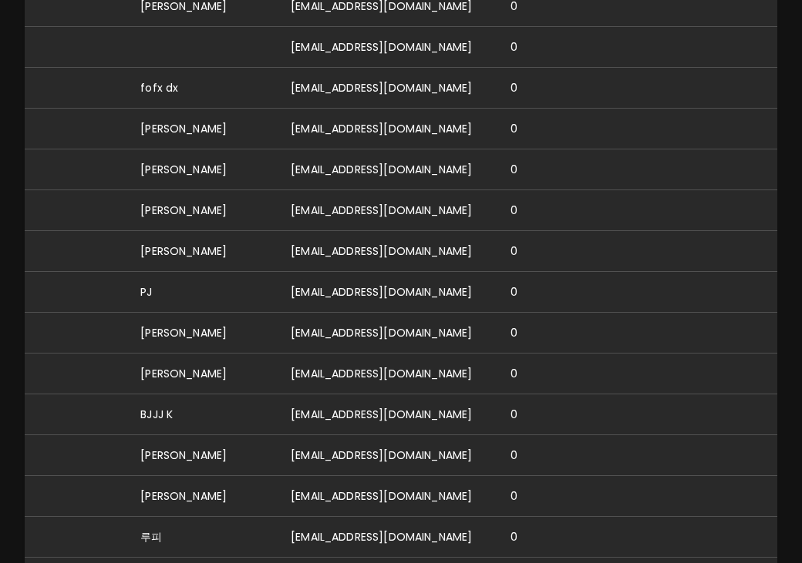
scroll to position [7718, 0]
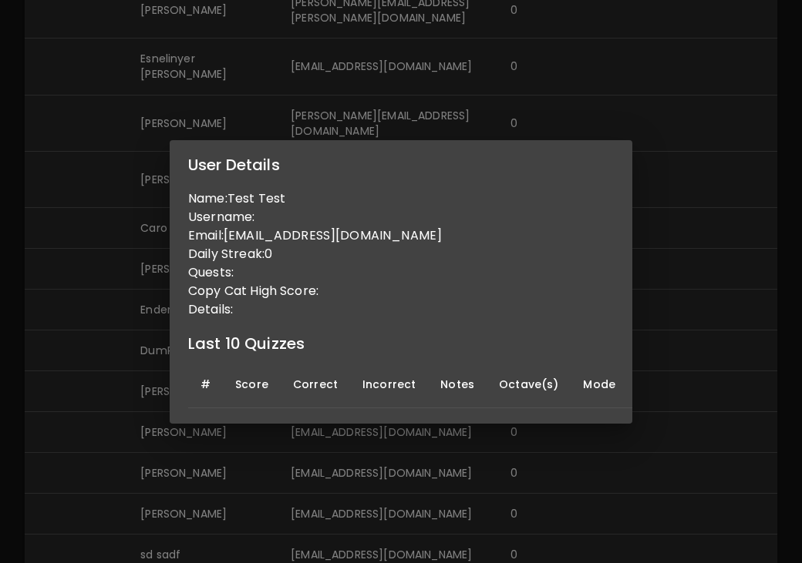
click at [92, 345] on div "User Details Name: Test Test Username: Email: atestmail85@gmail.com Daily Strea…" at bounding box center [401, 281] width 802 height 563
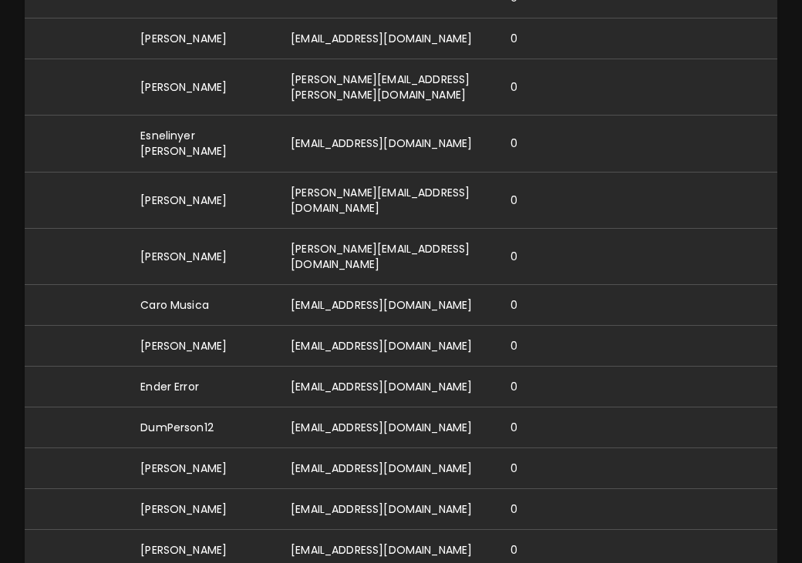
scroll to position [7641, 0]
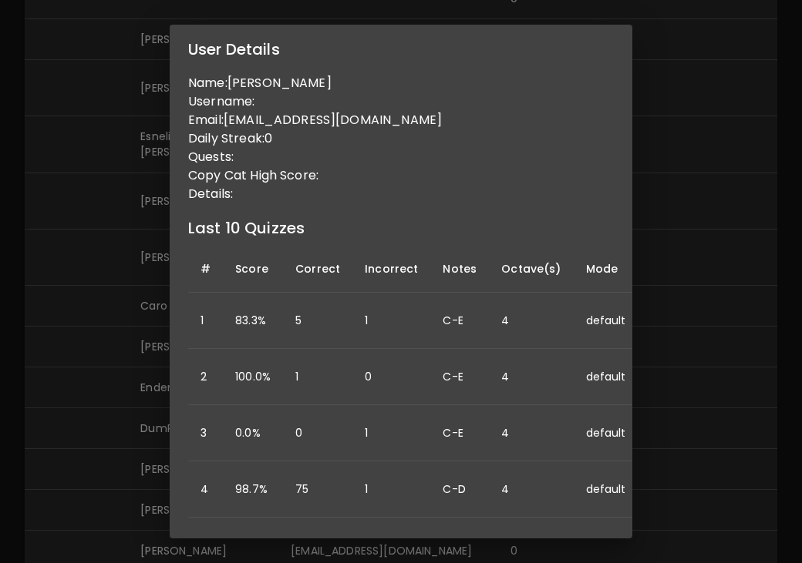
scroll to position [0, 129]
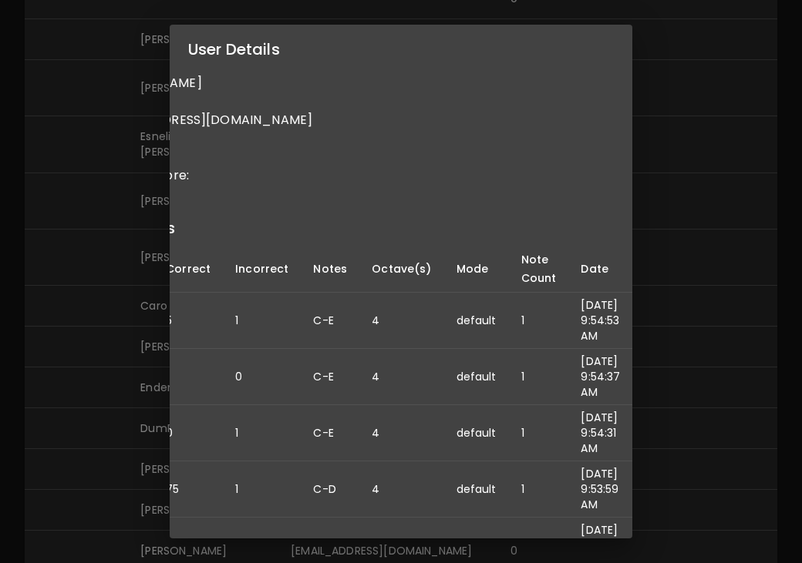
click at [120, 327] on div "User Details Name: Lyn Reid Username: Email: coolcatsinthehouse@gmail.com Daily…" at bounding box center [401, 281] width 802 height 563
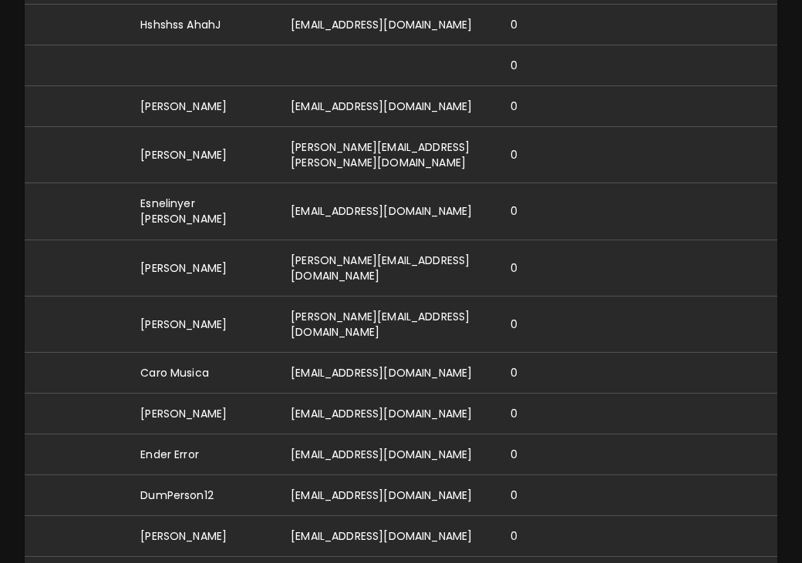
scroll to position [7569, 0]
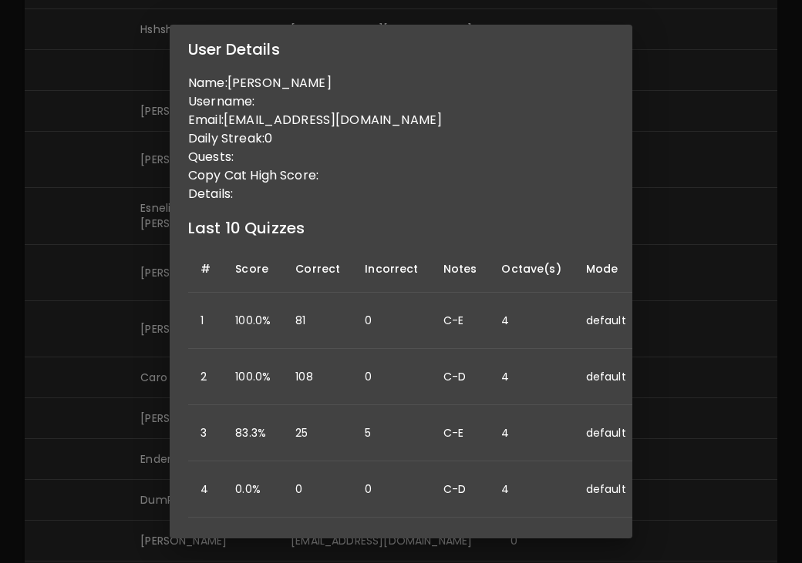
scroll to position [0, 132]
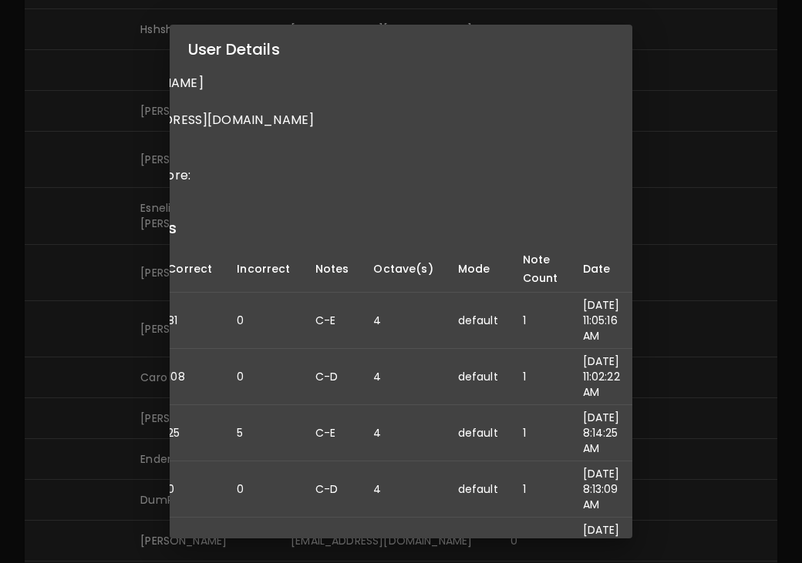
click at [122, 386] on div "User Details Name: Samantha Reid Username: Email: sreid.hall@gmail.com Daily St…" at bounding box center [401, 281] width 802 height 563
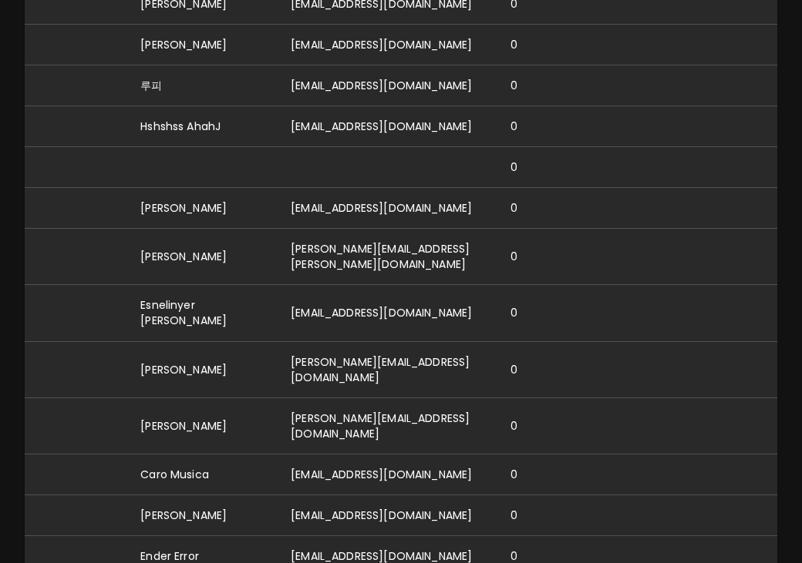
scroll to position [7462, 0]
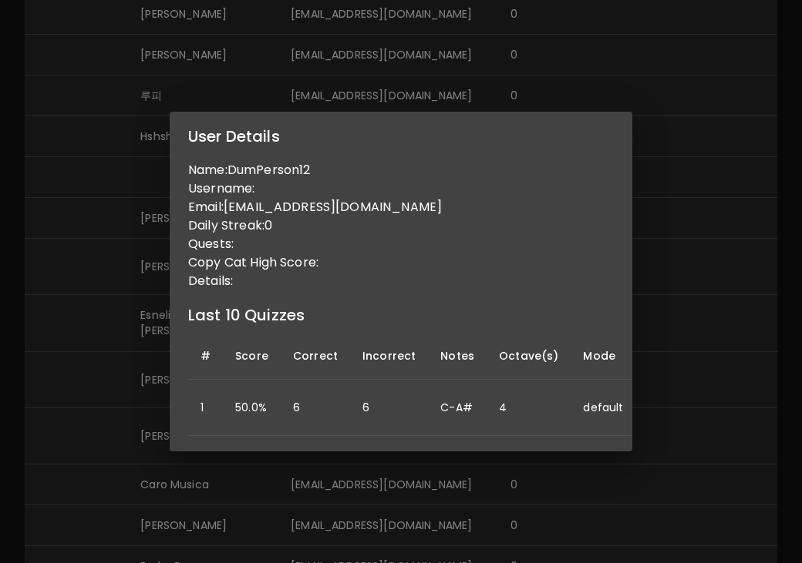
scroll to position [0, 123]
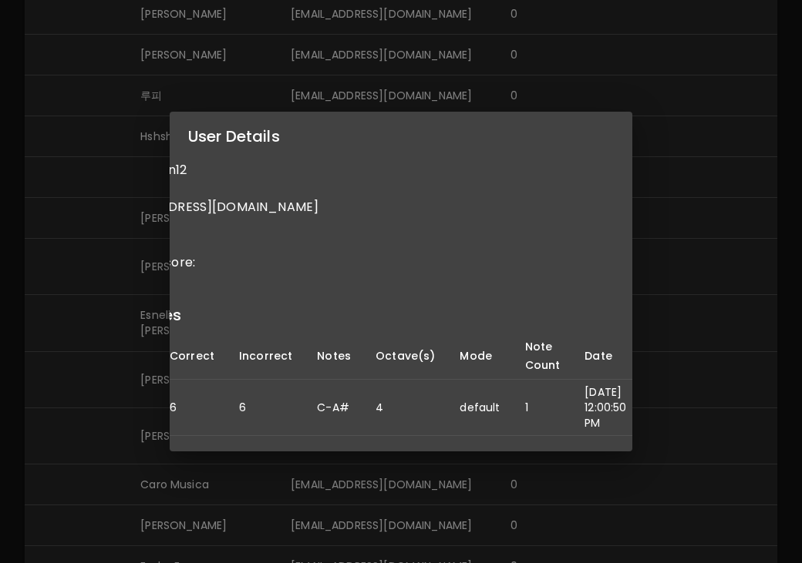
click at [53, 301] on div "User Details Name: DumPerson12 Username: Email: dmoricz1207@gmail.com Daily Str…" at bounding box center [401, 281] width 802 height 563
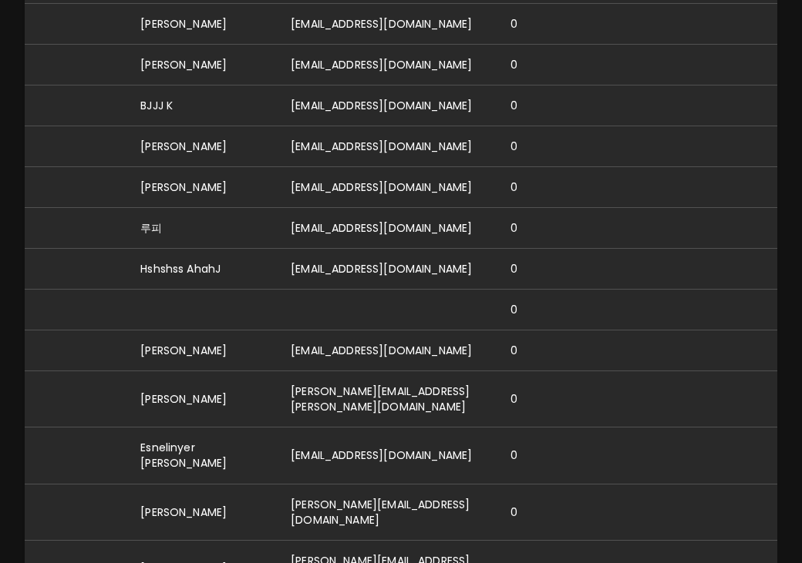
scroll to position [7270, 0]
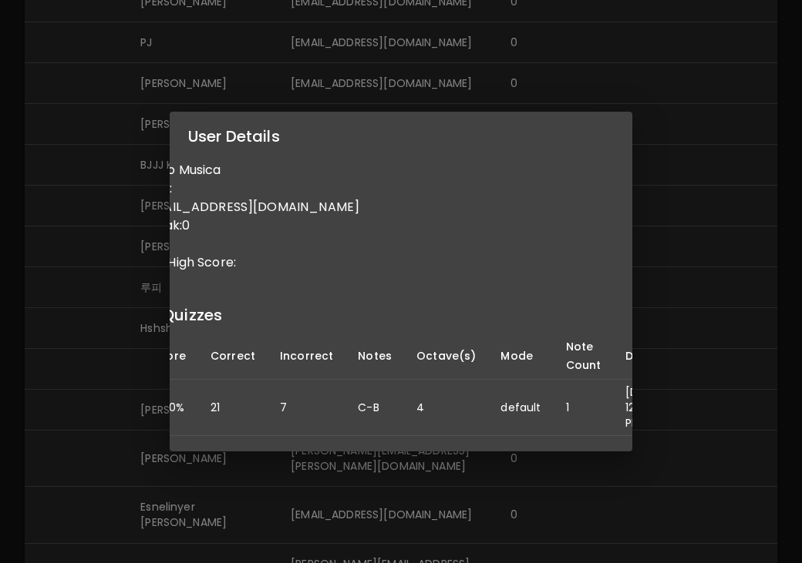
scroll to position [0, 121]
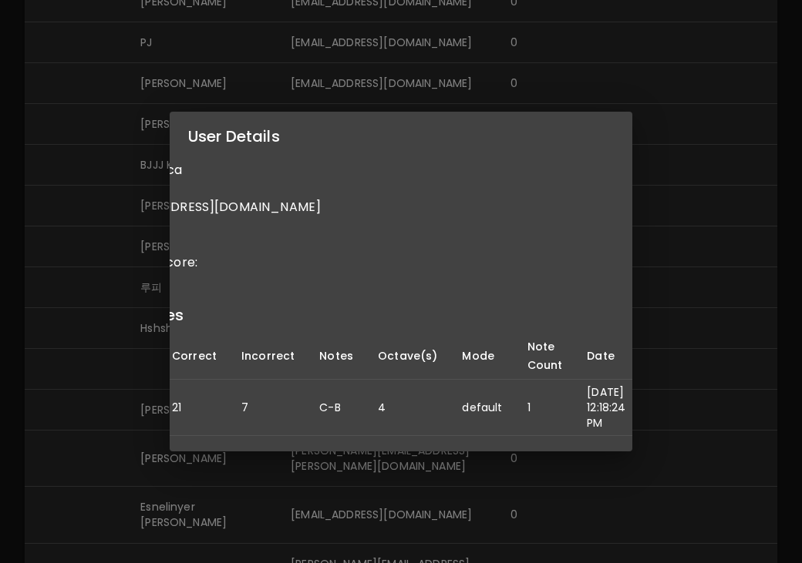
click at [90, 377] on div "User Details Name: Caro Musica Username: Email: caroteoriamusical@gmail.com Dai…" at bounding box center [401, 281] width 802 height 563
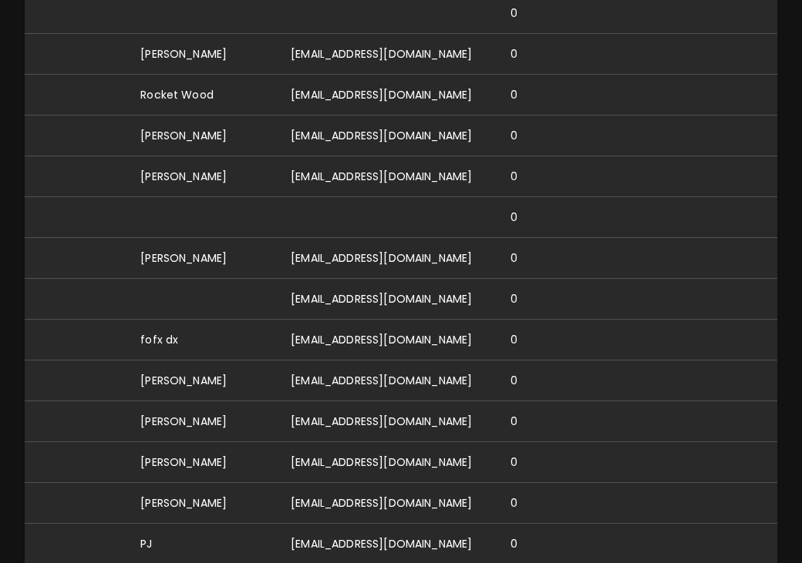
scroll to position [6736, 0]
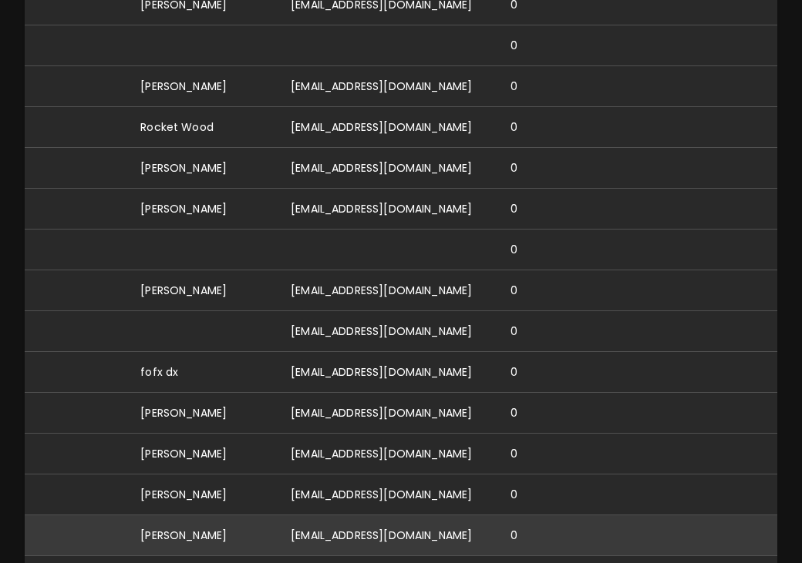
click at [328, 516] on td "[EMAIL_ADDRESS][DOMAIN_NAME]" at bounding box center [388, 536] width 220 height 41
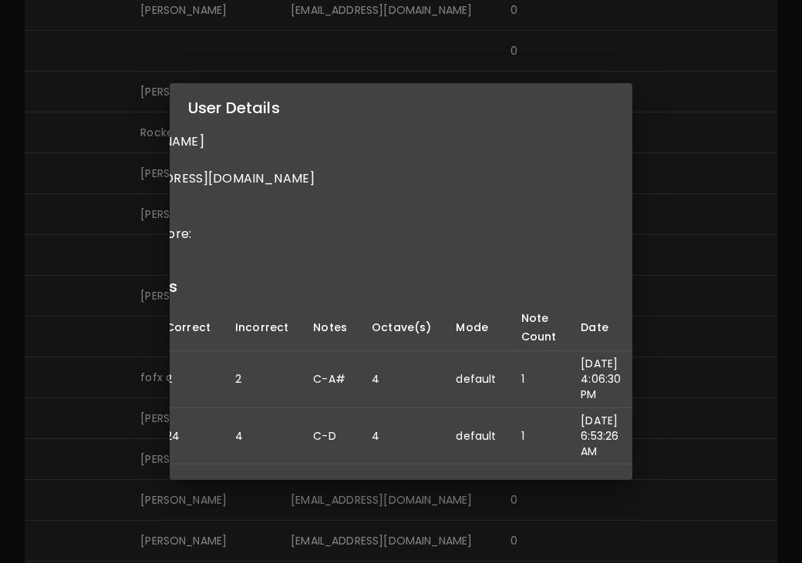
scroll to position [0, 0]
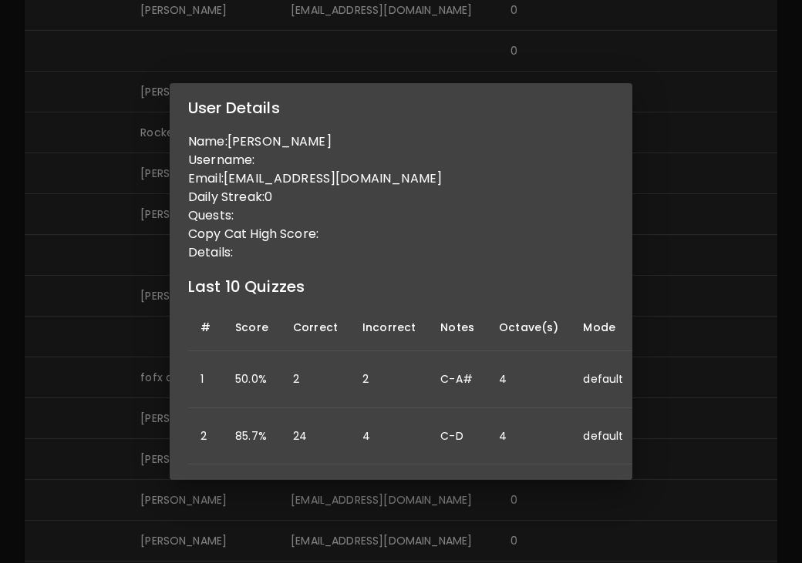
click at [69, 335] on div "User Details Name: Lucy Hinchcliffe Username: Email: lucyehinchcliffe@gmail.com…" at bounding box center [401, 281] width 802 height 563
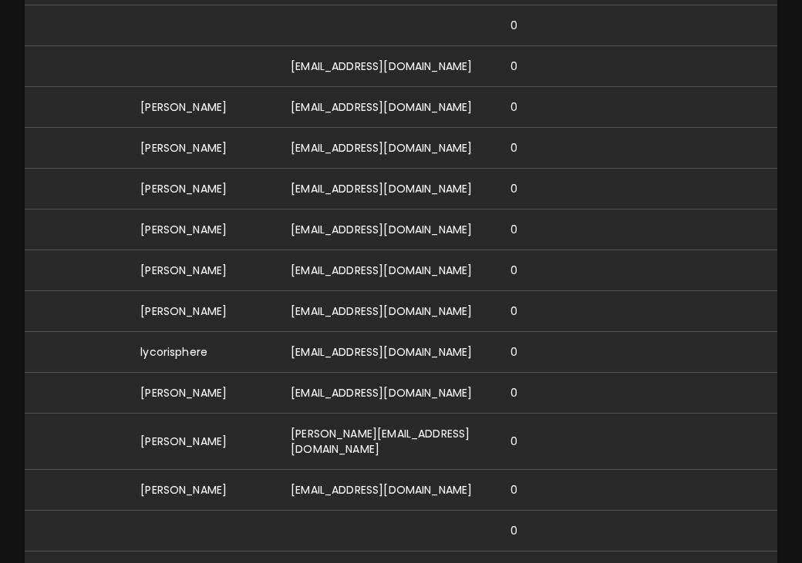
scroll to position [6247, 0]
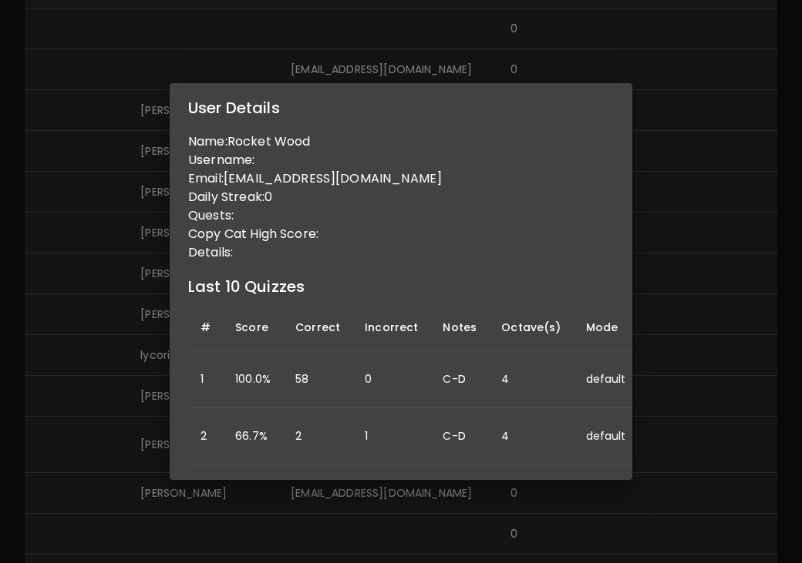
scroll to position [0, 130]
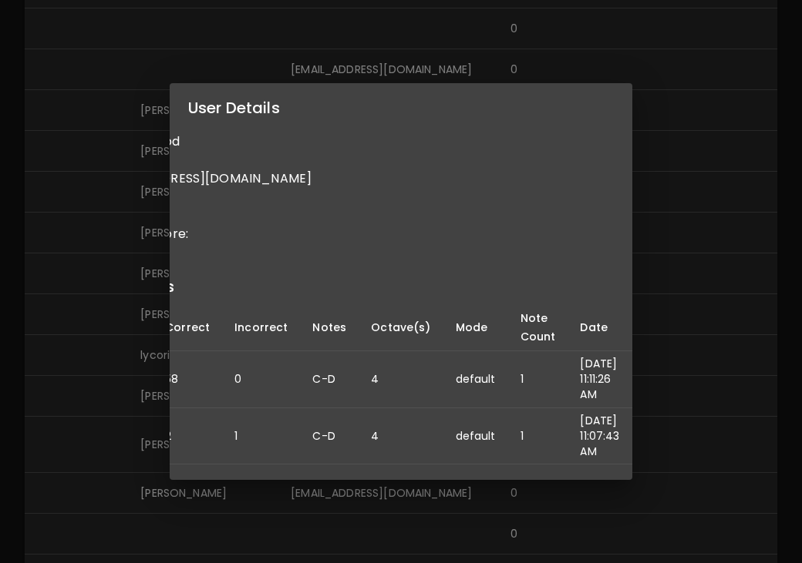
click at [110, 326] on div "User Details Name: Rocket Wood Username: Email: annrwood@icloud.com Daily Strea…" at bounding box center [401, 281] width 802 height 563
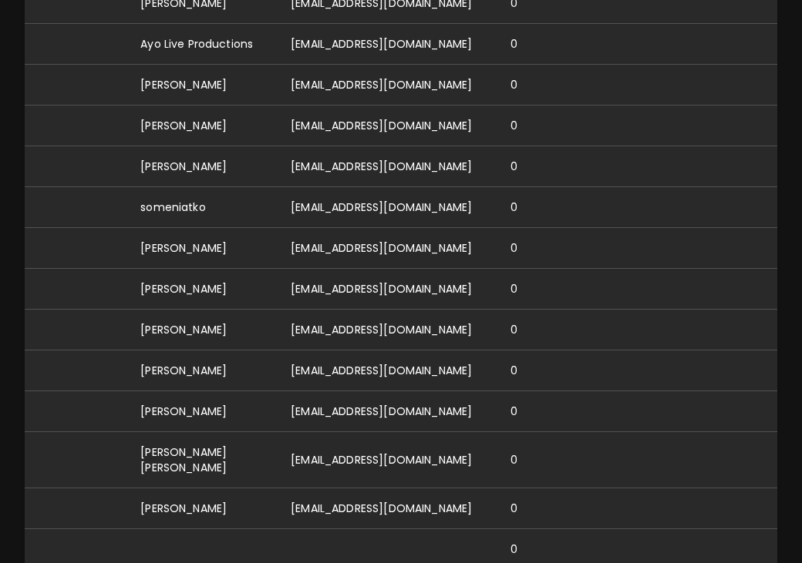
scroll to position [5723, 0]
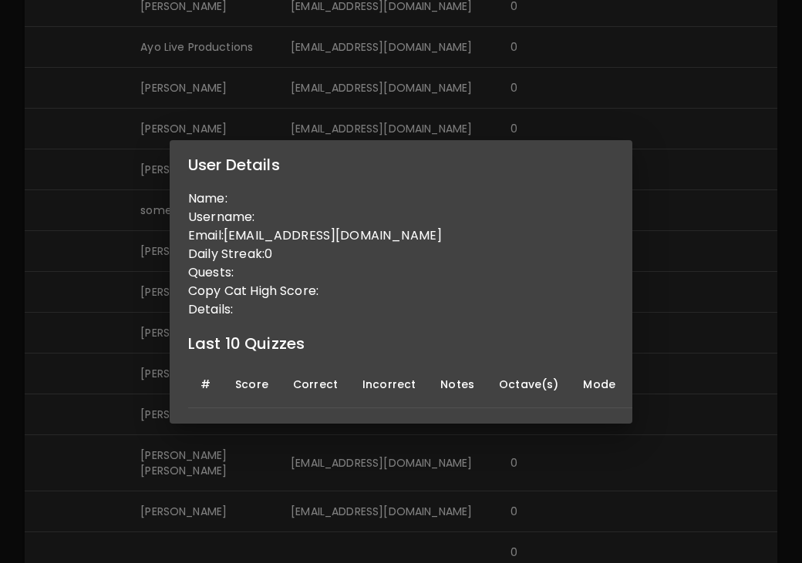
click at [129, 311] on div "User Details Name: Username: Email: brgs5bs42s@privaterelay.appleid.com Daily S…" at bounding box center [401, 281] width 802 height 563
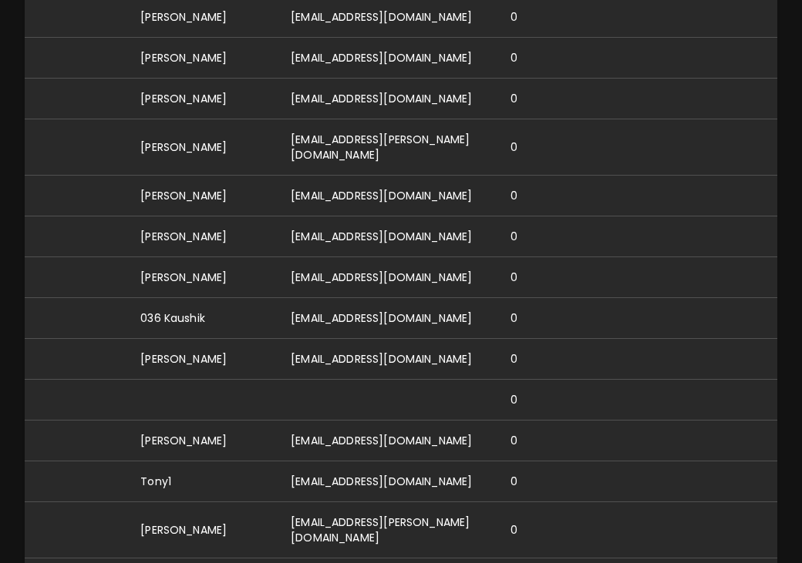
scroll to position [2835, 0]
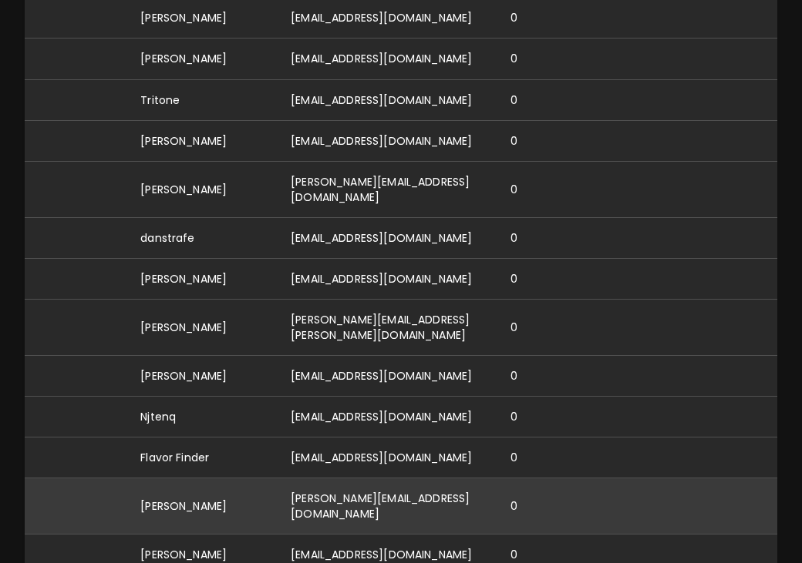
click at [358, 478] on td "[PERSON_NAME][EMAIL_ADDRESS][DOMAIN_NAME]" at bounding box center [388, 506] width 220 height 56
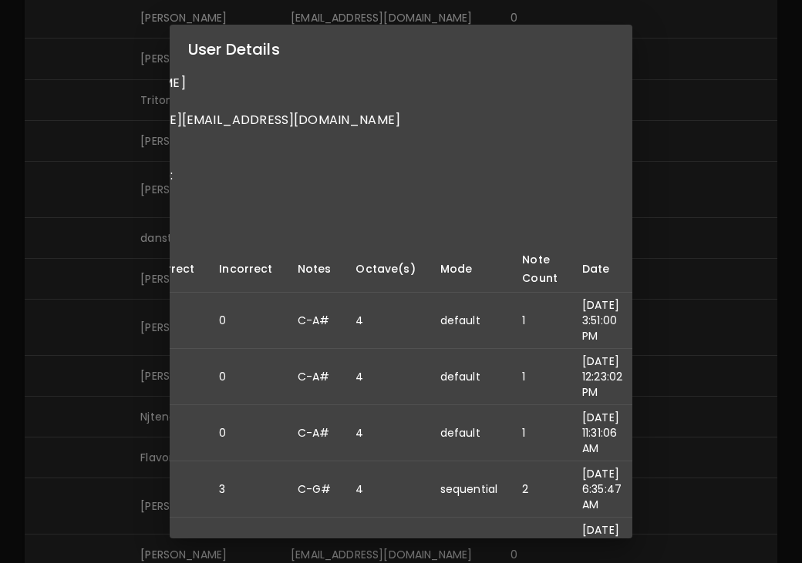
scroll to position [0, 150]
click at [742, 156] on div "User Details Name: David Hall Username: Email: david@hallmusicproductions.com D…" at bounding box center [401, 281] width 802 height 563
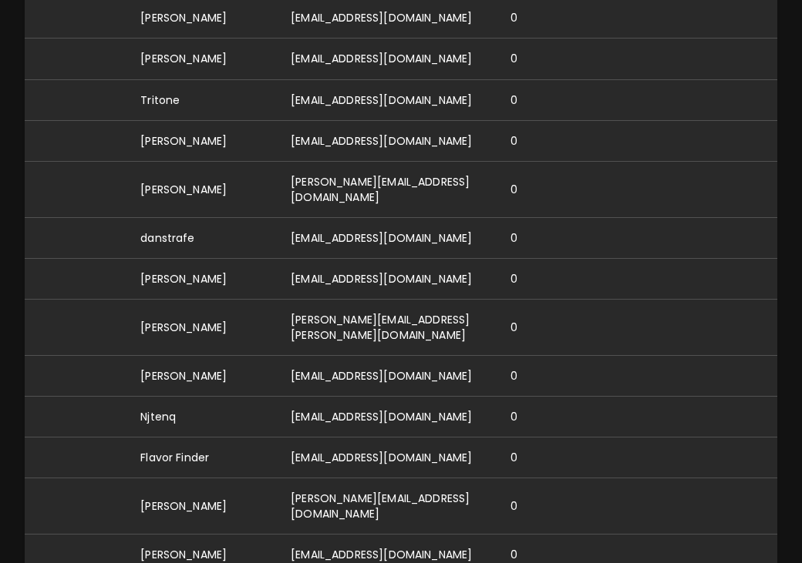
scroll to position [0, 0]
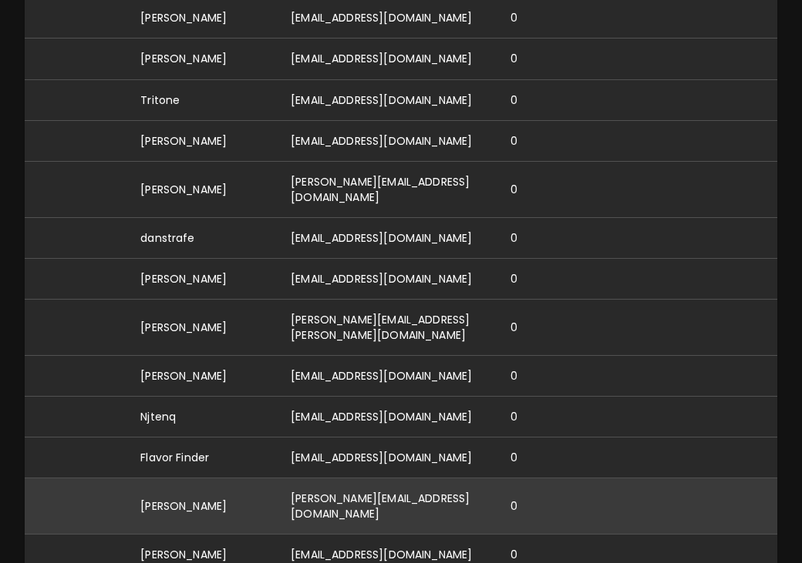
click at [323, 478] on td "[PERSON_NAME][EMAIL_ADDRESS][DOMAIN_NAME]" at bounding box center [388, 506] width 220 height 56
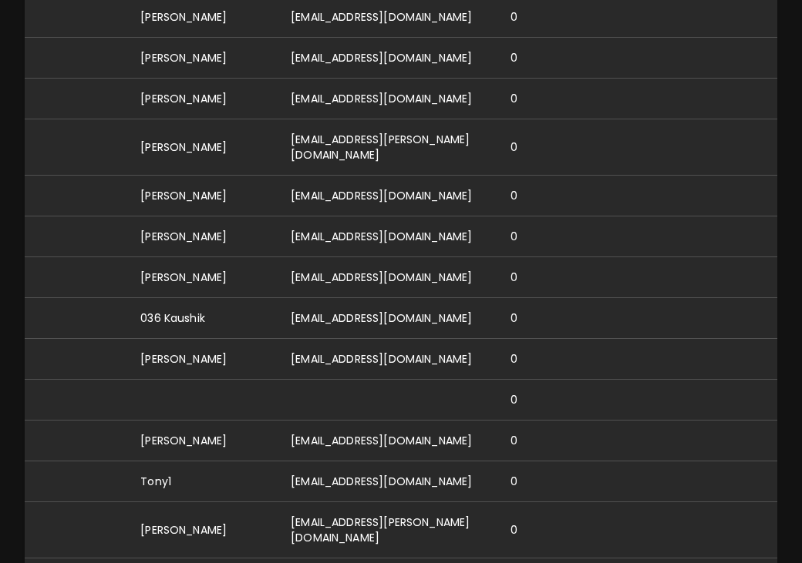
scroll to position [2835, 0]
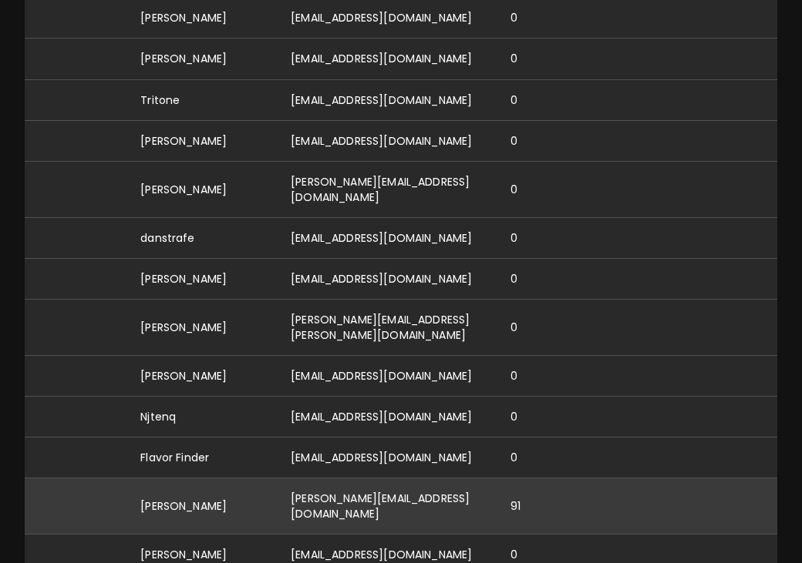
click at [302, 478] on td "[PERSON_NAME][EMAIL_ADDRESS][DOMAIN_NAME]" at bounding box center [388, 506] width 220 height 56
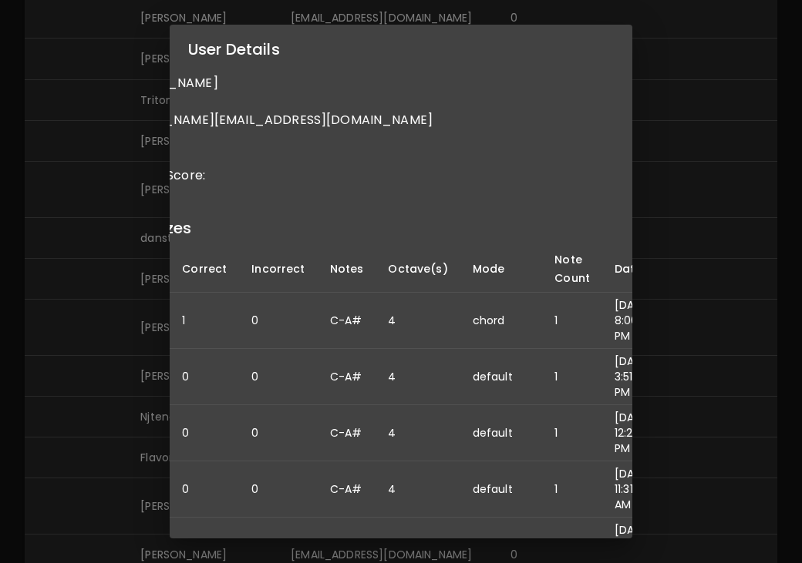
scroll to position [0, 150]
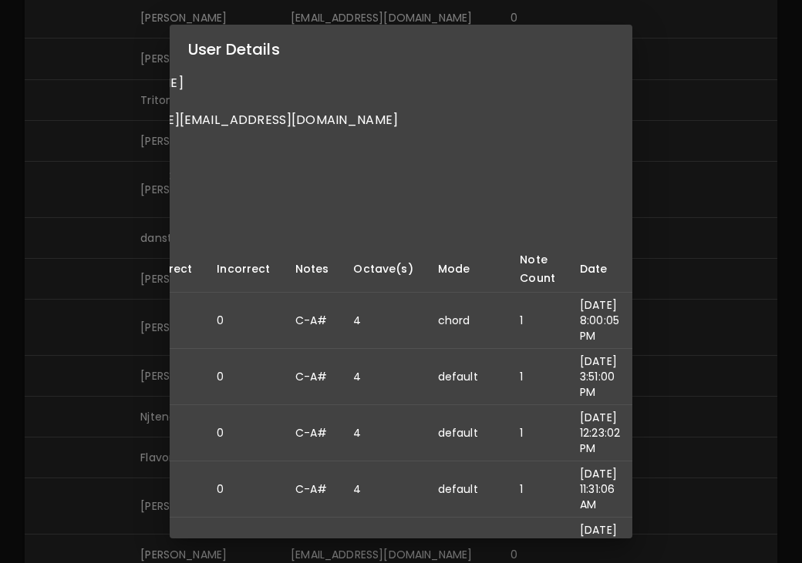
click at [58, 432] on div "User Details Name: David Hall Username: Email: david@hallmusicproductions.com D…" at bounding box center [401, 281] width 802 height 563
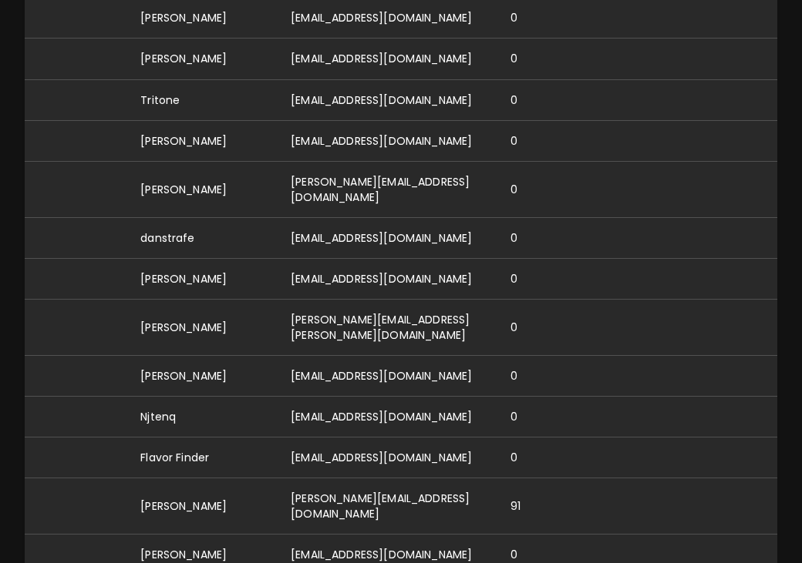
scroll to position [4898, 0]
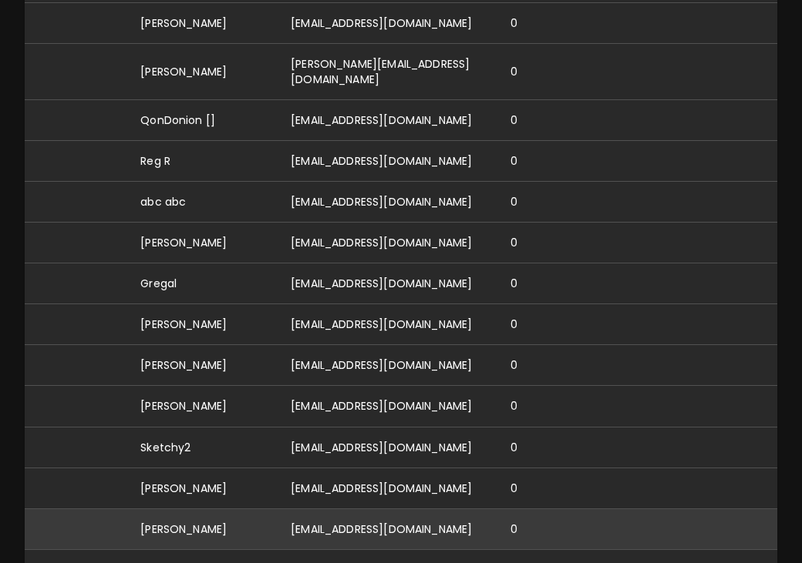
click at [283, 509] on td "[EMAIL_ADDRESS][DOMAIN_NAME]" at bounding box center [388, 529] width 220 height 41
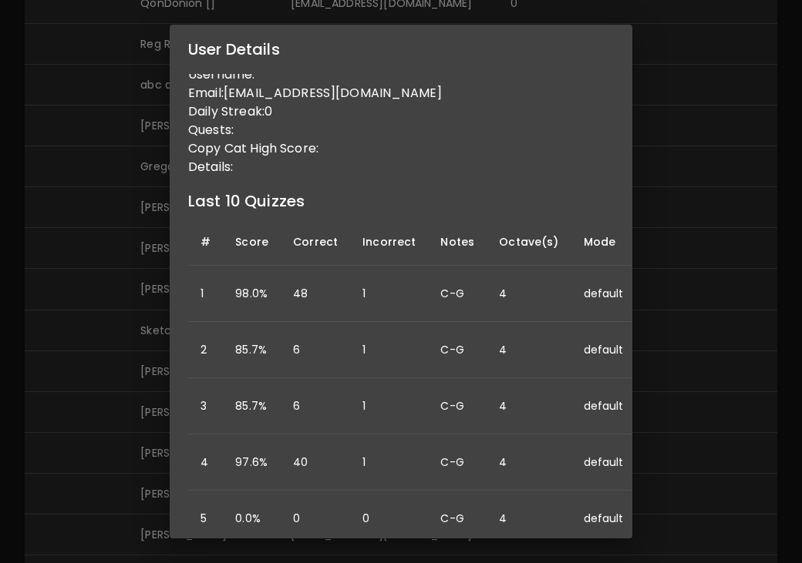
scroll to position [0, 0]
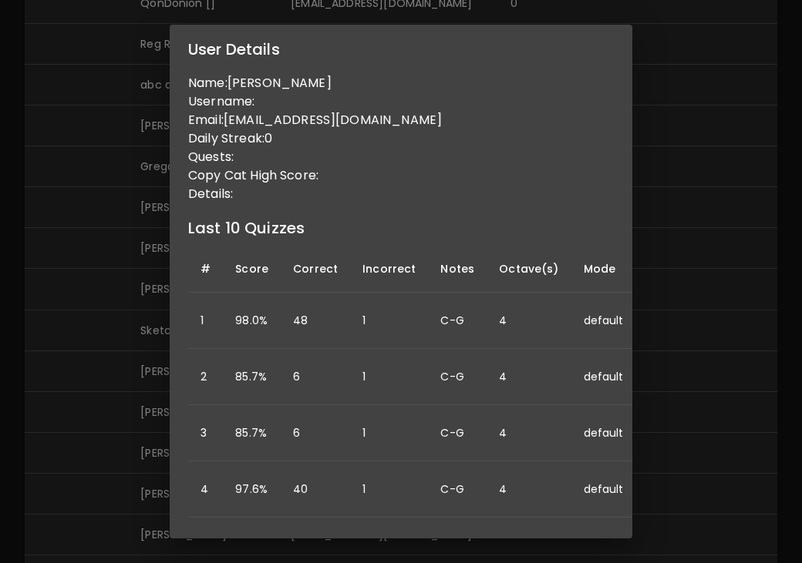
click at [709, 308] on div "User Details Name: Kara Drefs Username: Email: drefskara@gmail.com Daily Streak…" at bounding box center [401, 281] width 802 height 563
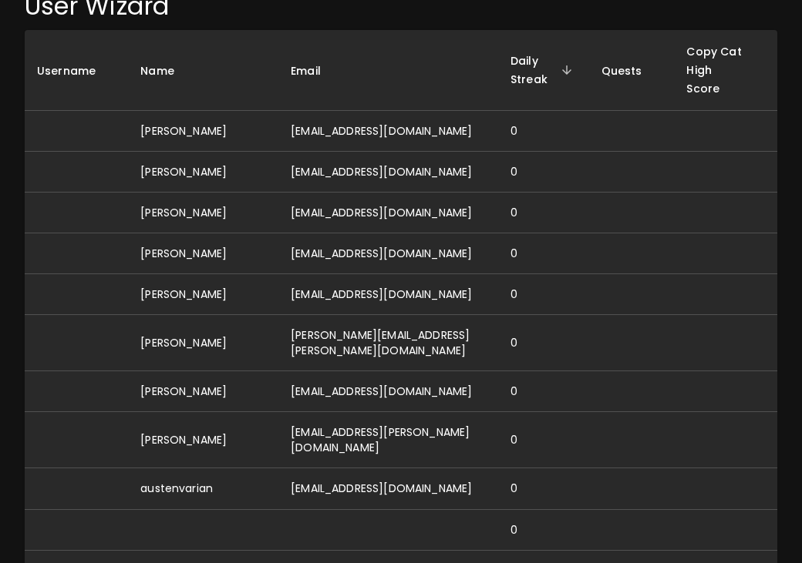
scroll to position [119, 0]
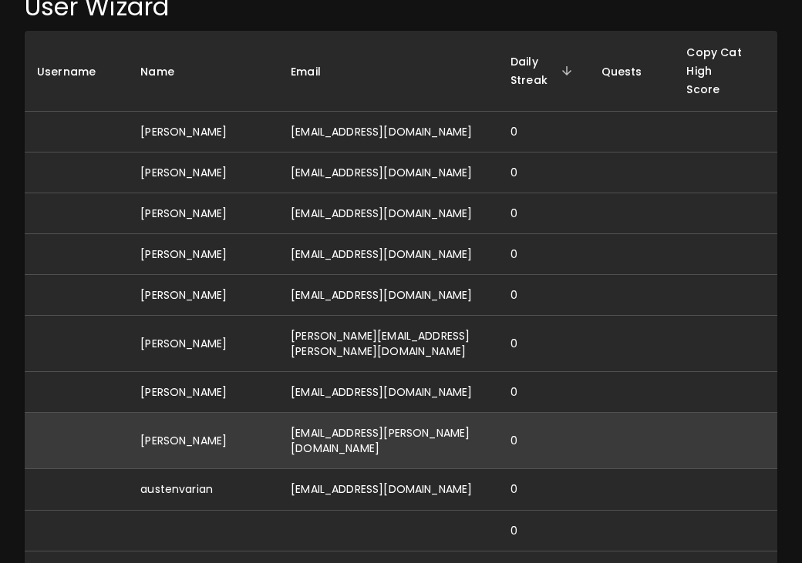
click at [324, 422] on td "[EMAIL_ADDRESS][PERSON_NAME][DOMAIN_NAME]" at bounding box center [388, 441] width 220 height 56
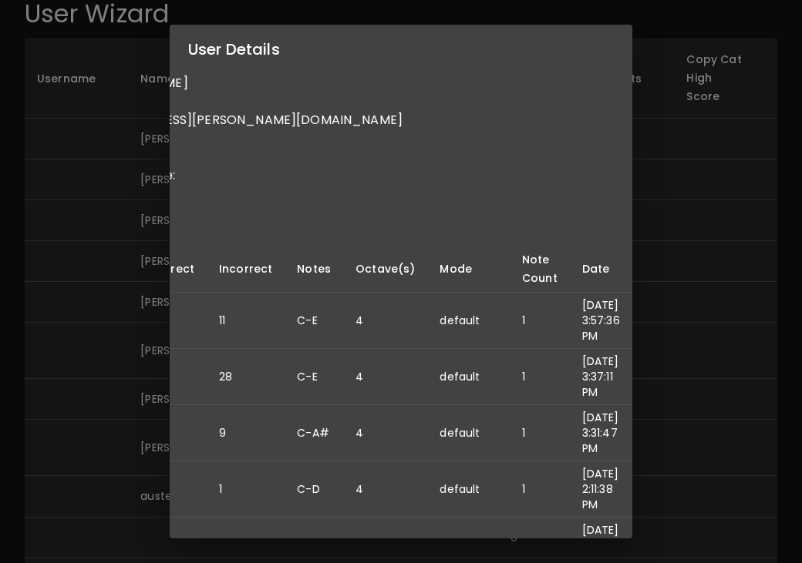
scroll to position [0, 0]
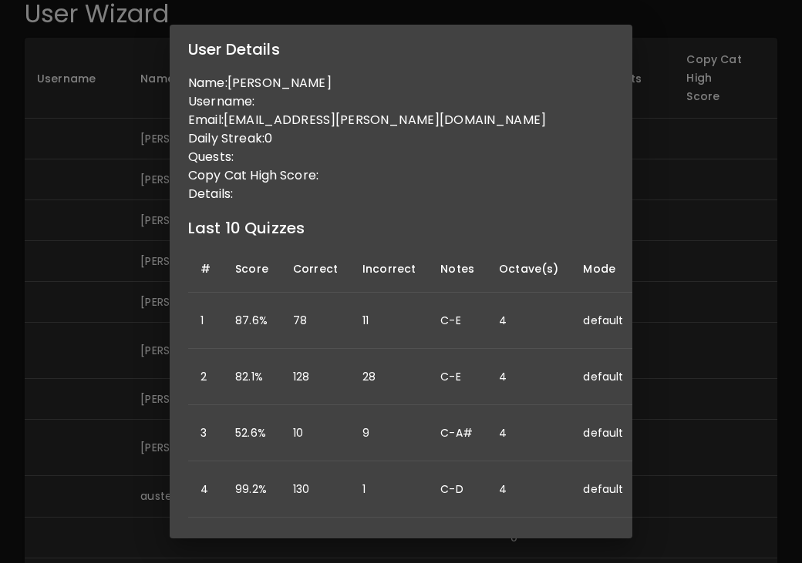
click at [744, 414] on div "User Details Name: Abigail Hinchcliffe Username: Email: abigail.r.hinchcliffe@g…" at bounding box center [401, 281] width 802 height 563
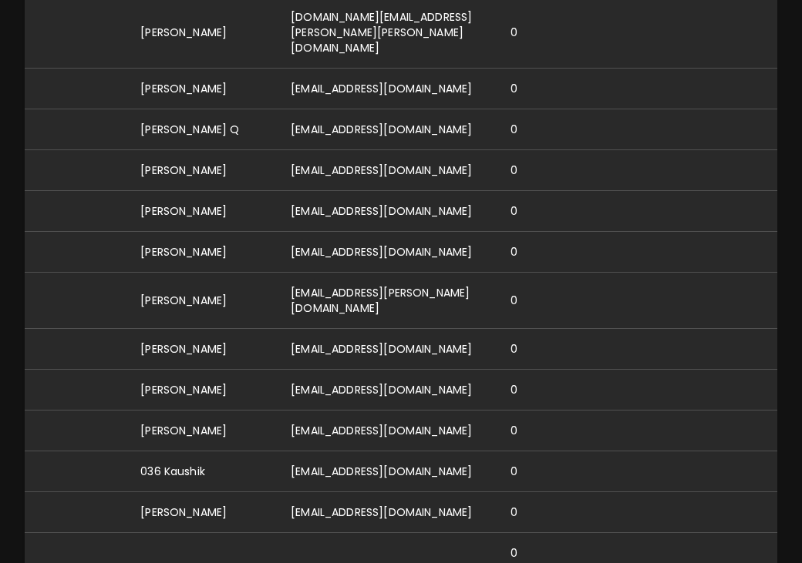
scroll to position [719, 0]
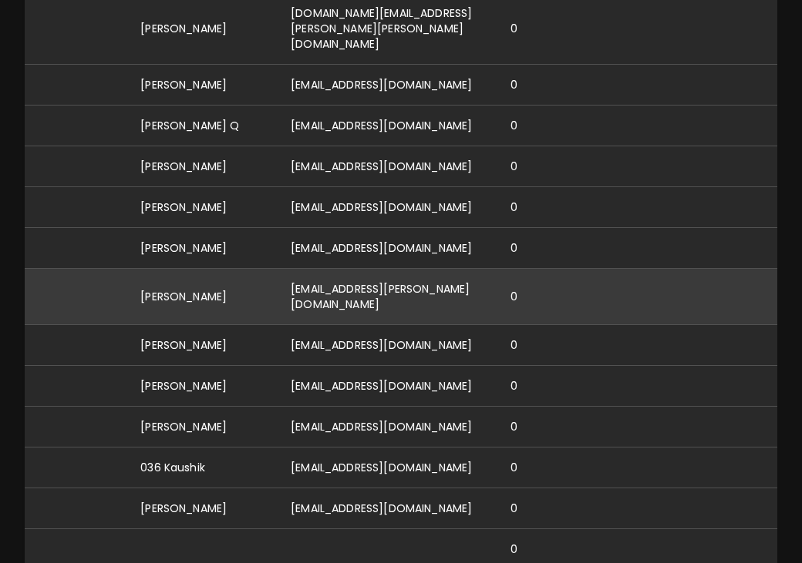
click at [391, 268] on td "[EMAIL_ADDRESS][PERSON_NAME][DOMAIN_NAME]" at bounding box center [388, 296] width 220 height 56
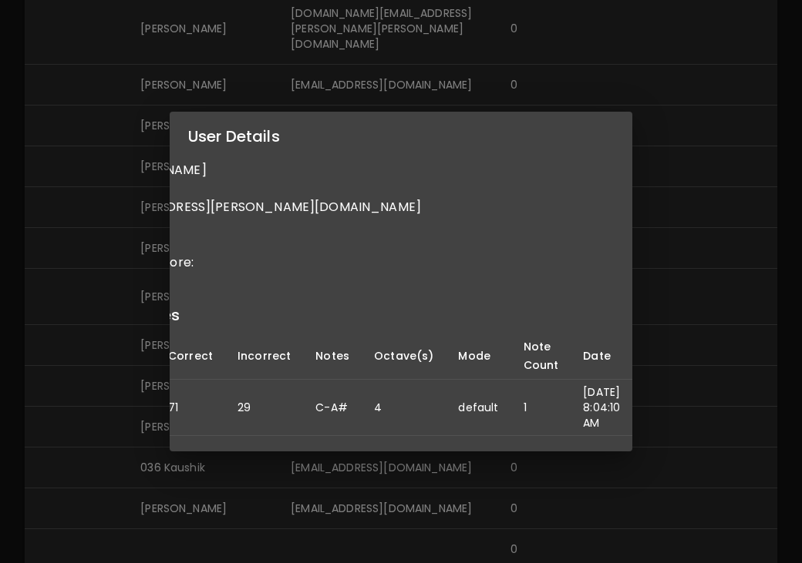
scroll to position [0, 0]
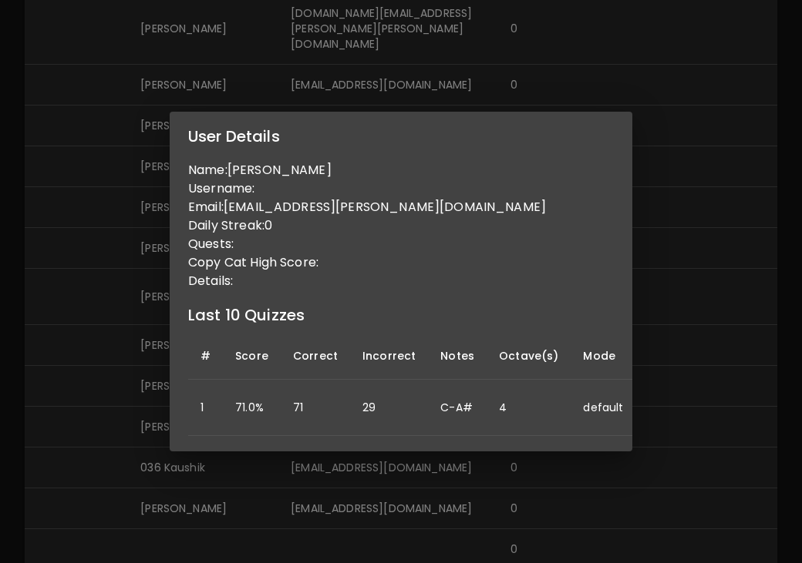
click at [666, 231] on div "User Details Name: Aidan Groth Username: Email: aidan.groth@gmail.com Daily Str…" at bounding box center [401, 281] width 802 height 563
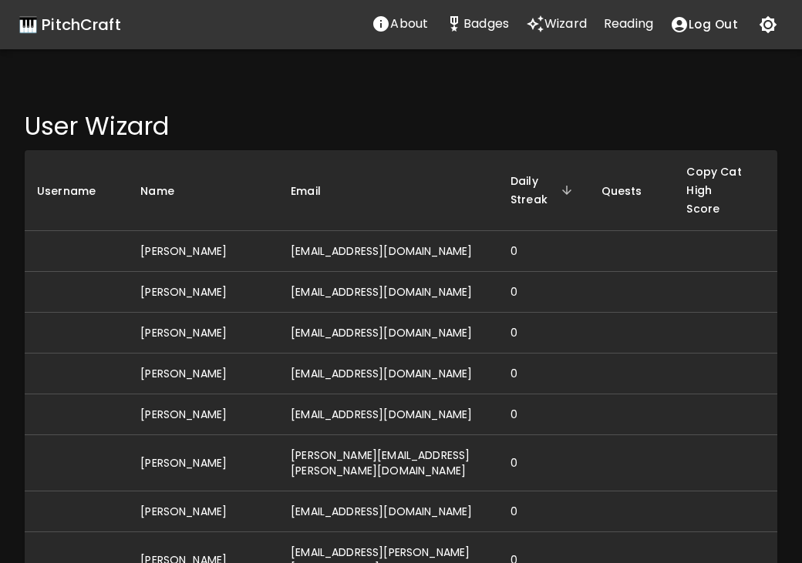
click at [539, 195] on span "Daily Streak" at bounding box center [543, 190] width 66 height 37
click at [545, 190] on span "Daily Streak" at bounding box center [543, 190] width 66 height 37
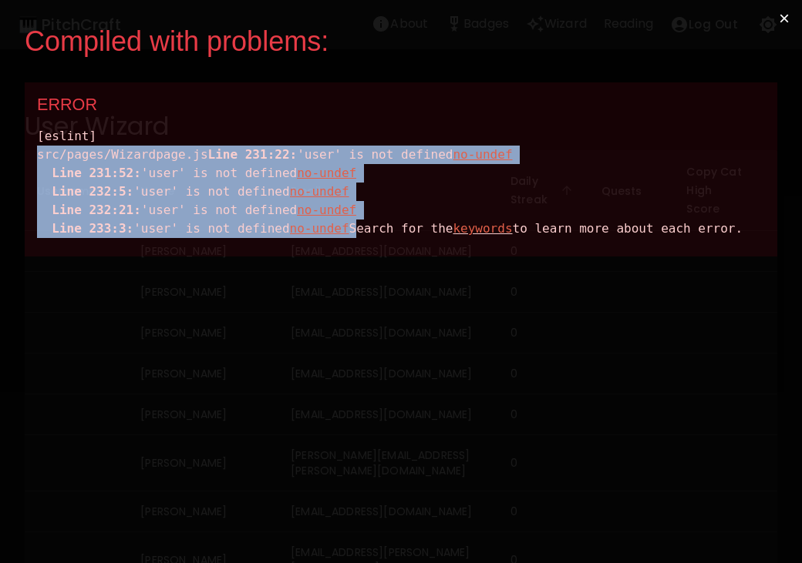
drag, startPoint x: 426, startPoint y: 257, endPoint x: 26, endPoint y: 162, distance: 411.2
click at [26, 162] on div "ERROR [eslint] src/pages/Wizardpage.js Line 231:22: 'user' is not defined no-un…" at bounding box center [401, 169] width 752 height 174
copy div "src/pages/Wizardpage.js Line 231:22: 'user' is not defined no-undef Line 231:52…"
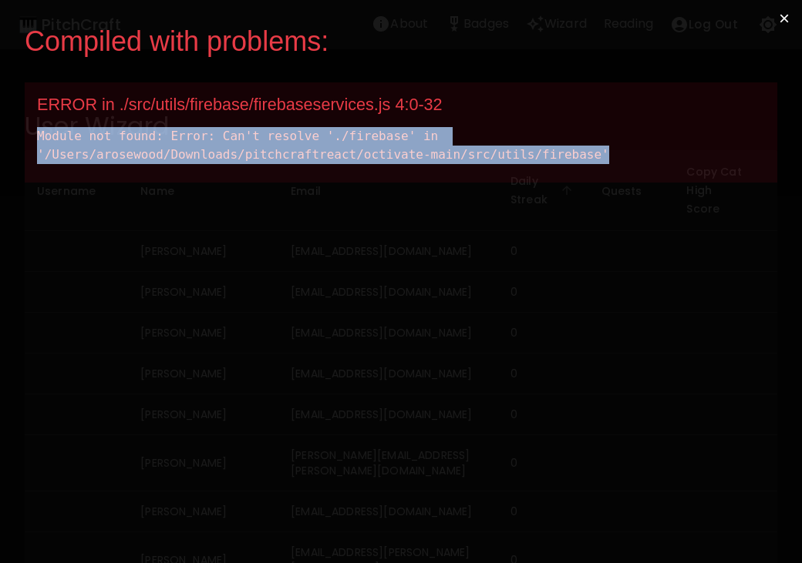
drag, startPoint x: 620, startPoint y: 159, endPoint x: 29, endPoint y: 127, distance: 591.2
click at [29, 127] on div "ERROR in ./src/utils/firebase/firebaseservices.js 4:0-32 Module not found: Erro…" at bounding box center [401, 132] width 752 height 100
copy div "Module not found: Error: Can't resolve './firebase' in '/Users/arosewood/Downlo…"
